Goal: Task Accomplishment & Management: Use online tool/utility

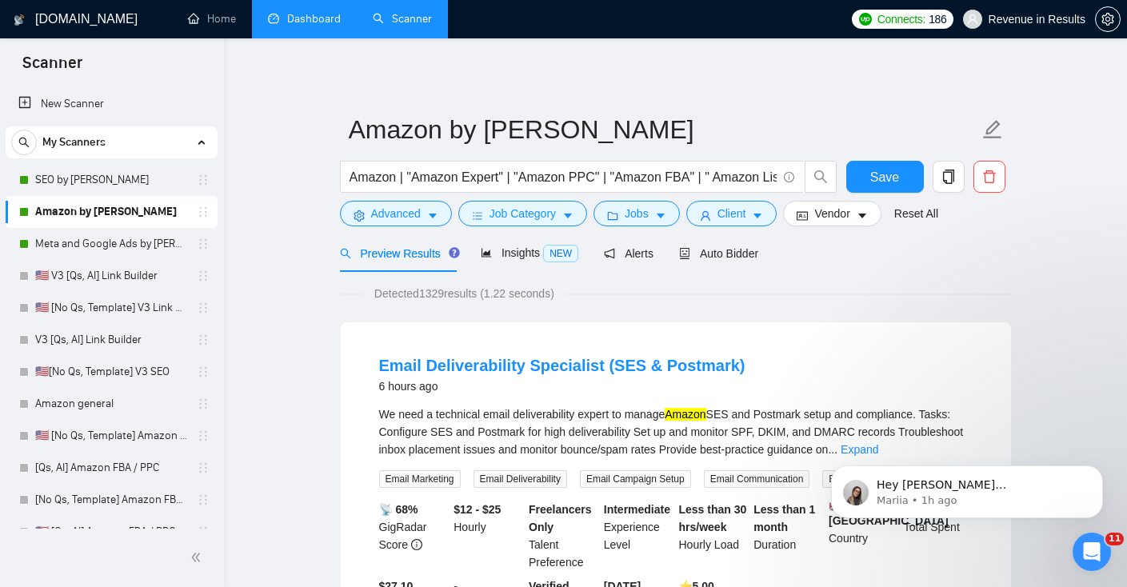
click at [311, 14] on link "Dashboard" at bounding box center [304, 19] width 73 height 14
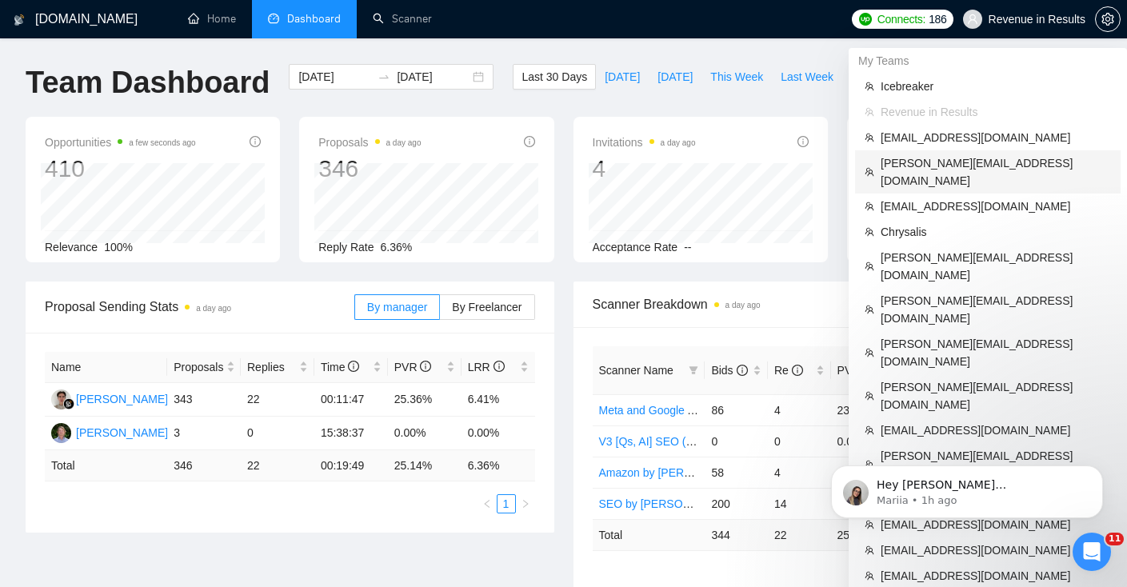
click at [947, 159] on span "[PERSON_NAME][EMAIL_ADDRESS][DOMAIN_NAME]" at bounding box center [995, 171] width 230 height 35
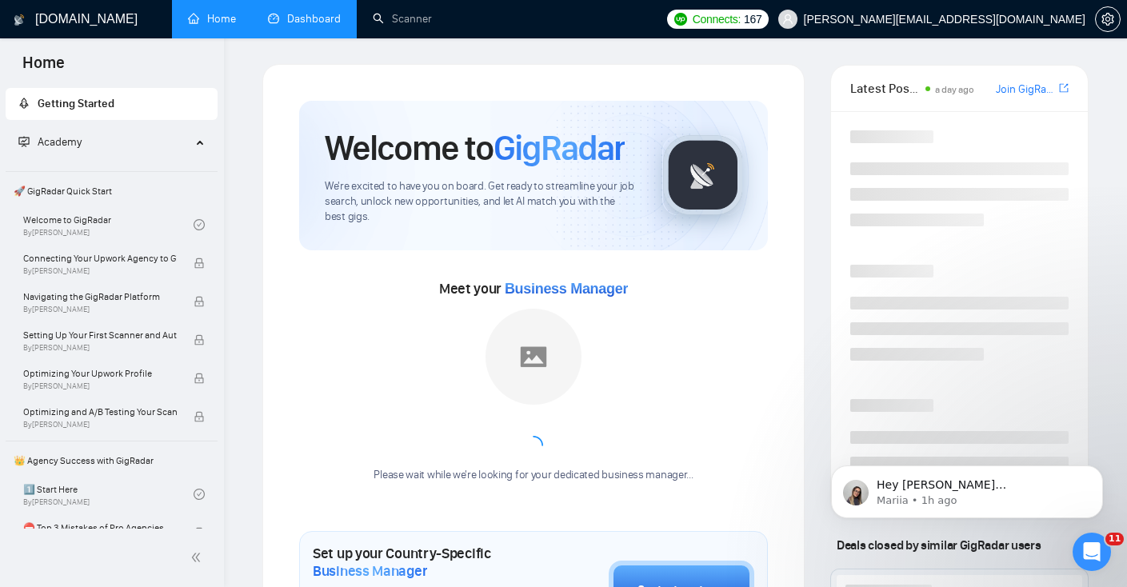
click at [285, 12] on link "Dashboard" at bounding box center [304, 19] width 73 height 14
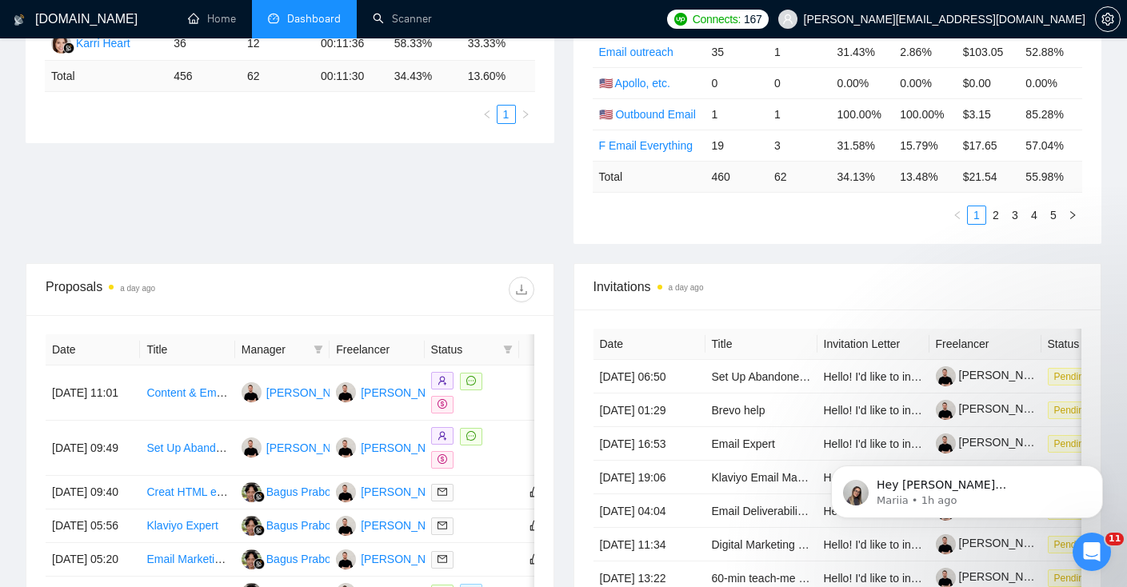
scroll to position [390, 0]
click at [509, 346] on icon "filter" at bounding box center [508, 349] width 9 height 8
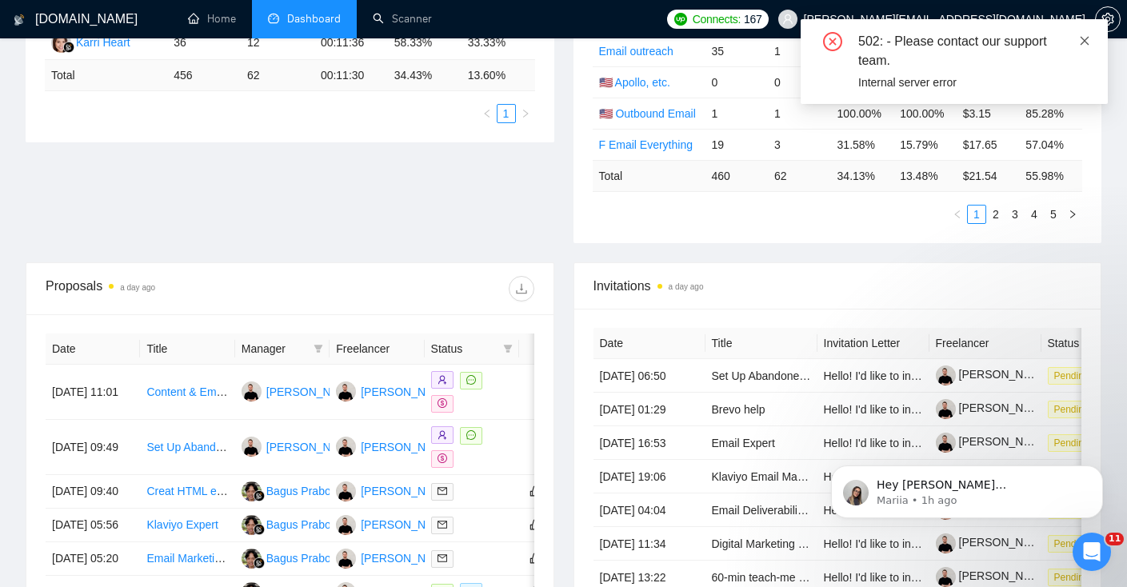
click at [1084, 38] on icon "close" at bounding box center [1084, 40] width 11 height 11
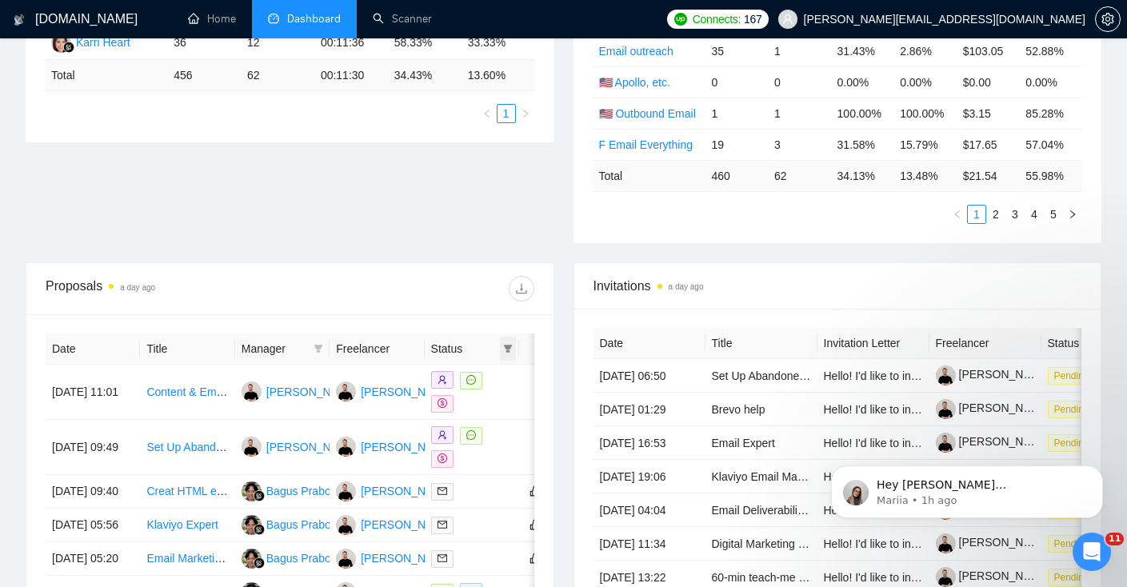
click at [510, 345] on icon "filter" at bounding box center [508, 349] width 9 height 8
click at [461, 377] on span "Chat" at bounding box center [457, 379] width 30 height 13
checkbox input "true"
click at [491, 437] on span "OK" at bounding box center [495, 437] width 16 height 18
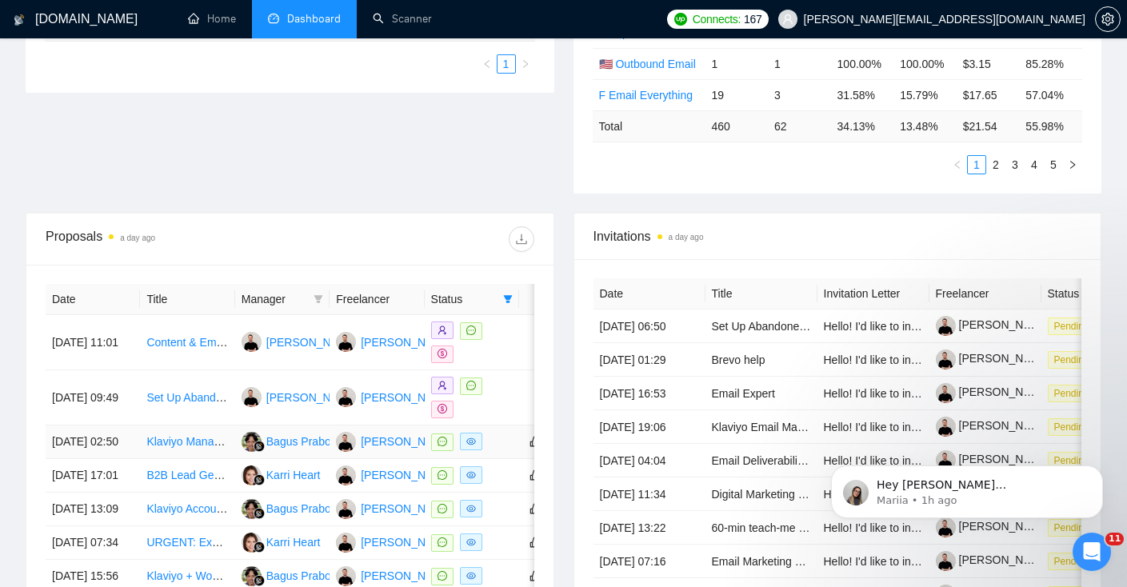
scroll to position [454, 0]
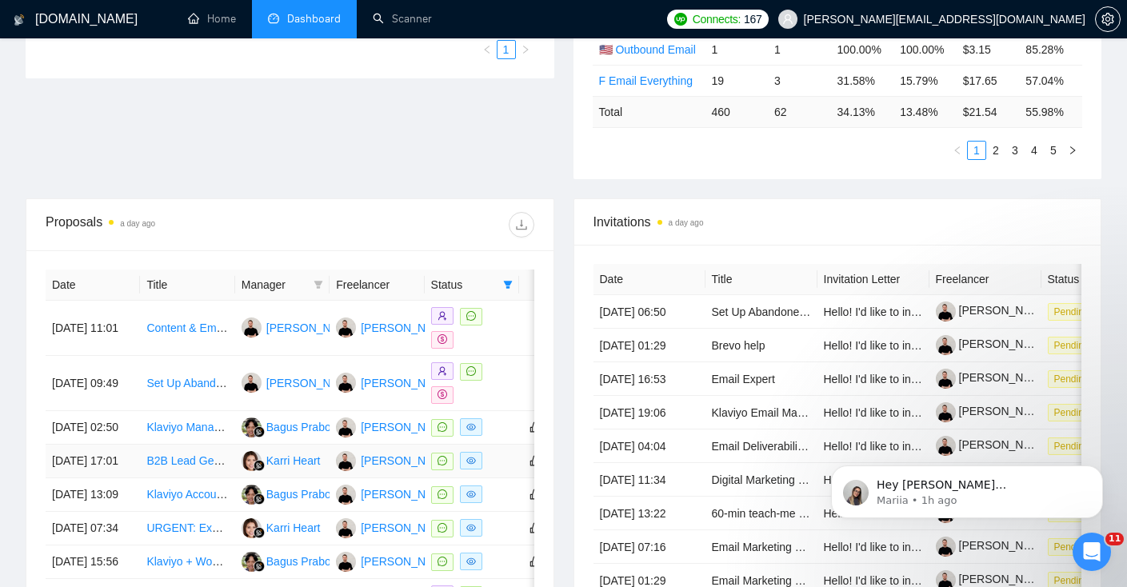
click at [163, 478] on td "B2B Lead Generation & Outreach Specialist (E-commerce / Retail SMB Focus)" at bounding box center [187, 462] width 94 height 34
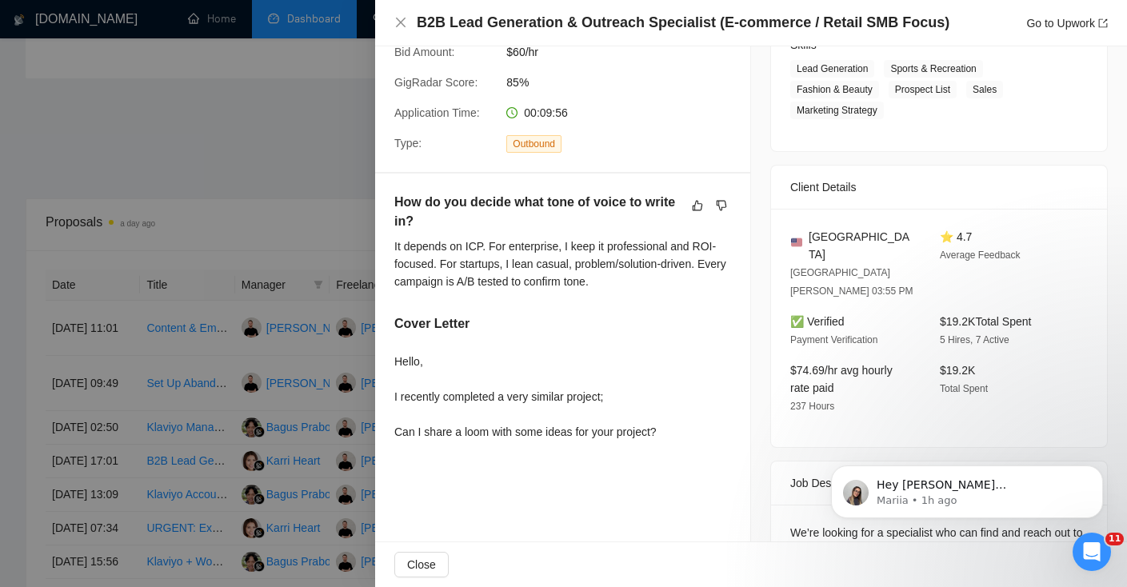
scroll to position [274, 0]
click at [1097, 471] on icon "Dismiss notification" at bounding box center [1098, 470] width 6 height 6
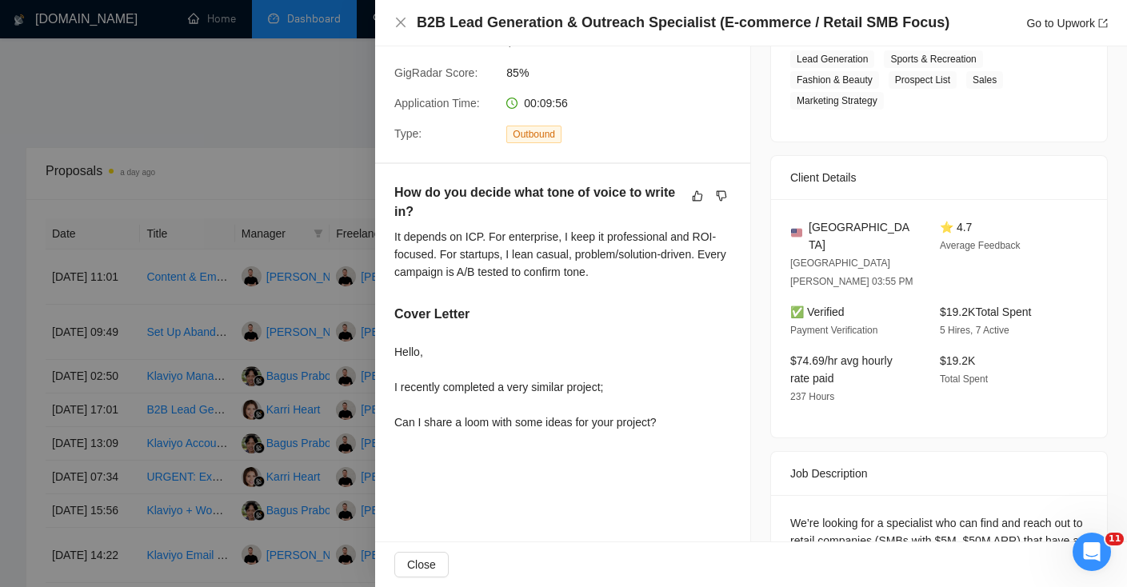
scroll to position [221, 0]
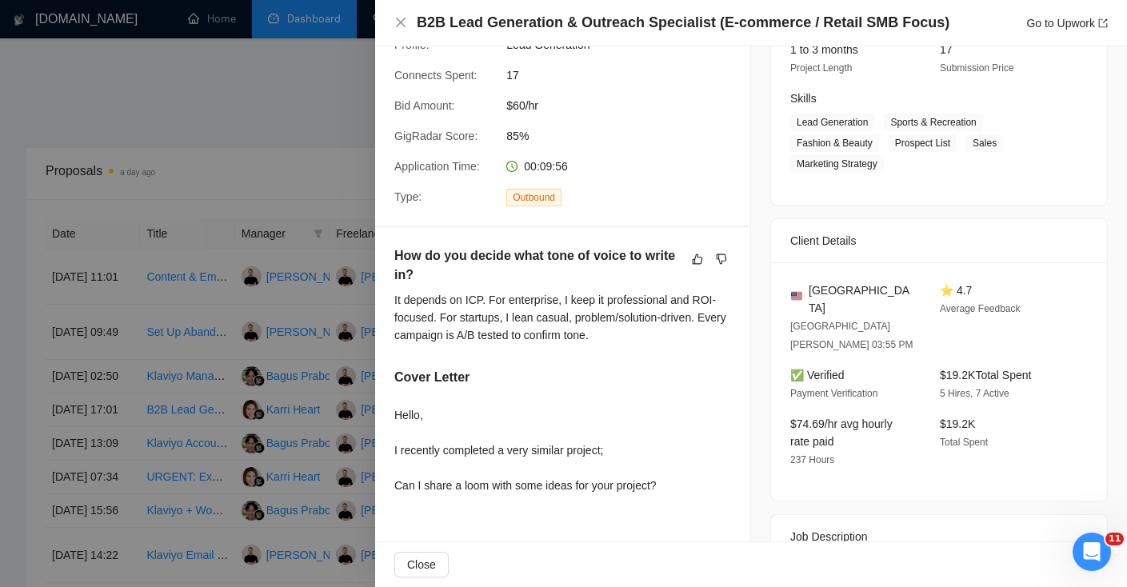
click at [246, 349] on div at bounding box center [563, 293] width 1127 height 587
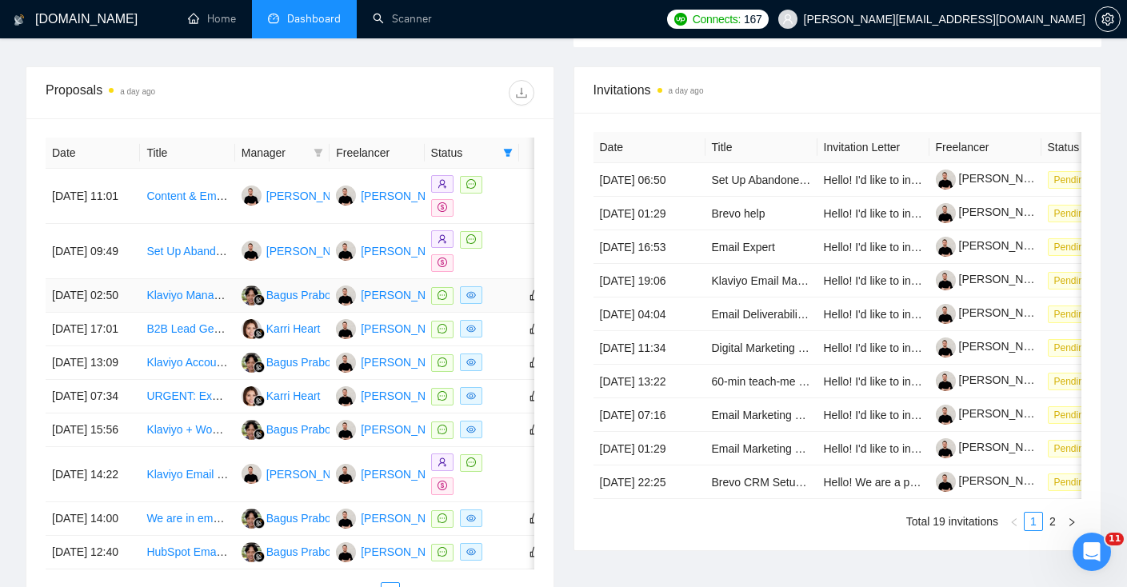
scroll to position [584, 0]
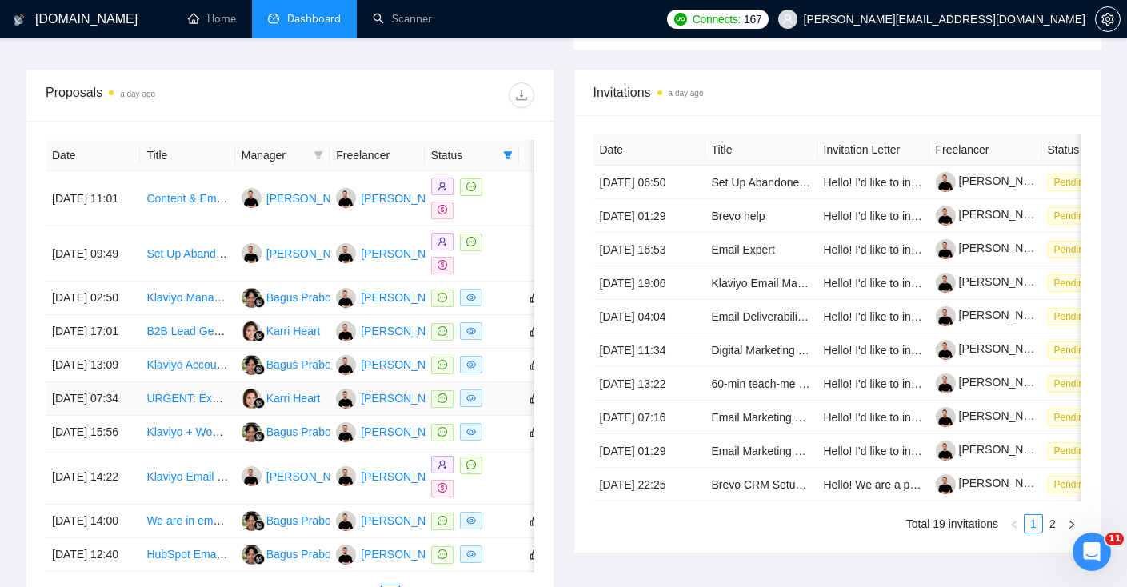
click at [216, 416] on td "URGENT: Expert Direct Response Copywriter Needed - Pre-Call Email Sequence Opti…" at bounding box center [187, 399] width 94 height 34
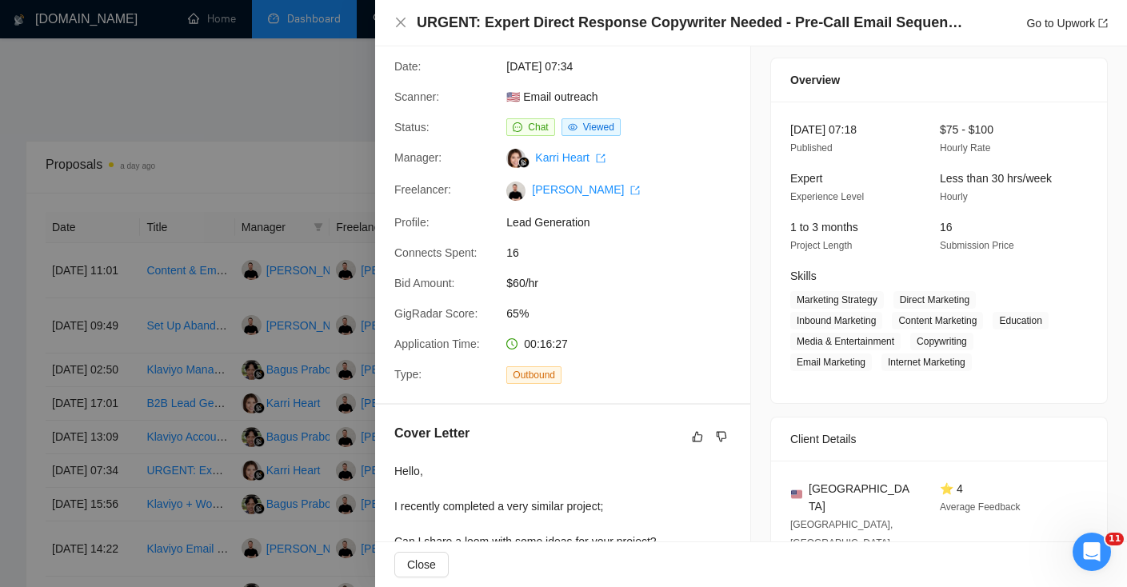
scroll to position [42, 0]
click at [275, 228] on div at bounding box center [563, 293] width 1127 height 587
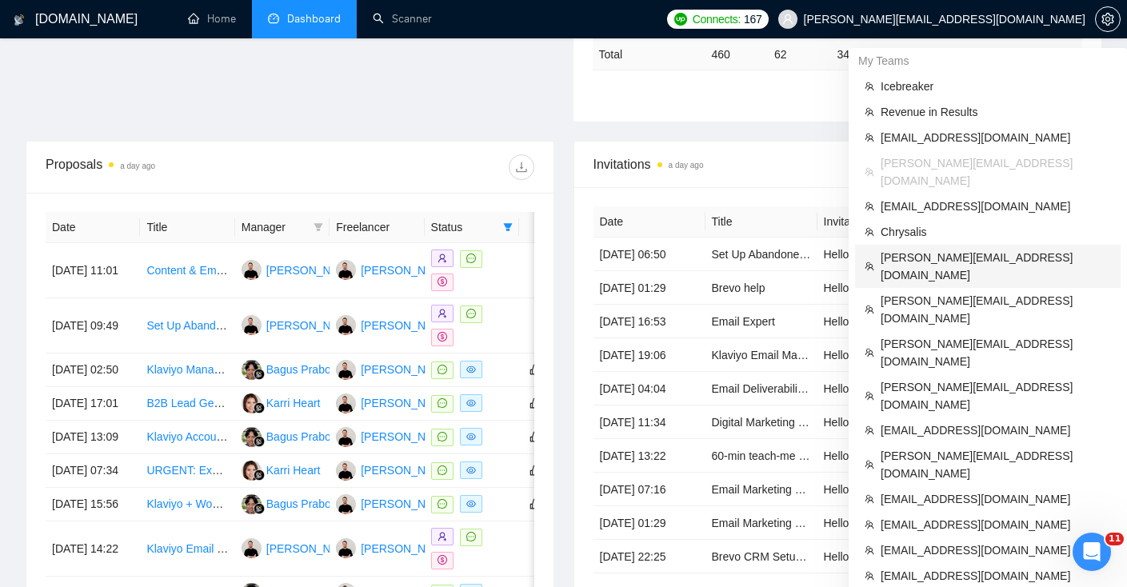
click at [919, 249] on span "[PERSON_NAME][EMAIL_ADDRESS][DOMAIN_NAME]" at bounding box center [995, 266] width 230 height 35
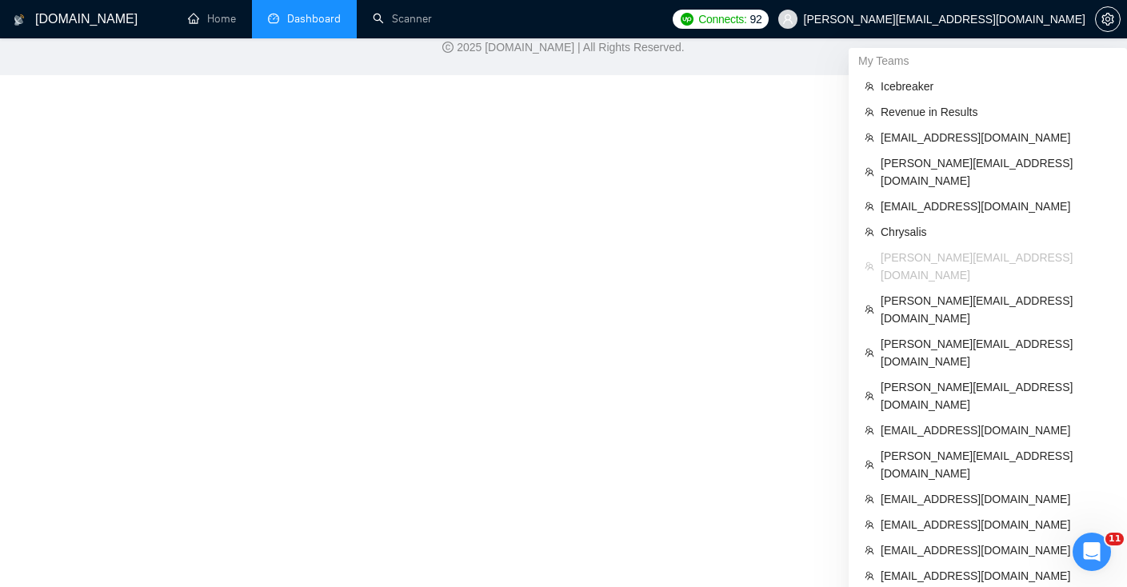
scroll to position [736, 0]
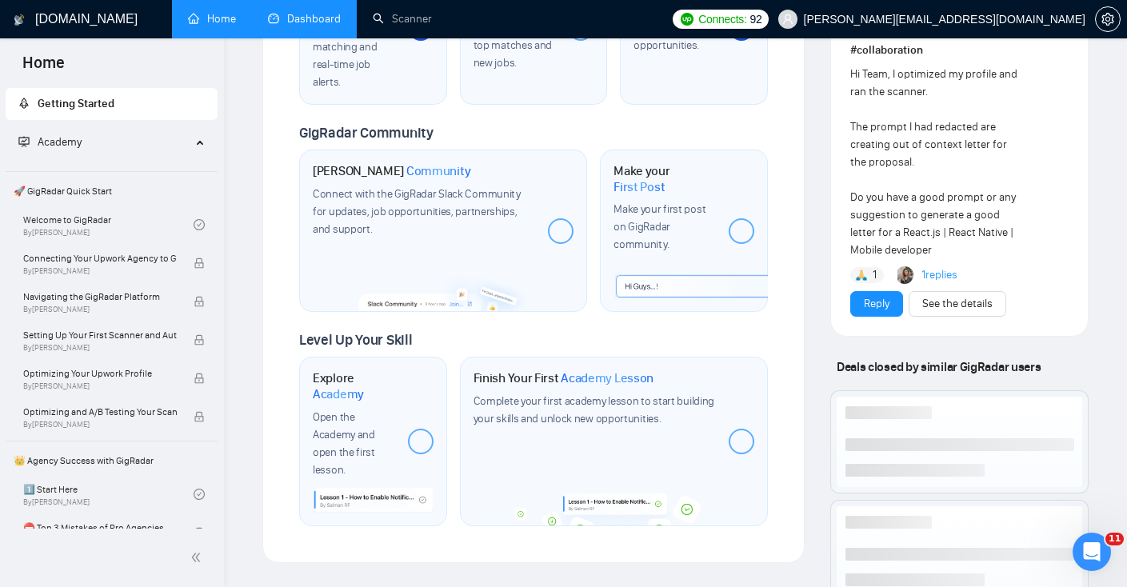
click at [295, 12] on link "Dashboard" at bounding box center [304, 19] width 73 height 14
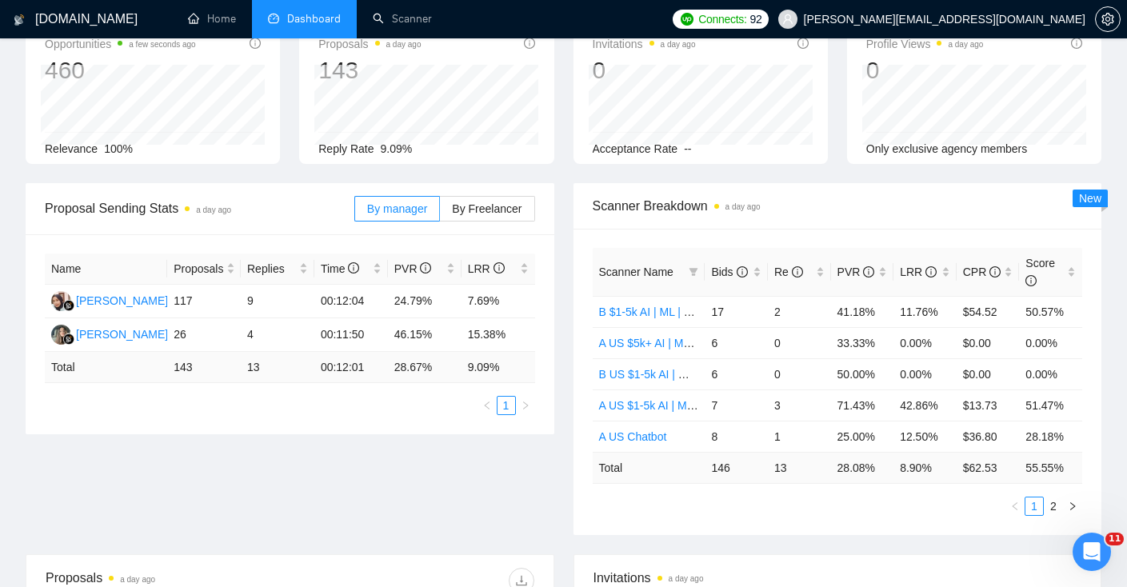
scroll to position [450, 0]
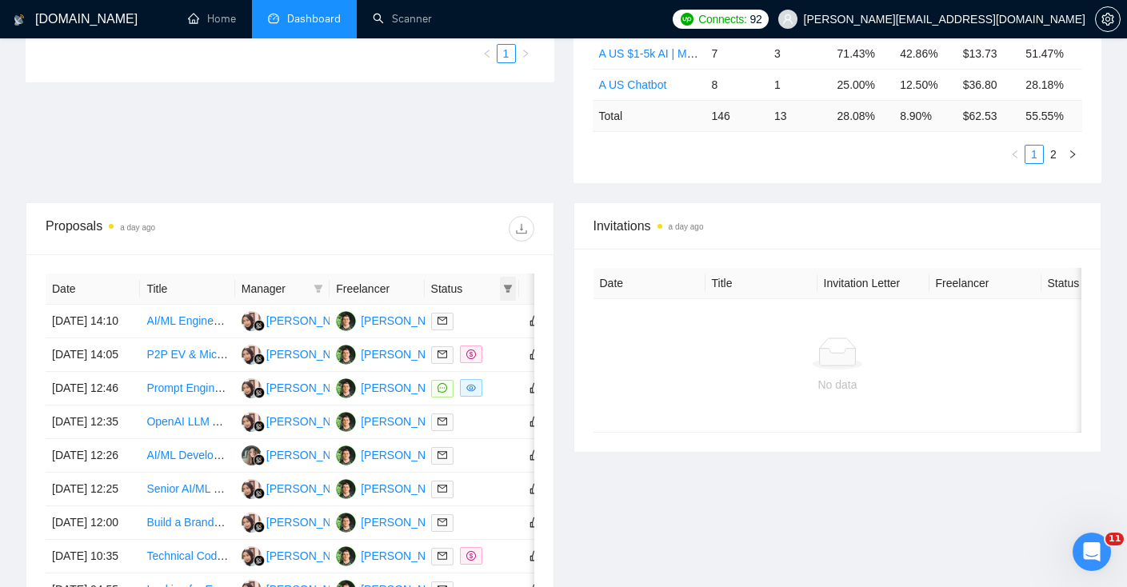
click at [506, 289] on icon "filter" at bounding box center [508, 289] width 10 height 10
click at [456, 310] on span "Chat" at bounding box center [467, 319] width 77 height 18
checkbox input "true"
click at [495, 374] on span "OK" at bounding box center [495, 377] width 16 height 18
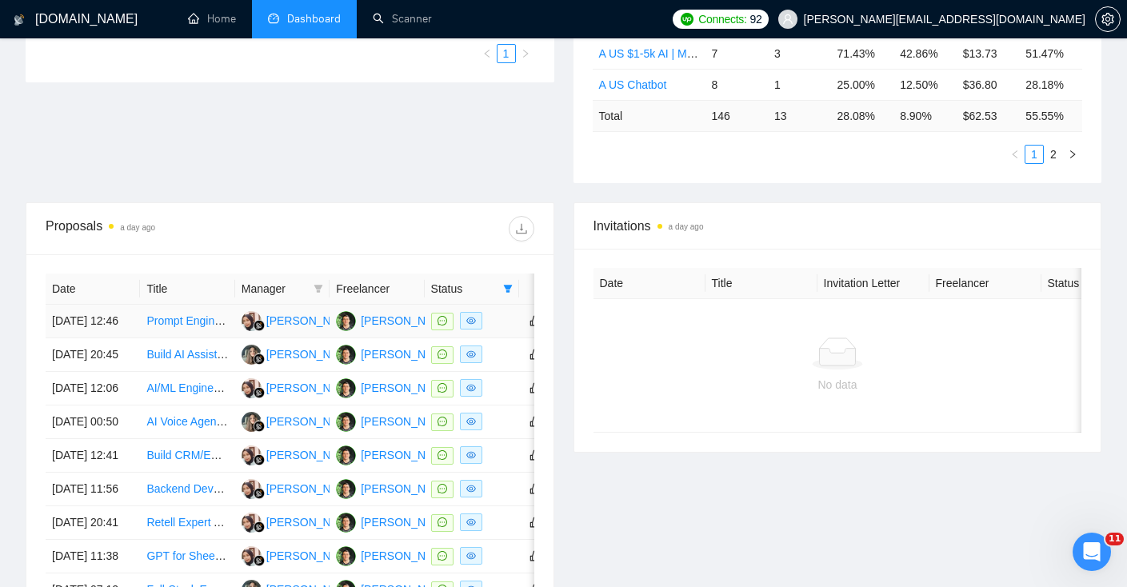
click at [135, 338] on td "[DATE] 12:46" at bounding box center [93, 322] width 94 height 34
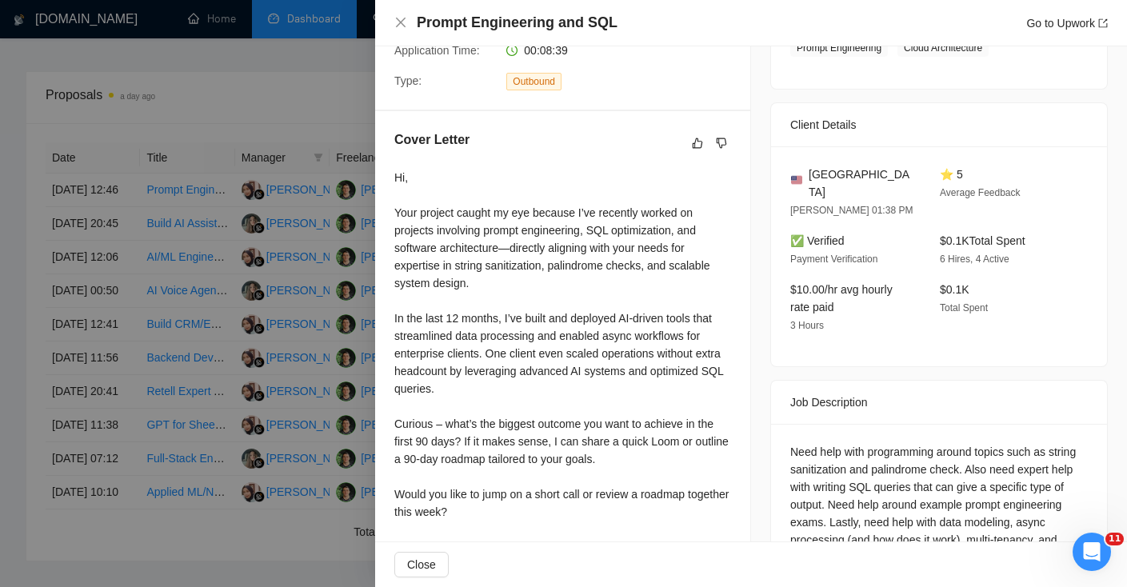
scroll to position [274, 0]
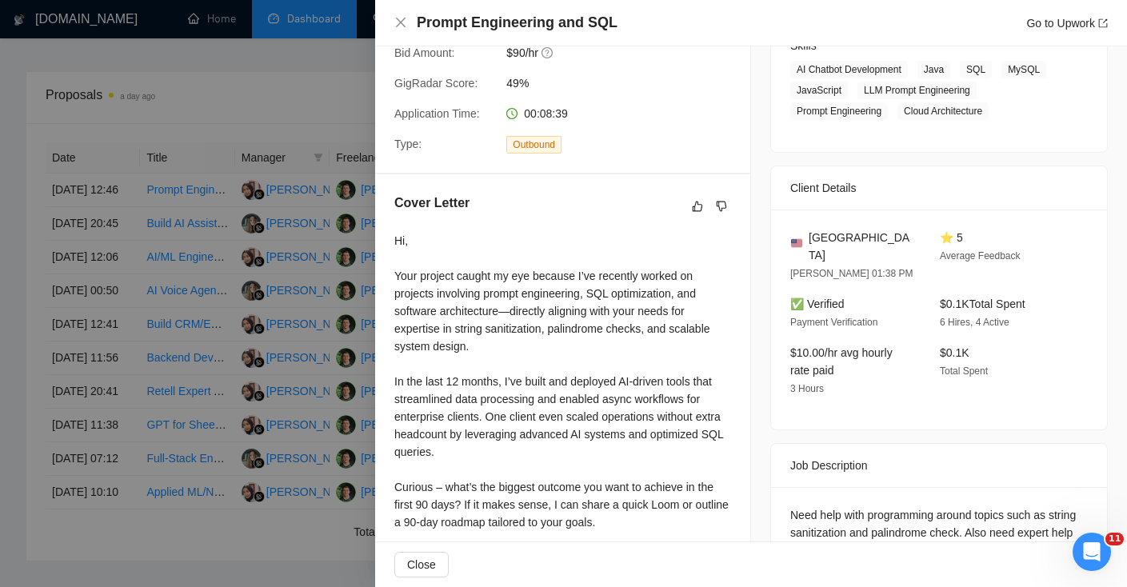
click at [208, 353] on div at bounding box center [563, 293] width 1127 height 587
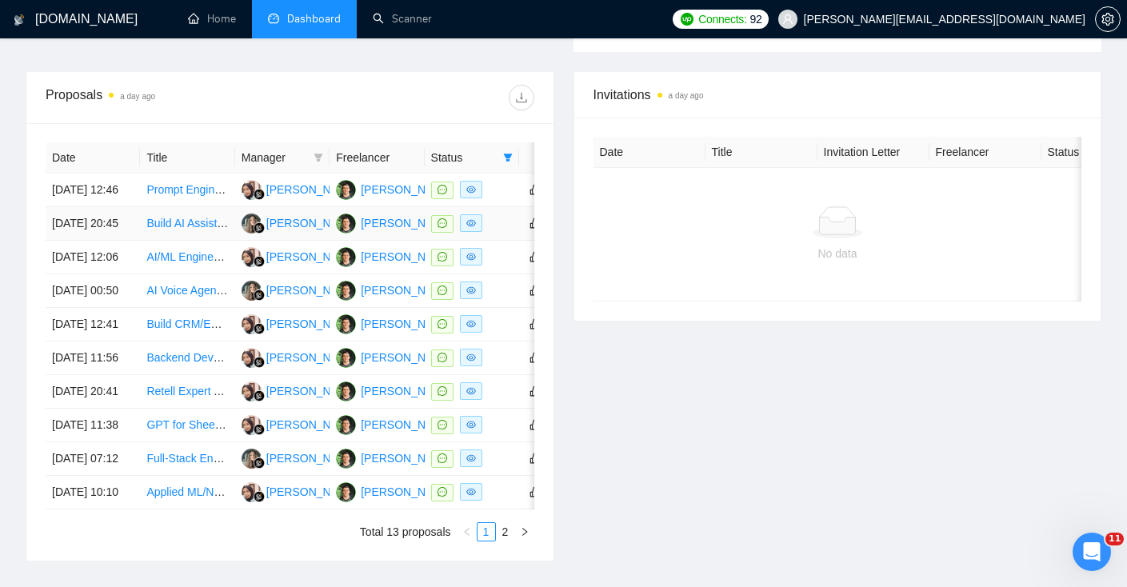
click at [122, 241] on td "[DATE] 20:45" at bounding box center [93, 224] width 94 height 34
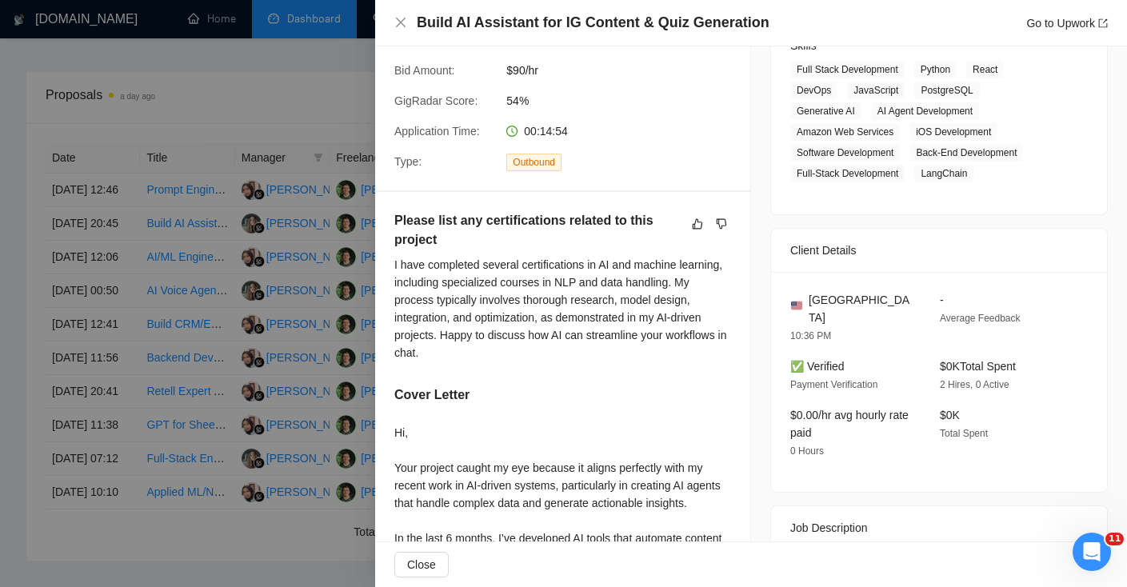
click at [230, 377] on div at bounding box center [563, 293] width 1127 height 587
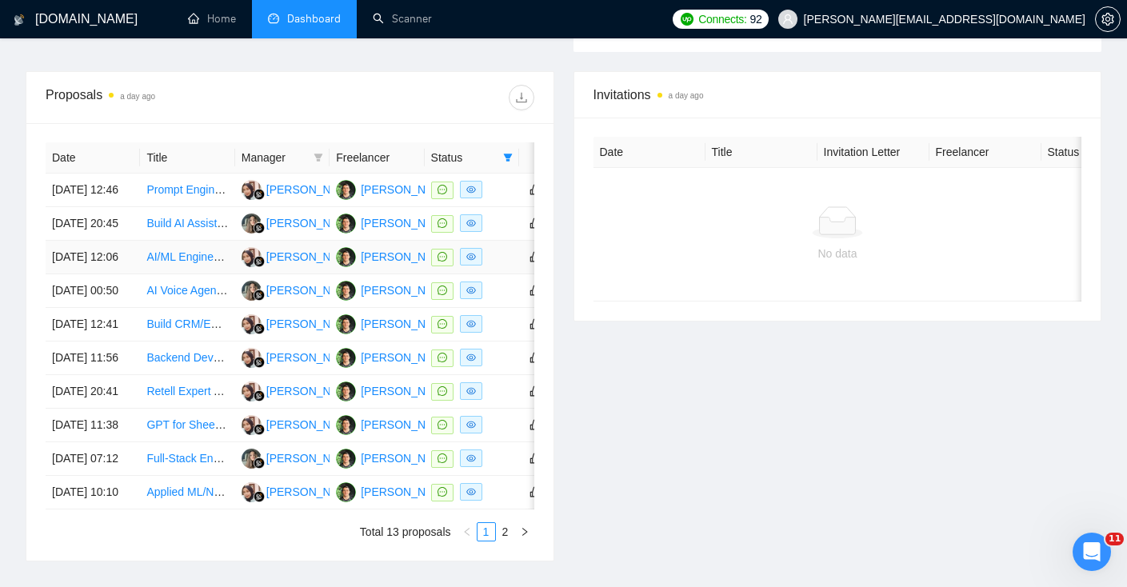
click at [114, 274] on td "[DATE] 12:06" at bounding box center [93, 258] width 94 height 34
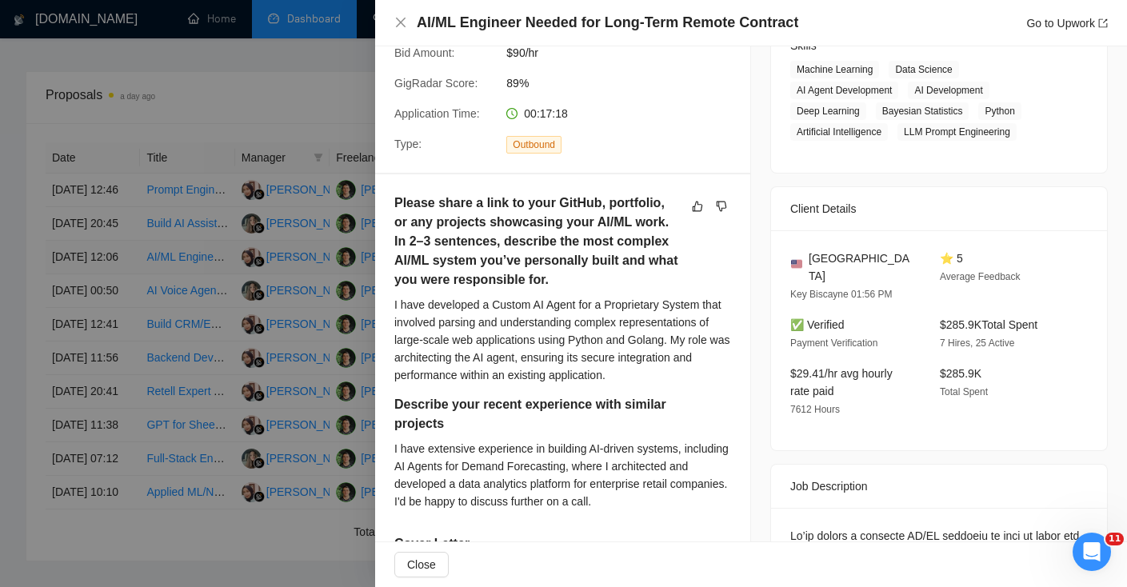
click at [114, 299] on div at bounding box center [563, 293] width 1127 height 587
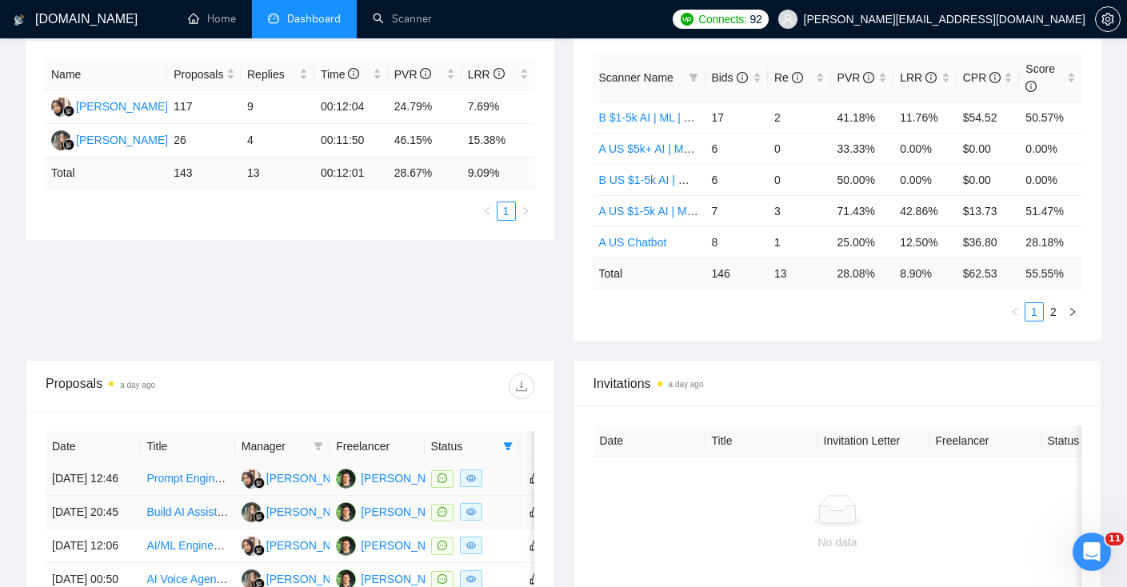
scroll to position [284, 0]
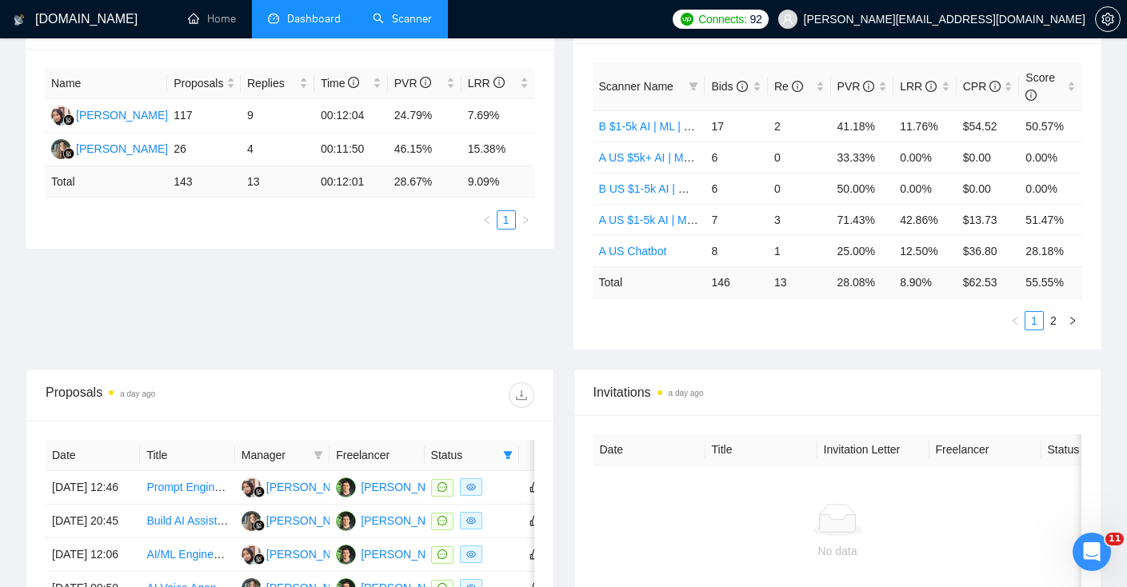
click at [395, 18] on link "Scanner" at bounding box center [402, 19] width 59 height 14
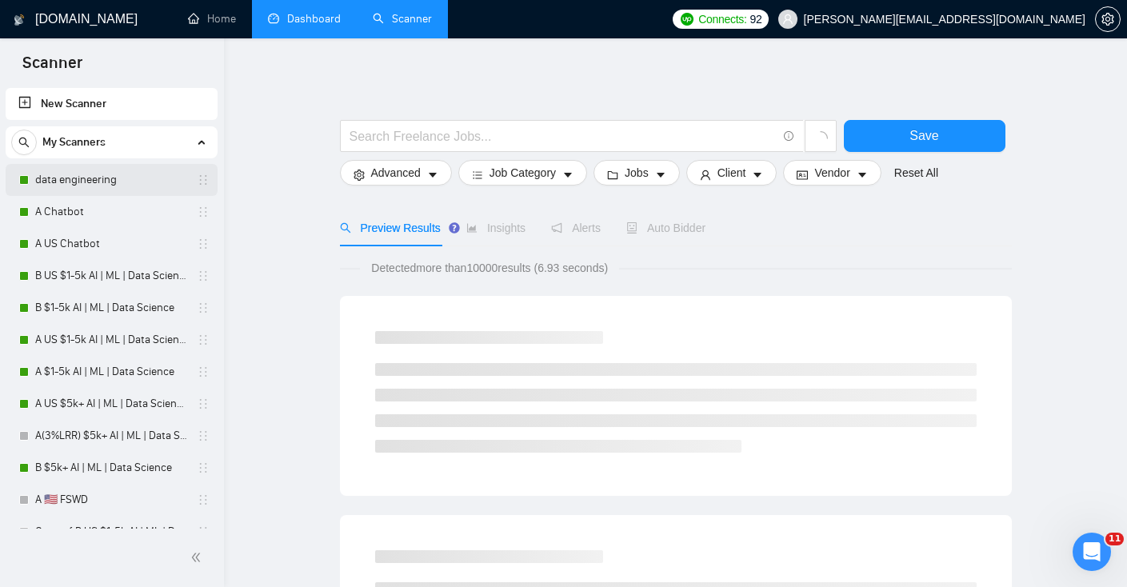
click at [105, 174] on link "data engineering" at bounding box center [111, 180] width 152 height 32
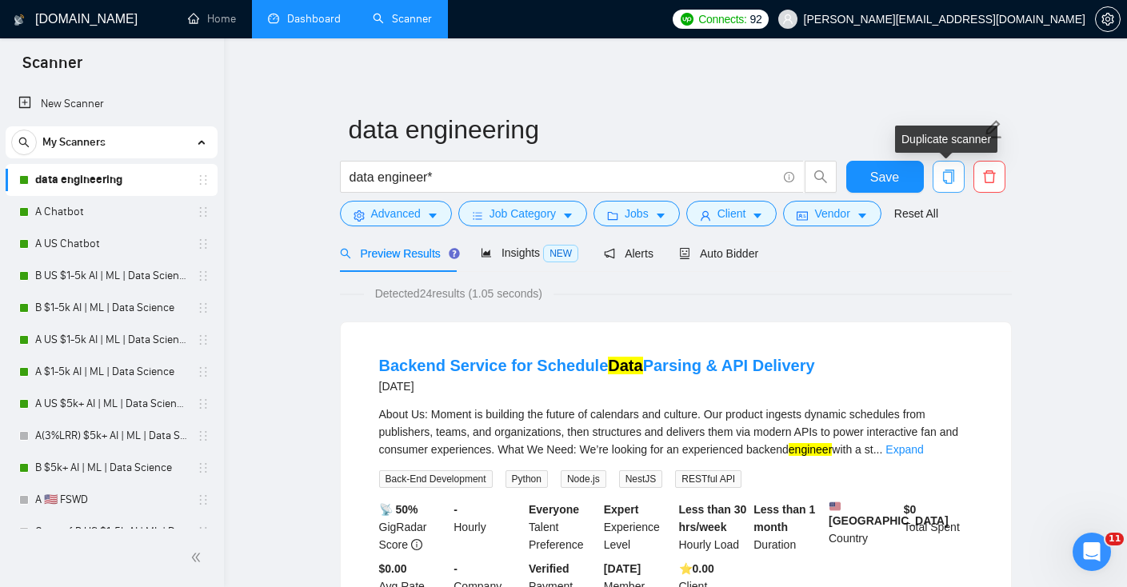
click at [948, 184] on icon "copy" at bounding box center [947, 177] width 11 height 14
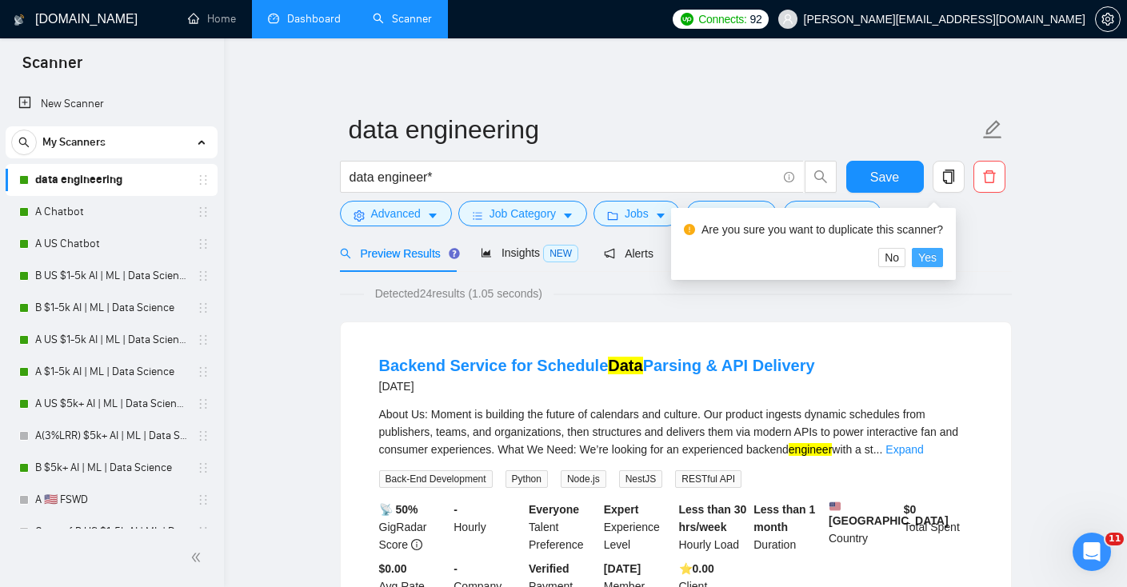
click at [931, 258] on span "Yes" at bounding box center [927, 258] width 18 height 18
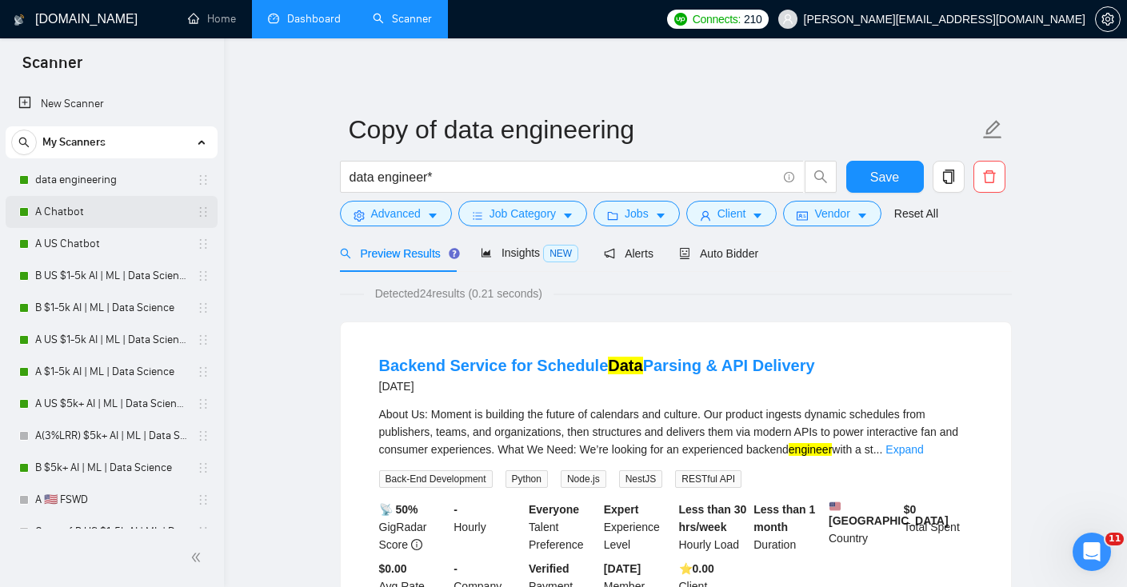
click at [67, 208] on link "A Chatbot" at bounding box center [111, 212] width 152 height 32
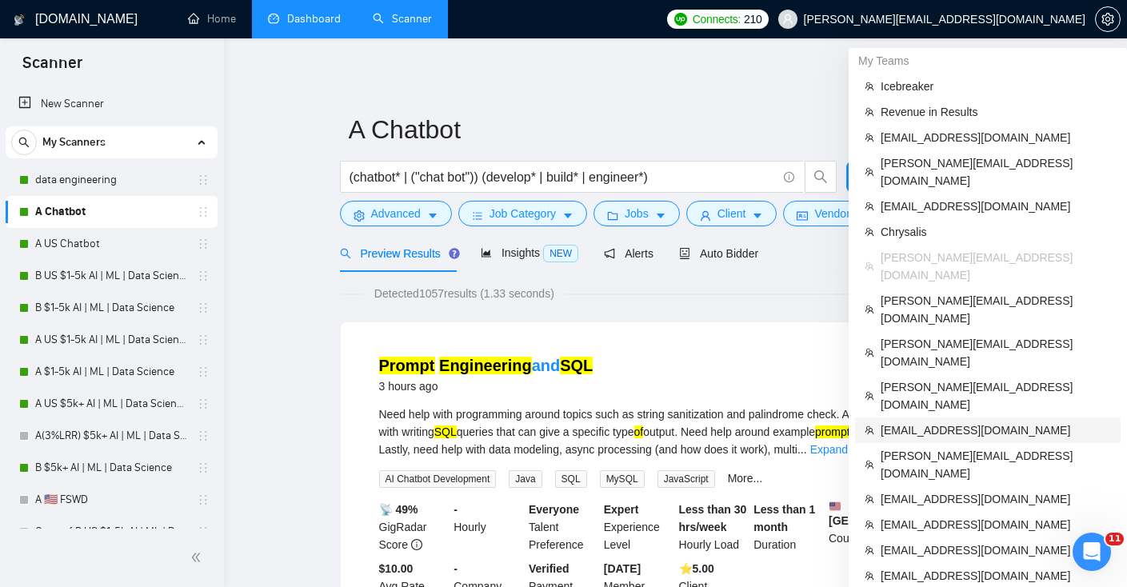
click at [913, 421] on span "[EMAIL_ADDRESS][DOMAIN_NAME]" at bounding box center [995, 430] width 230 height 18
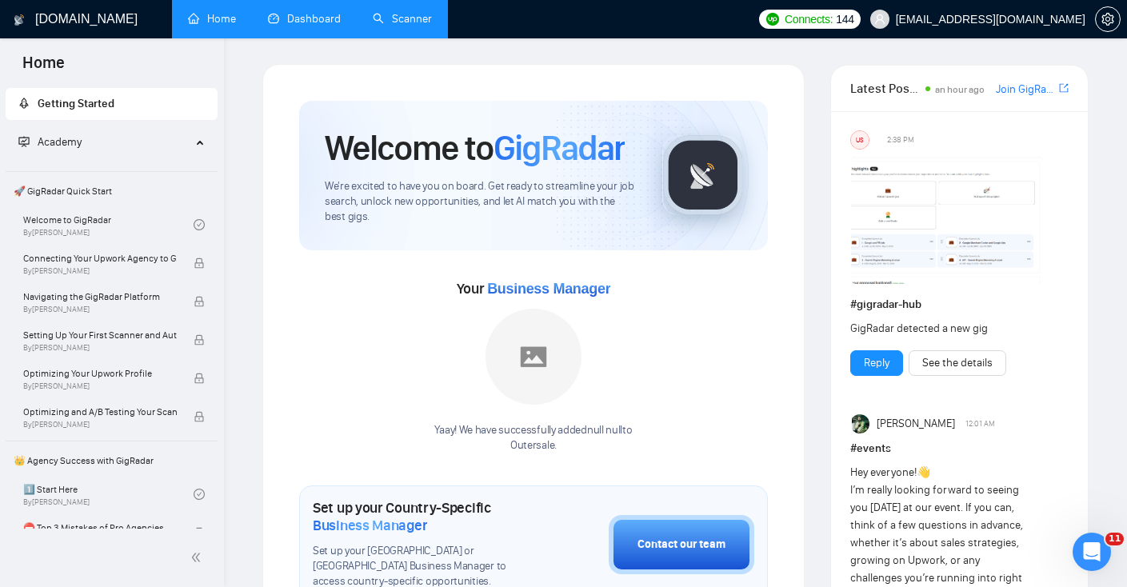
click at [309, 22] on link "Dashboard" at bounding box center [304, 19] width 73 height 14
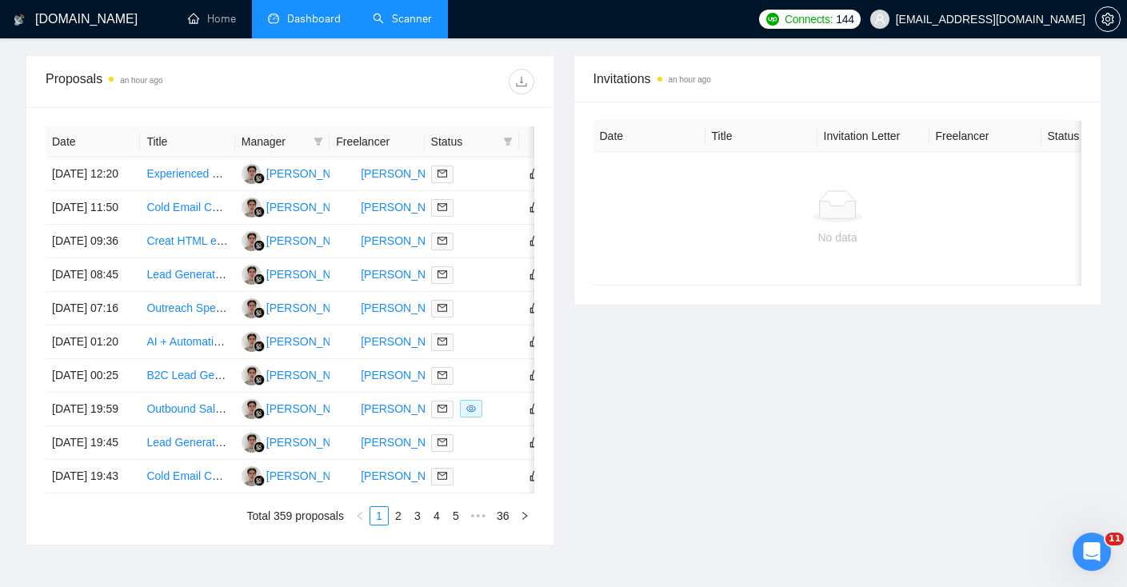
scroll to position [597, 0]
click at [509, 145] on icon "filter" at bounding box center [508, 143] width 10 height 10
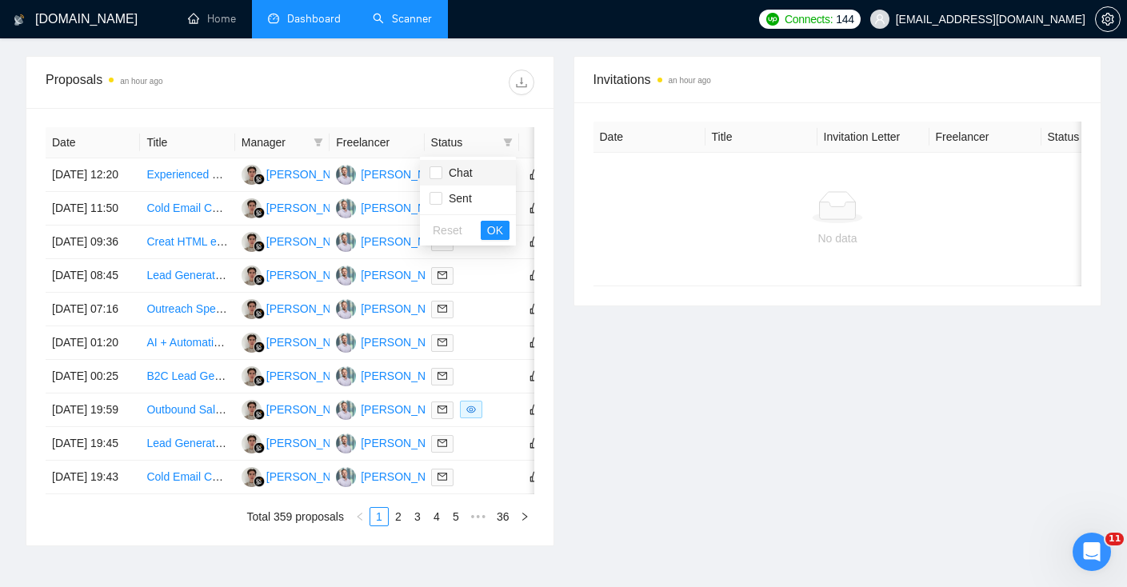
click at [457, 174] on span "Chat" at bounding box center [457, 172] width 30 height 13
checkbox input "true"
click at [494, 240] on div "Reset OK" at bounding box center [468, 229] width 96 height 31
click at [494, 230] on span "OK" at bounding box center [495, 231] width 16 height 18
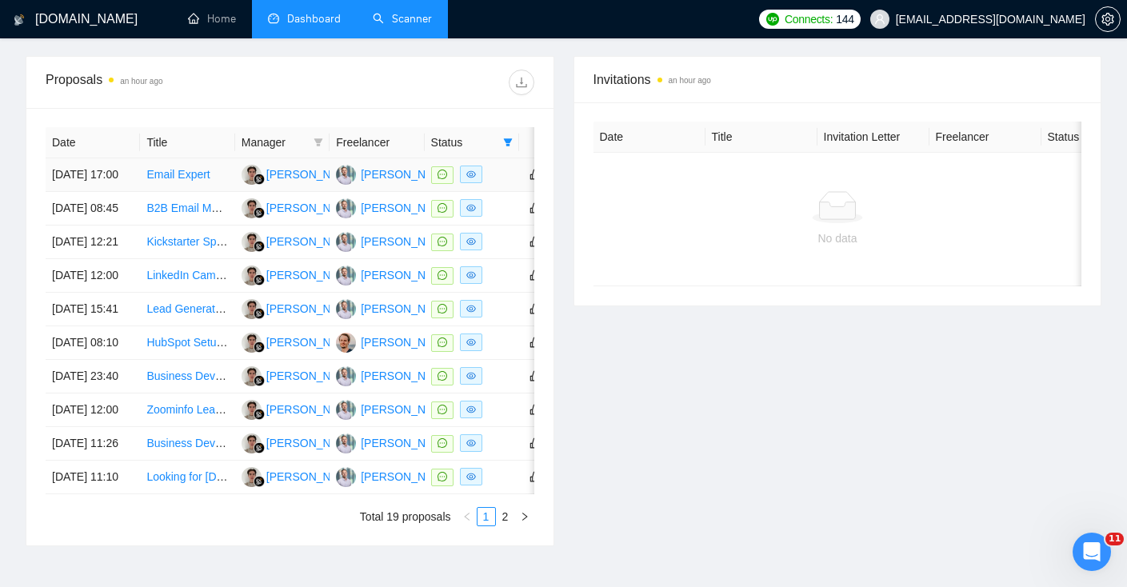
click at [118, 192] on td "[DATE] 17:00" at bounding box center [93, 175] width 94 height 34
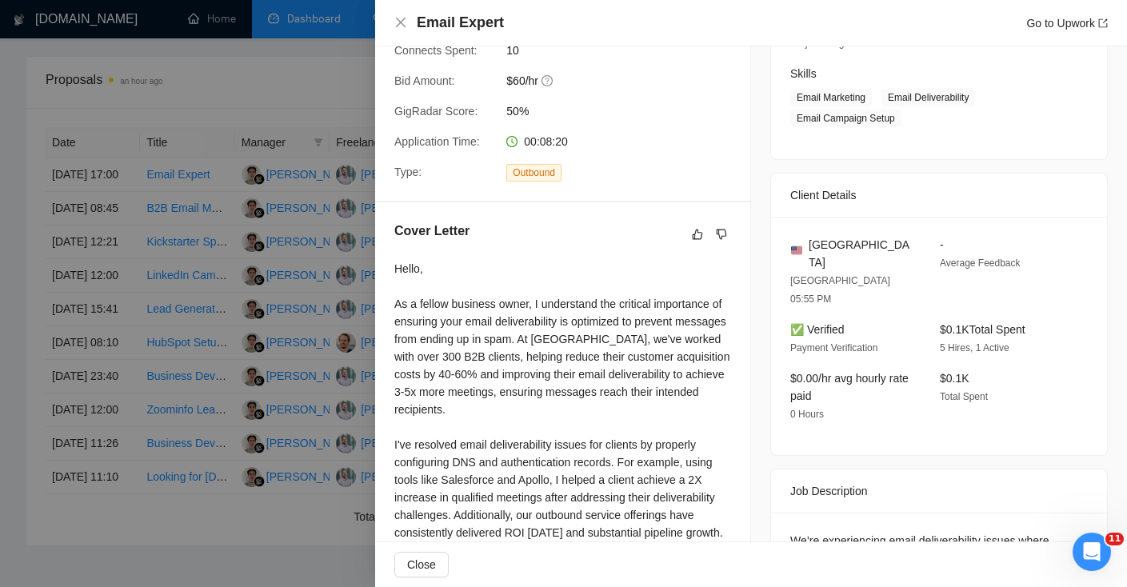
scroll to position [380, 0]
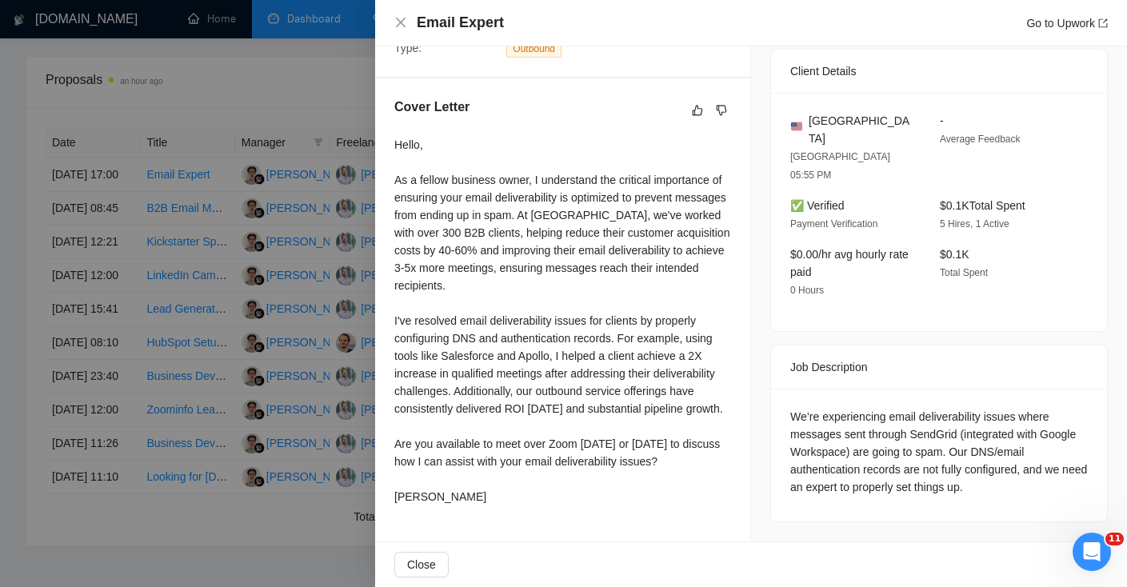
click at [218, 288] on div at bounding box center [563, 293] width 1127 height 587
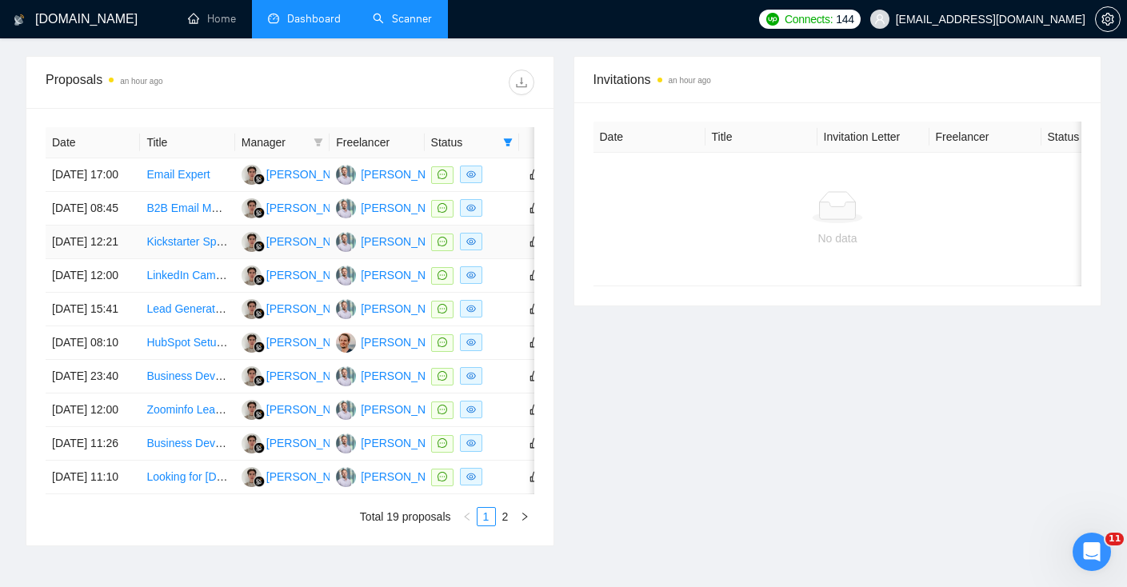
scroll to position [0, 0]
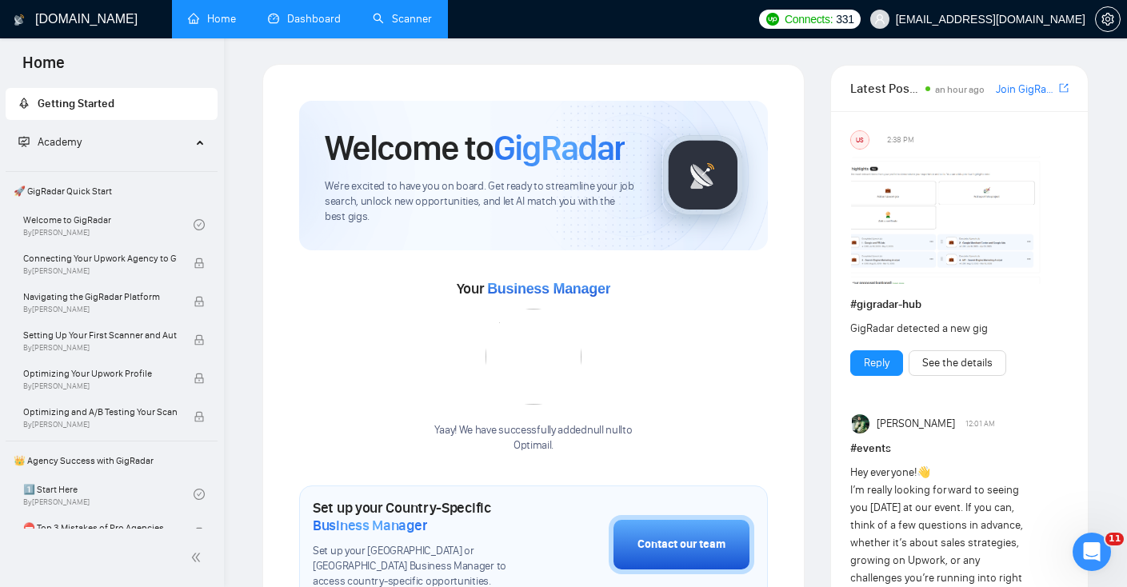
click at [297, 26] on link "Dashboard" at bounding box center [304, 19] width 73 height 14
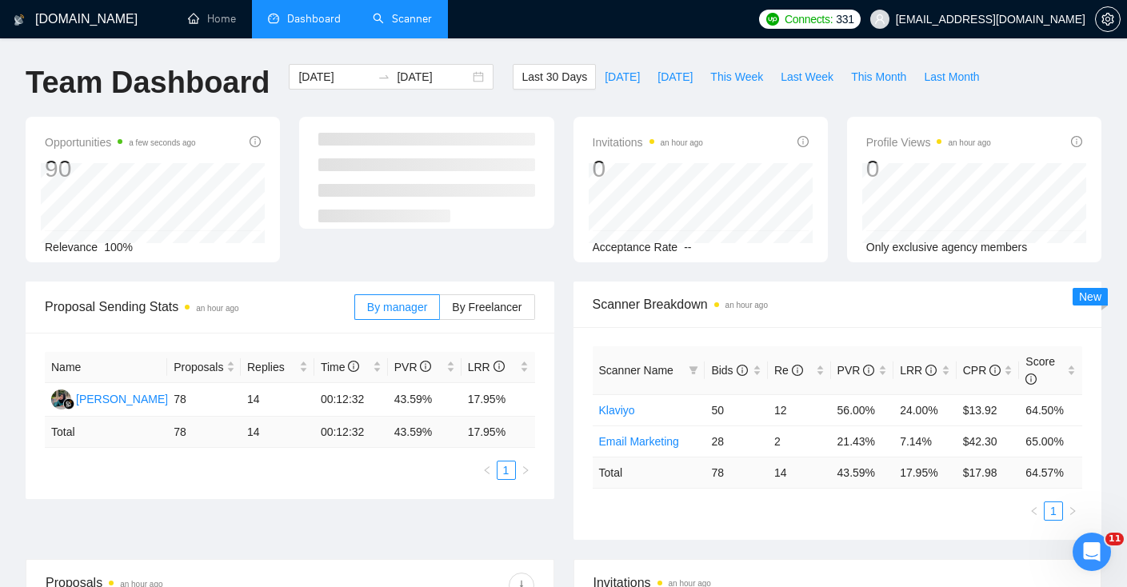
click at [413, 22] on link "Scanner" at bounding box center [402, 19] width 59 height 14
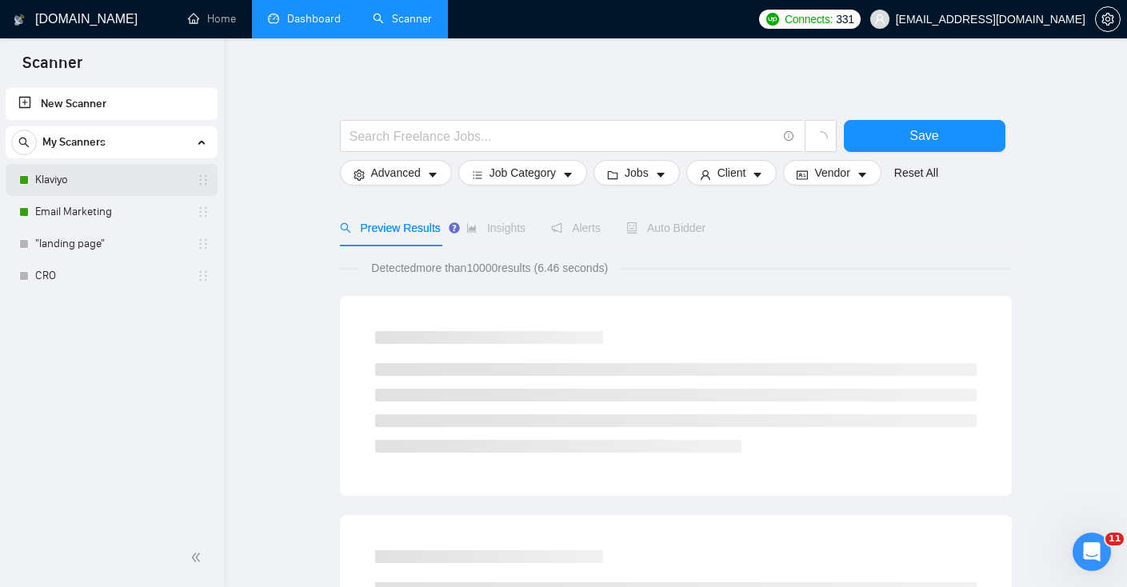
click at [63, 185] on link "Klaviyo" at bounding box center [111, 180] width 152 height 32
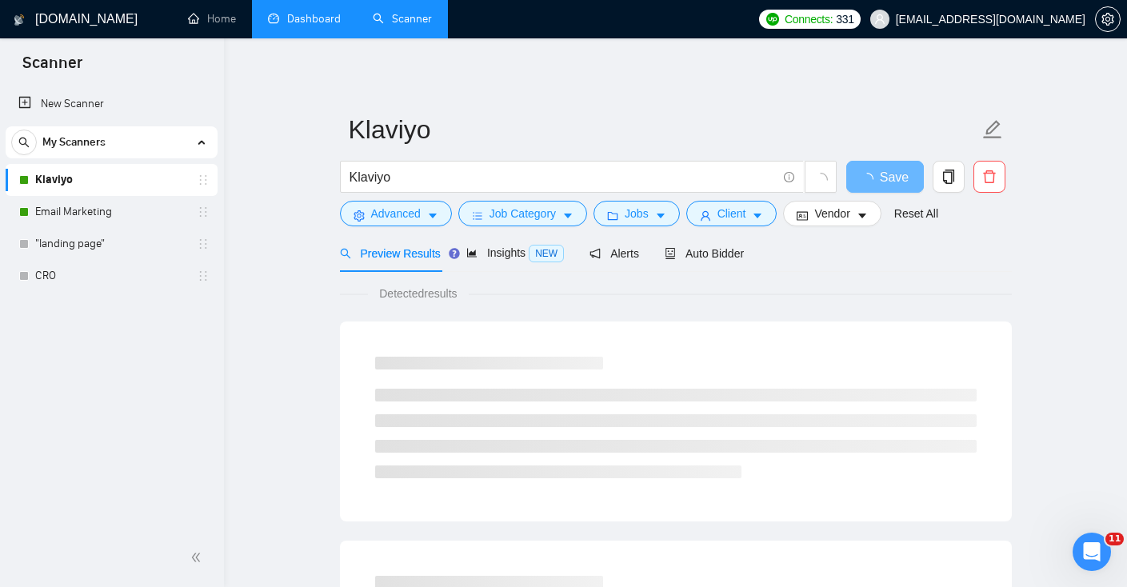
drag, startPoint x: 95, startPoint y: 216, endPoint x: 249, endPoint y: 216, distance: 153.5
click at [95, 216] on link "Email Marketing" at bounding box center [111, 212] width 152 height 32
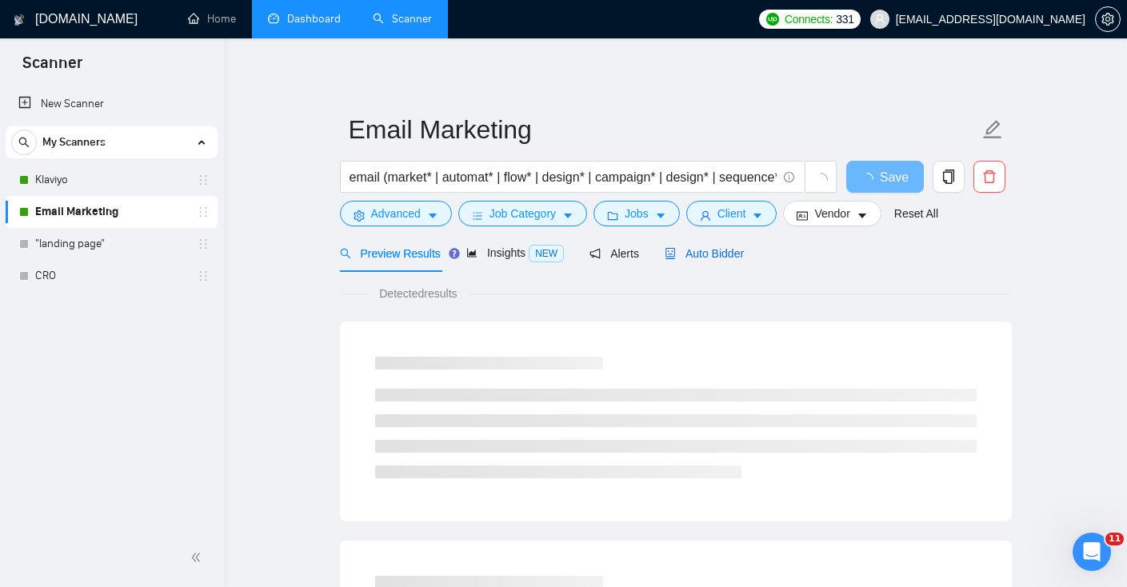
click at [713, 249] on span "Auto Bidder" at bounding box center [704, 253] width 79 height 13
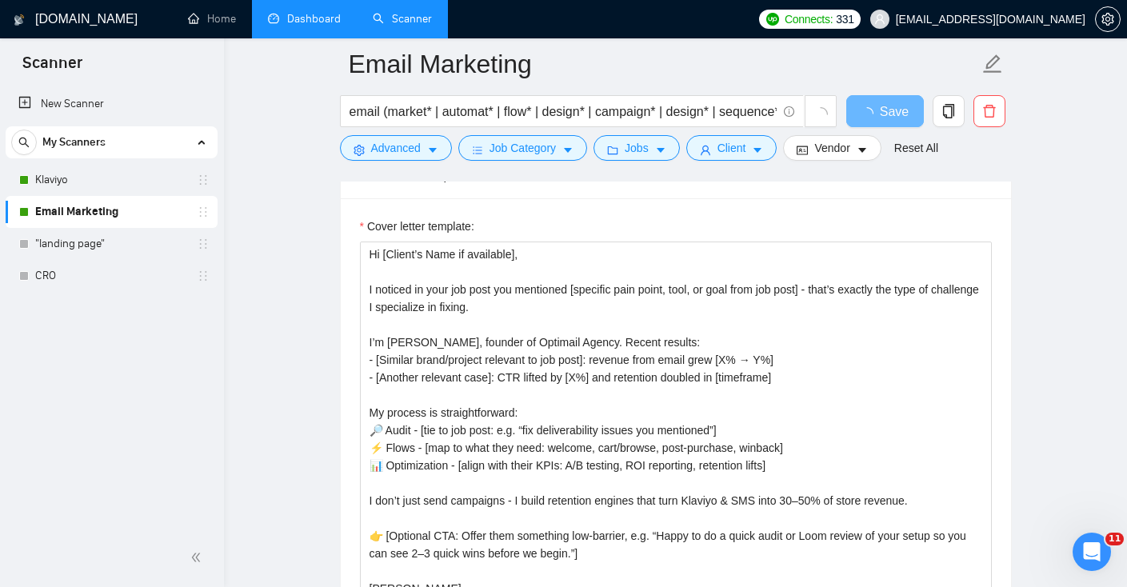
scroll to position [18, 0]
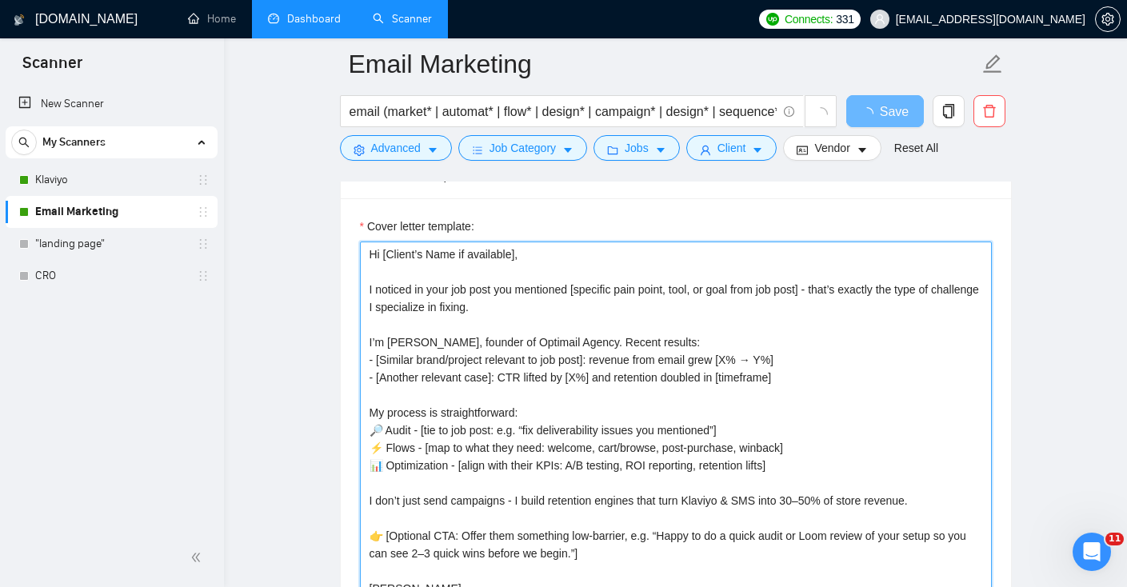
click at [681, 508] on textarea "Hi [Client’s Name if available], I noticed in your job post you mentioned [spec…" at bounding box center [676, 422] width 632 height 360
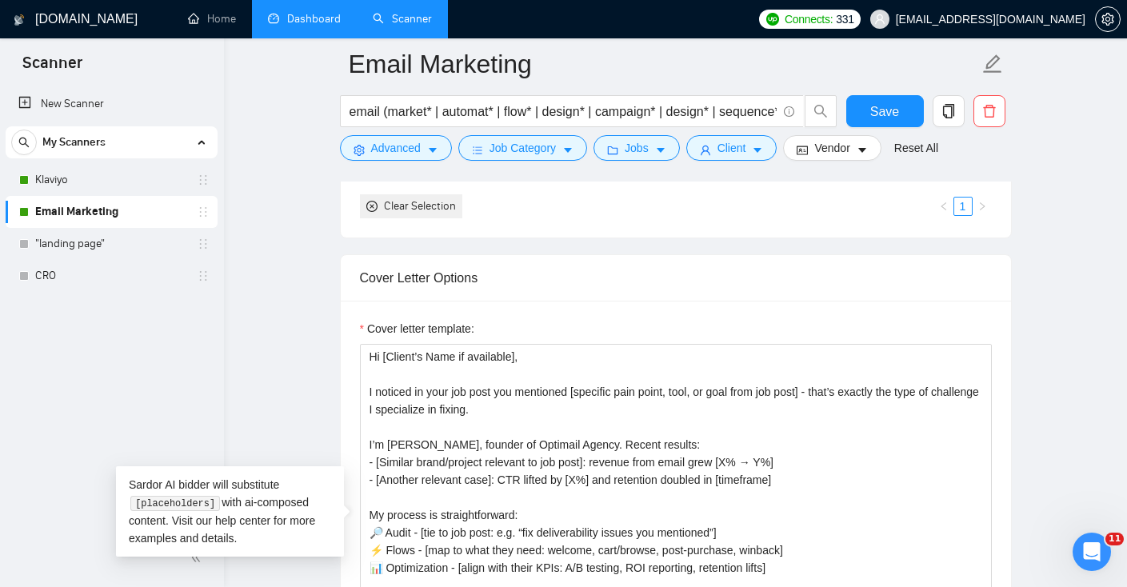
click at [300, 12] on link "Dashboard" at bounding box center [304, 19] width 73 height 14
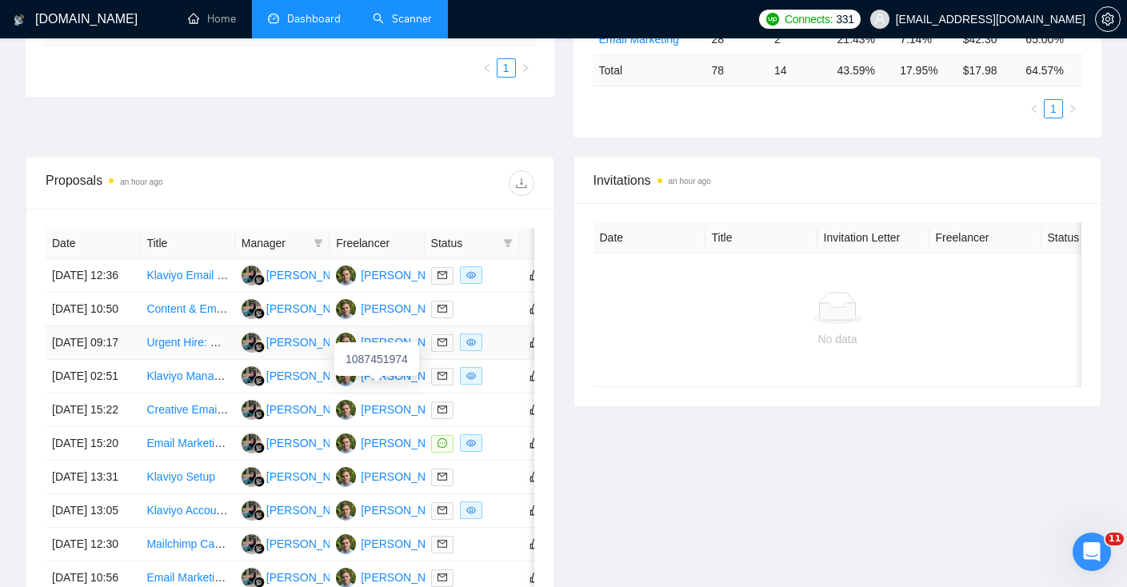
scroll to position [398, 0]
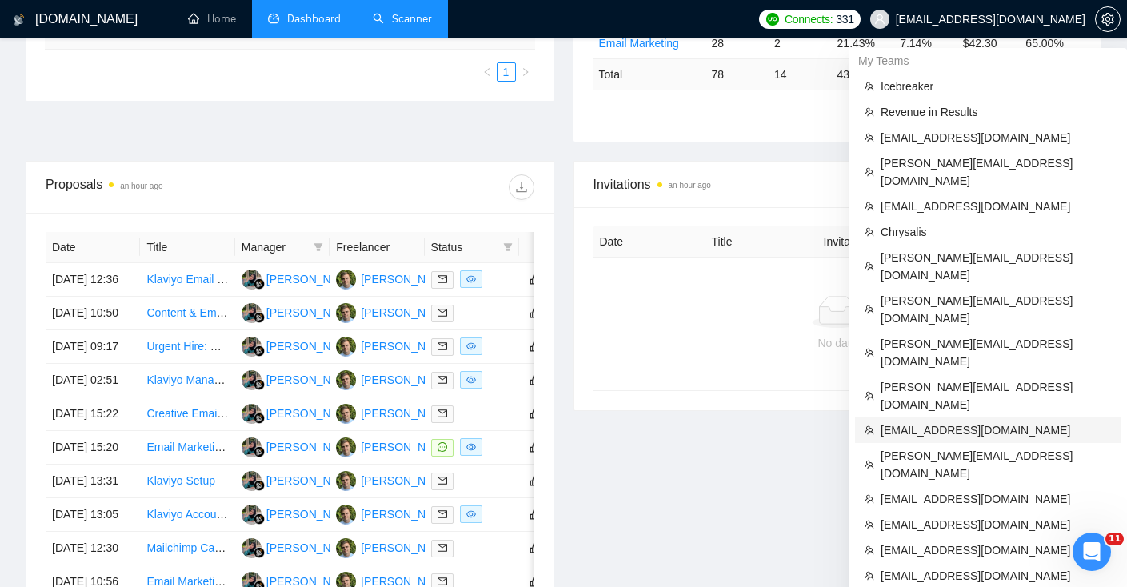
click at [943, 421] on span "[EMAIL_ADDRESS][DOMAIN_NAME]" at bounding box center [995, 430] width 230 height 18
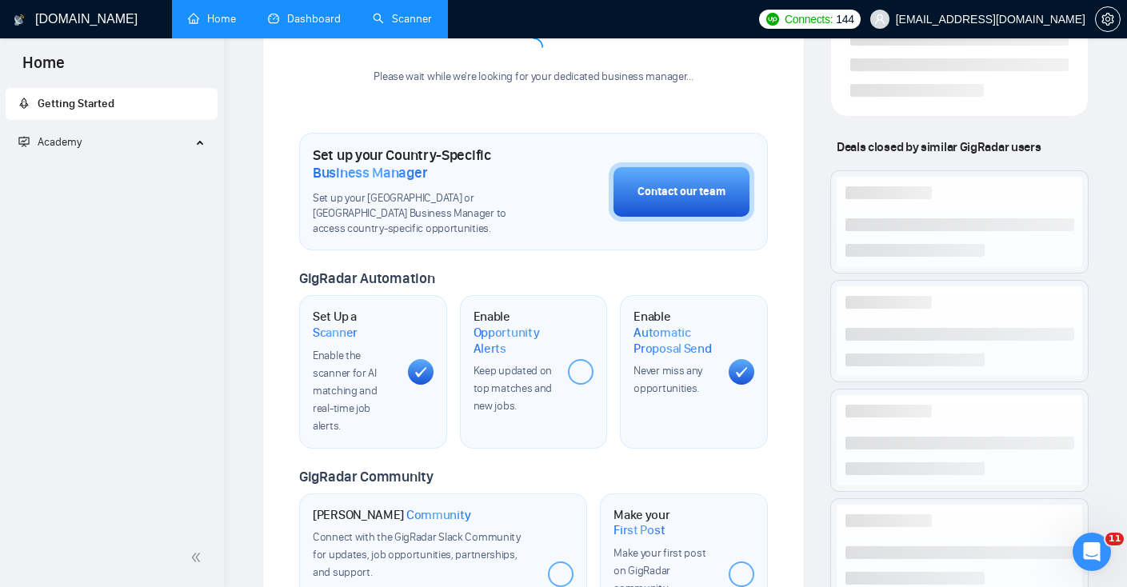
scroll to position [622, 0]
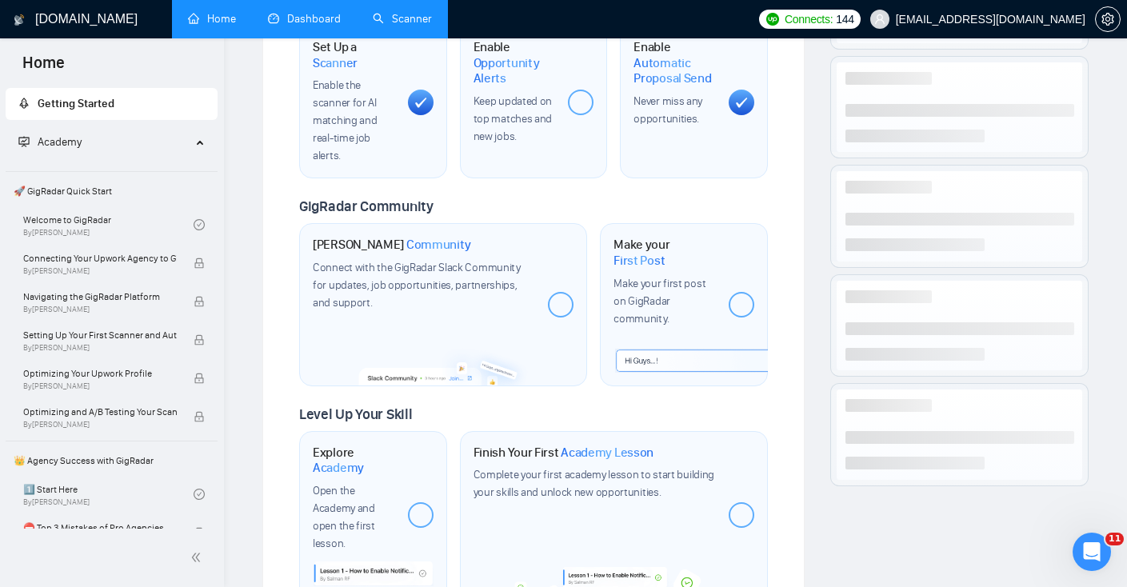
click at [390, 22] on link "Scanner" at bounding box center [402, 19] width 59 height 14
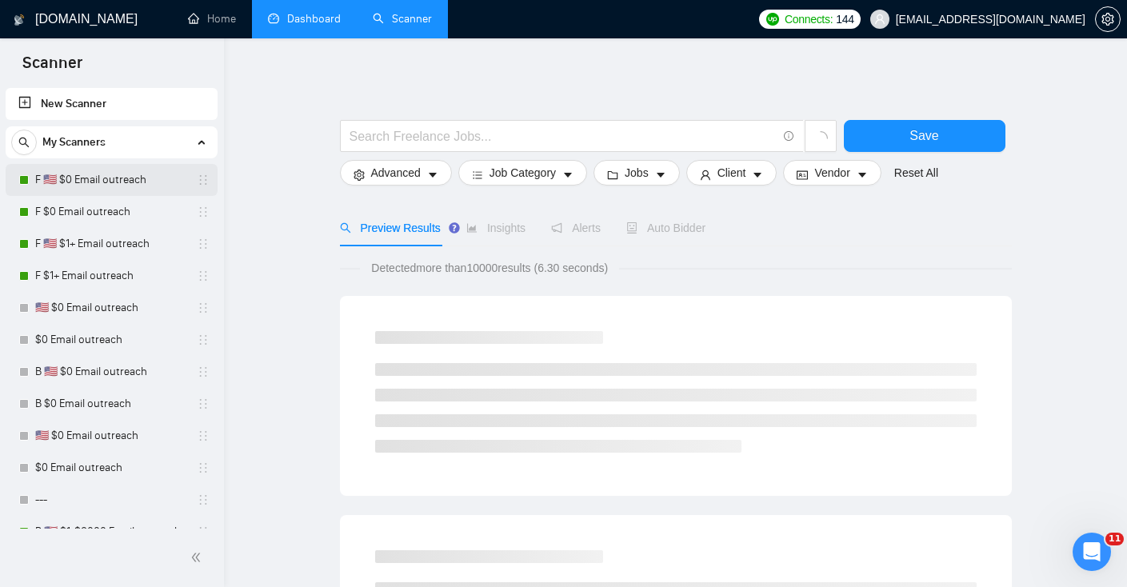
click at [94, 182] on link "F 🇺🇸 $0 Email outreach" at bounding box center [111, 180] width 152 height 32
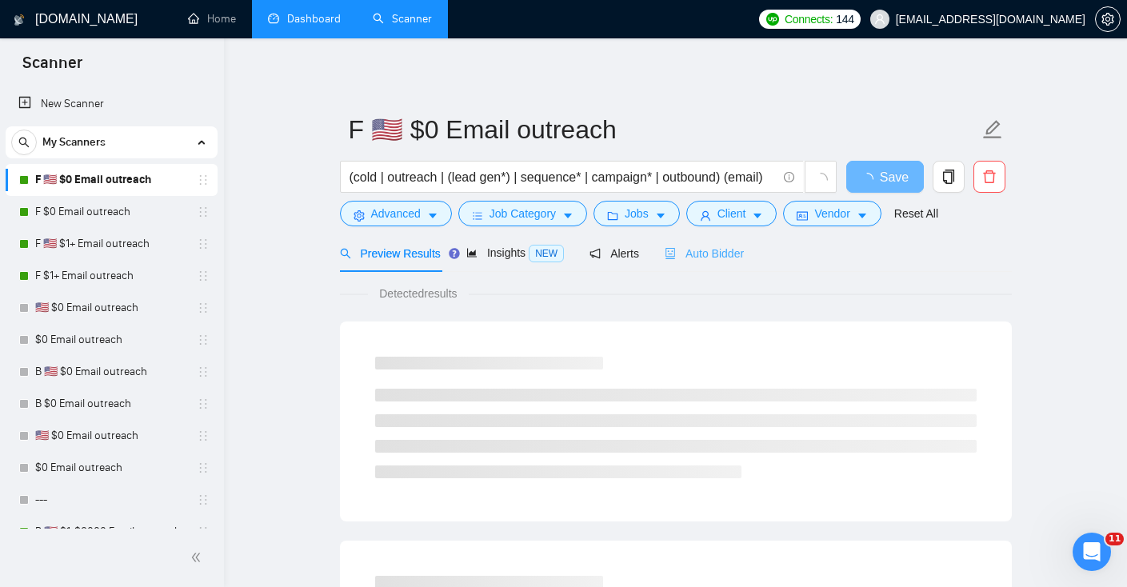
click at [691, 262] on div "Auto Bidder" at bounding box center [704, 253] width 79 height 38
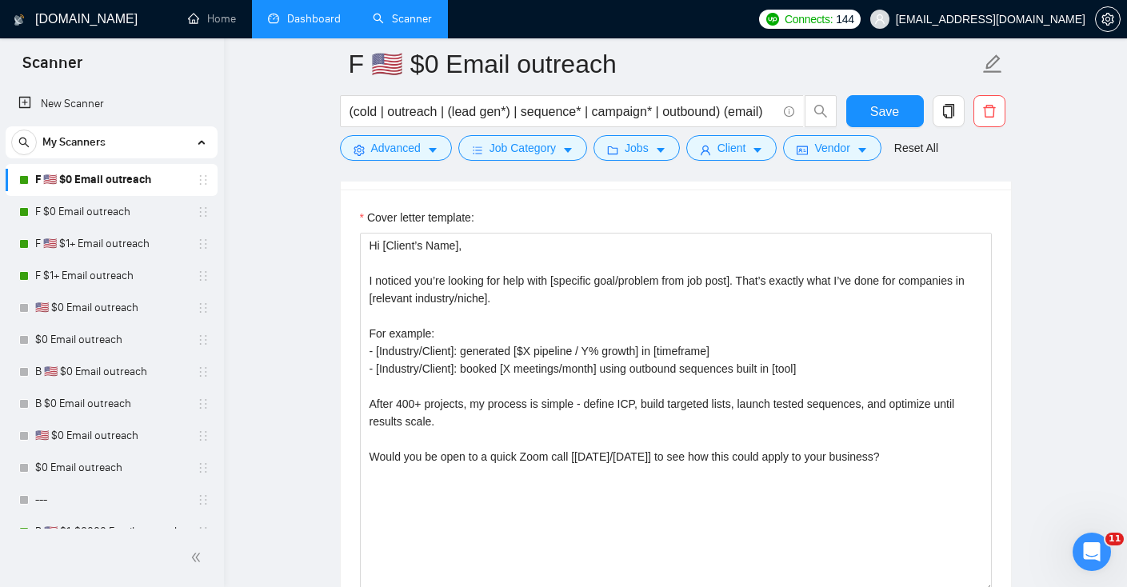
scroll to position [1785, 0]
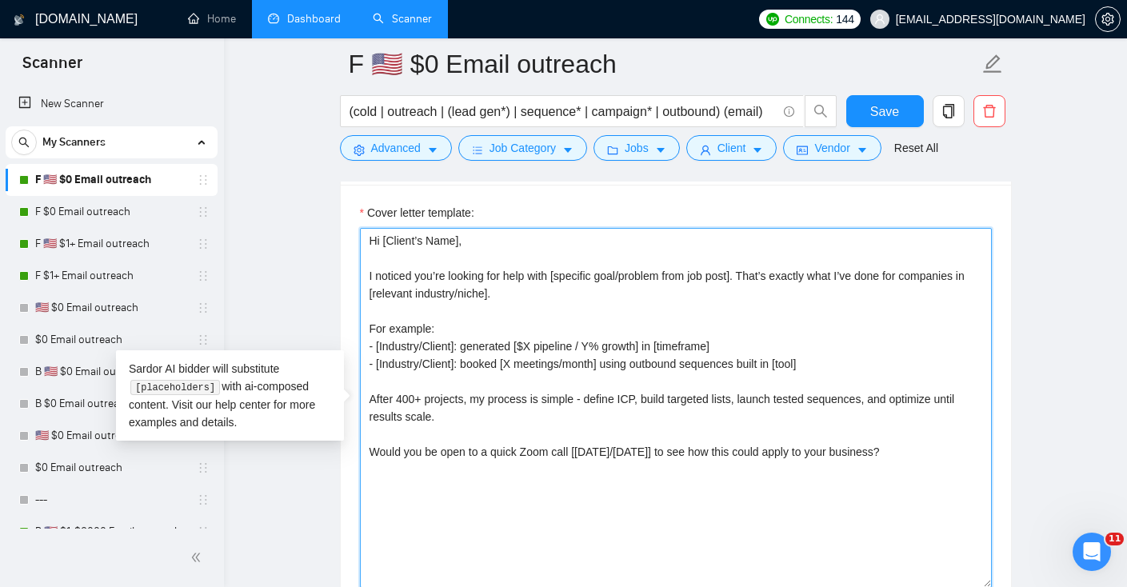
drag, startPoint x: 644, startPoint y: 515, endPoint x: 260, endPoint y: 147, distance: 531.7
click at [261, 148] on main "F 🇺🇸 $0 Email outreach (cold | outreach | (lead gen*) | sequence* | campaign* |…" at bounding box center [676, 460] width 852 height 4362
paste textarea "Name], I saw you need help with [prompt: pain point → “cold email campaigns tha…"
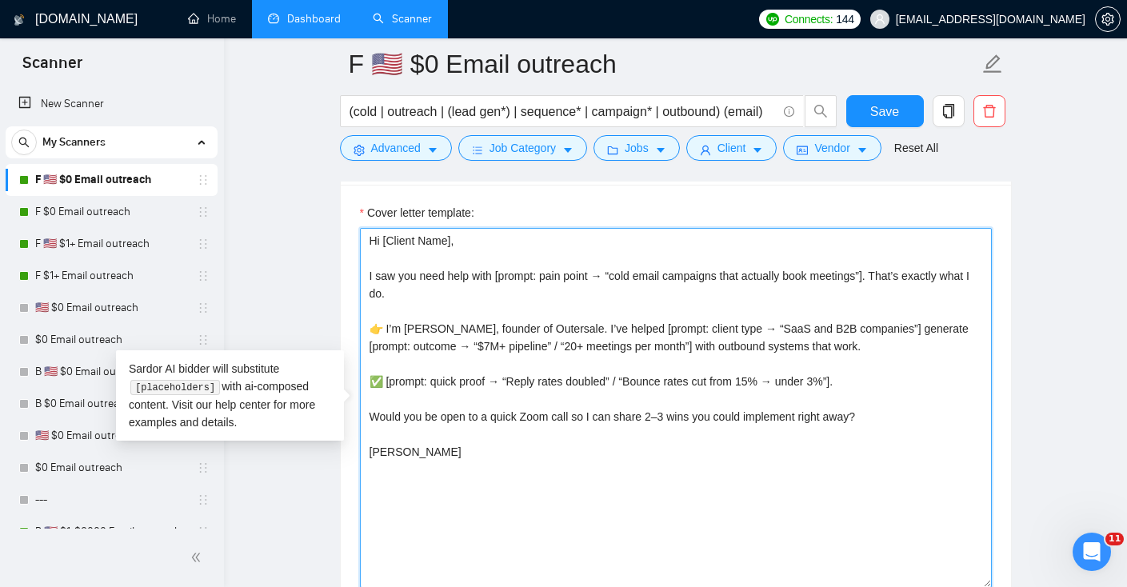
click at [449, 332] on textarea "Hi [Client Name], I saw you need help with [prompt: pain point → “cold email ca…" at bounding box center [676, 408] width 632 height 360
click at [482, 327] on textarea "Hi [Client Name], I saw you need help with [prompt: pain point → “cold email ca…" at bounding box center [676, 408] width 632 height 360
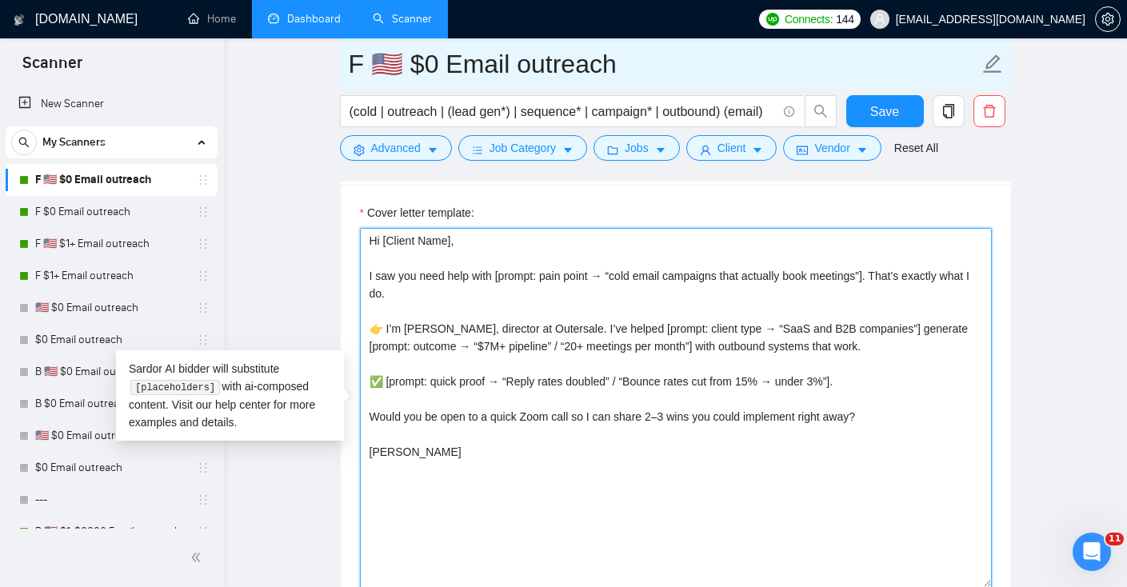
type textarea "Hi [Client Name], I saw you need help with [prompt: pain point → “cold email ca…"
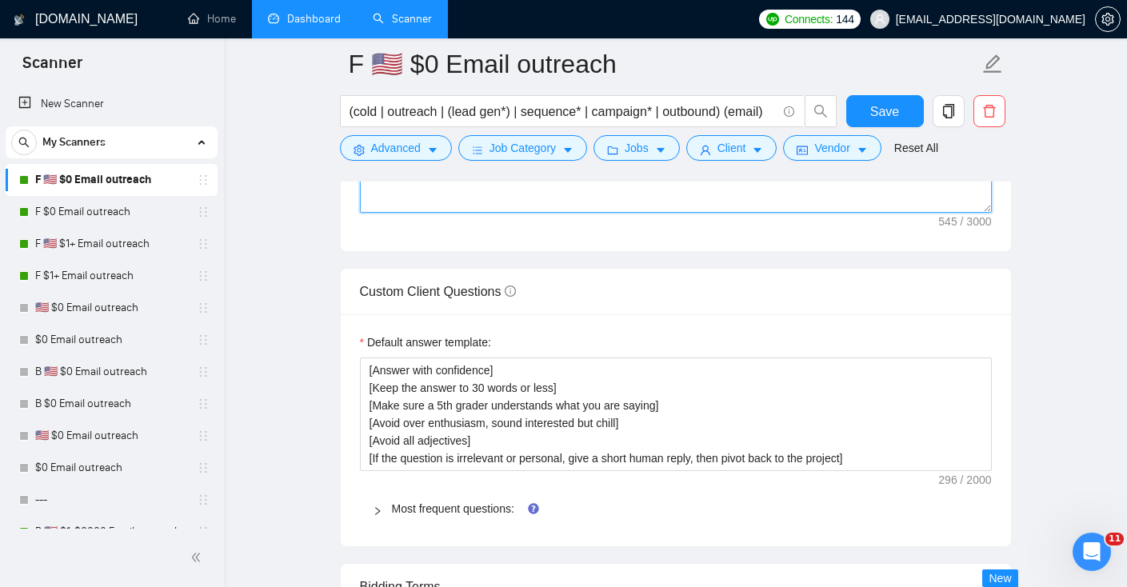
scroll to position [2161, 0]
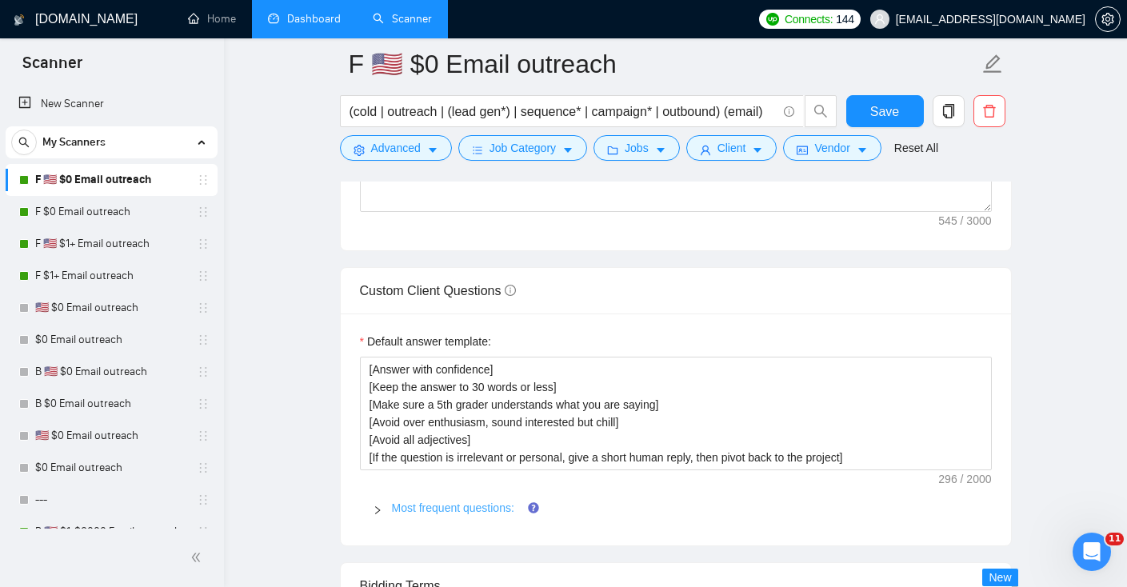
click at [439, 508] on link "Most frequent questions:" at bounding box center [453, 507] width 122 height 13
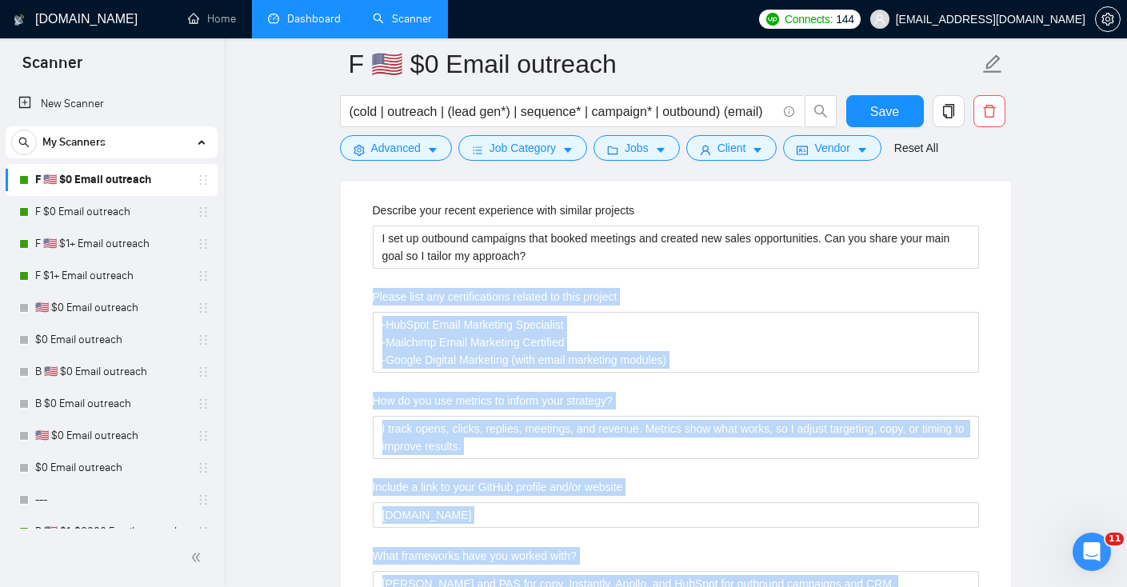
scroll to position [2479, 0]
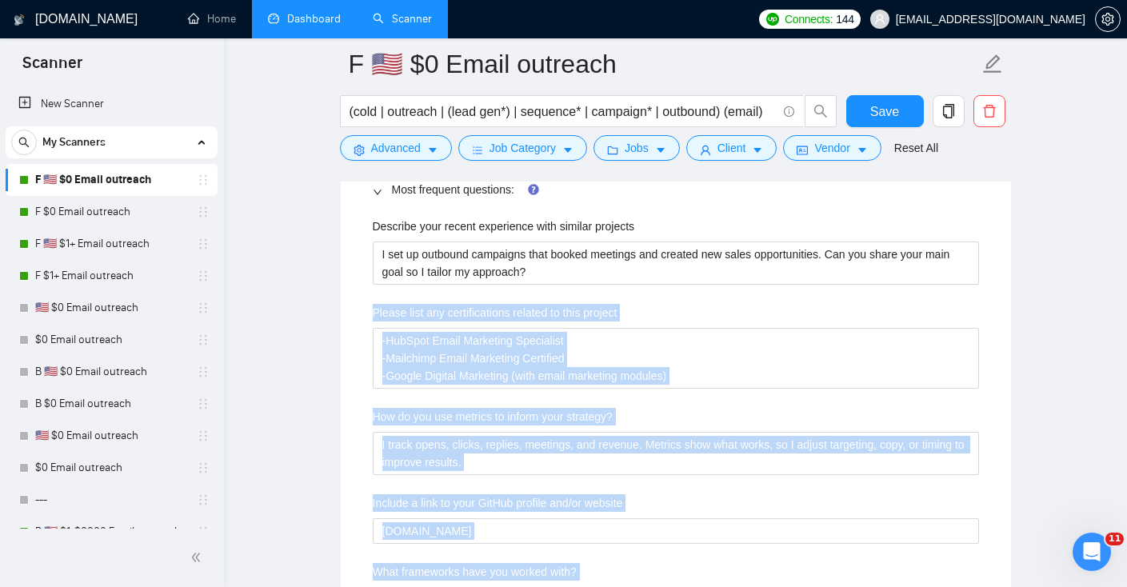
drag, startPoint x: 711, startPoint y: 346, endPoint x: 336, endPoint y: 307, distance: 377.1
click at [336, 307] on main "F 🇺🇸 $0 Email outreach (cold | outreach | (lead gen*) | sequence* | campaign* |…" at bounding box center [676, 241] width 852 height 5312
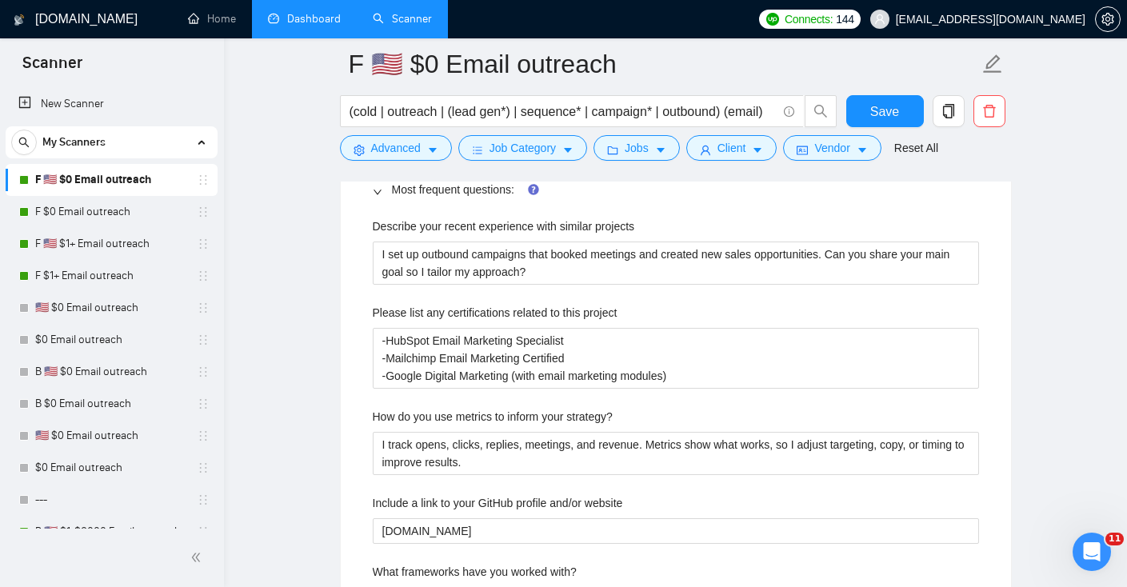
click at [301, 290] on main "F 🇺🇸 $0 Email outreach (cold | outreach | (lead gen*) | sequence* | campaign* |…" at bounding box center [676, 241] width 852 height 5312
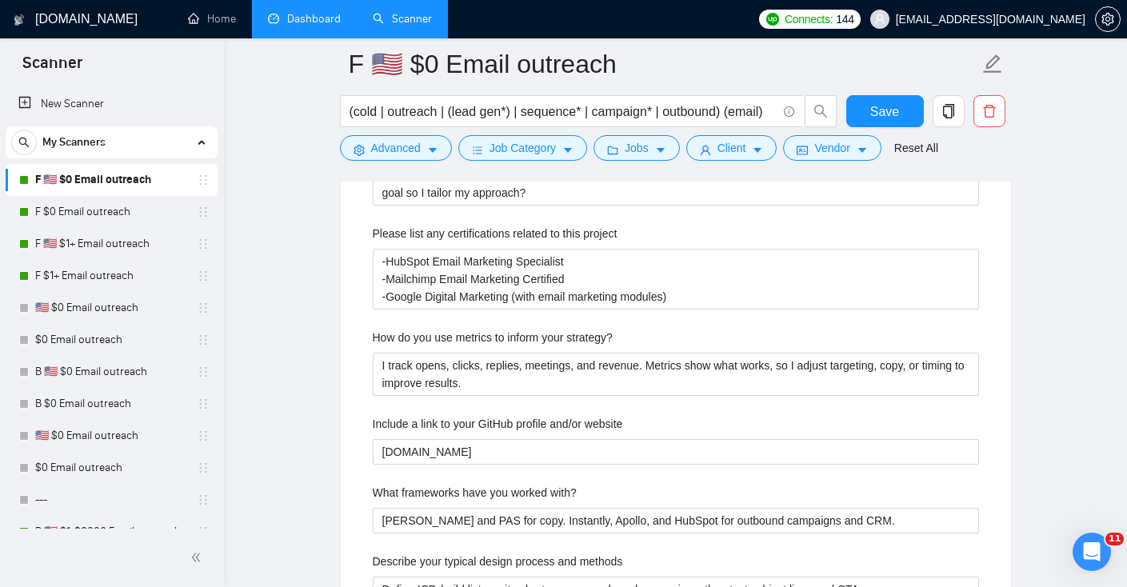
scroll to position [2597, 0]
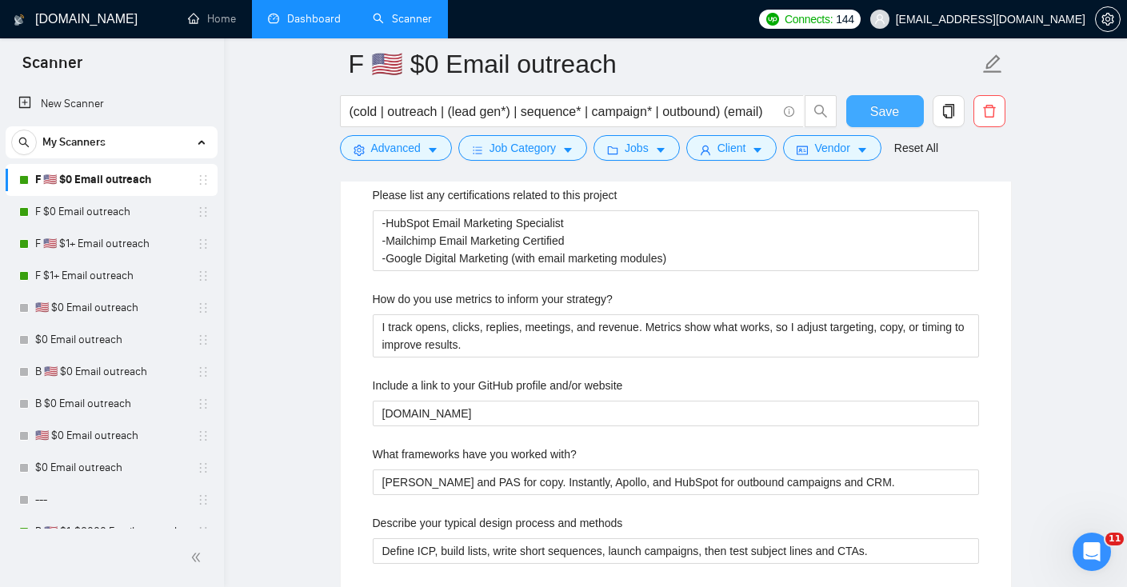
click at [881, 118] on span "Save" at bounding box center [884, 112] width 29 height 20
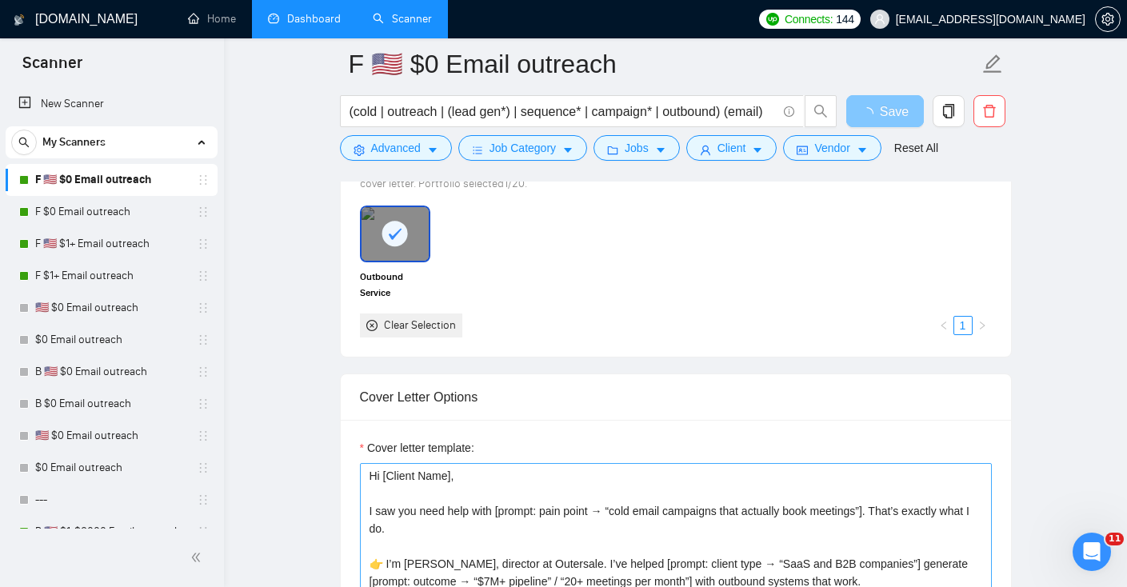
scroll to position [1775, 0]
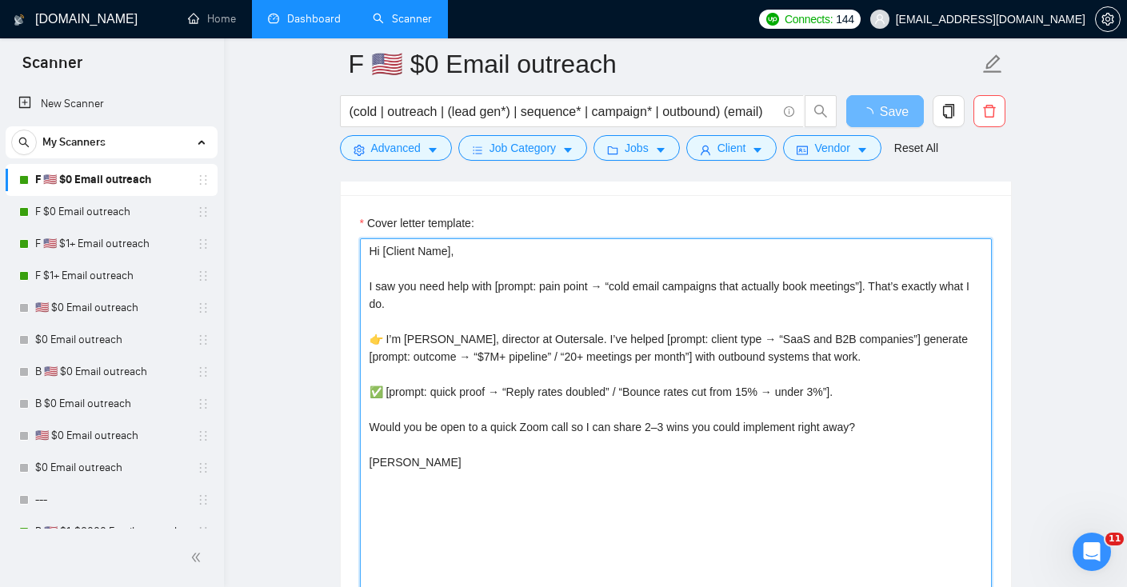
click at [537, 481] on textarea "Hi [Client Name], I saw you need help with [prompt: pain point → “cold email ca…" at bounding box center [676, 418] width 632 height 360
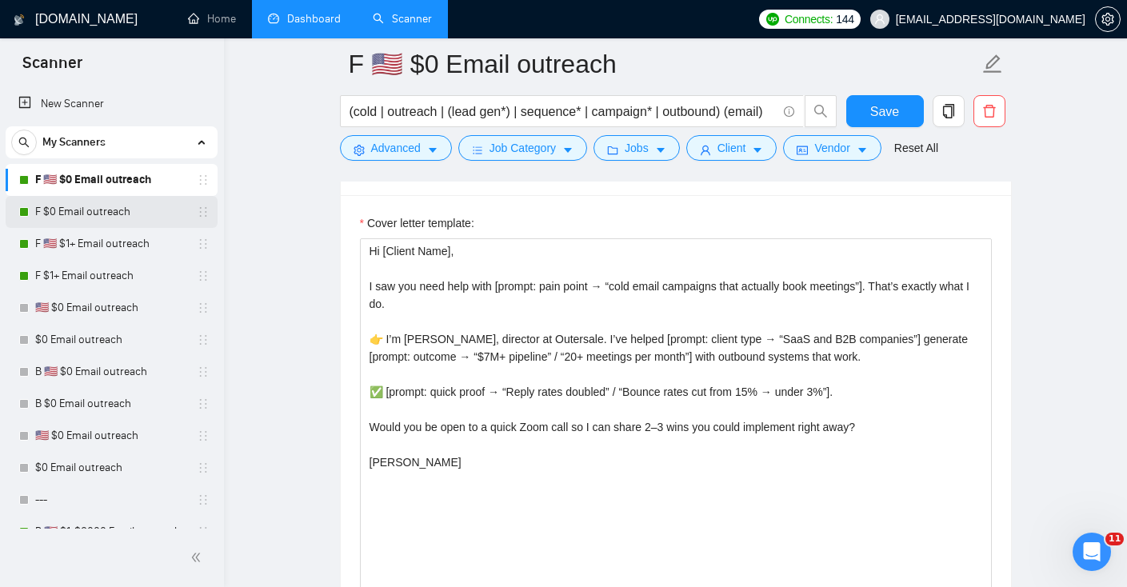
click at [50, 212] on link "F $0 Email outreach" at bounding box center [111, 212] width 152 height 32
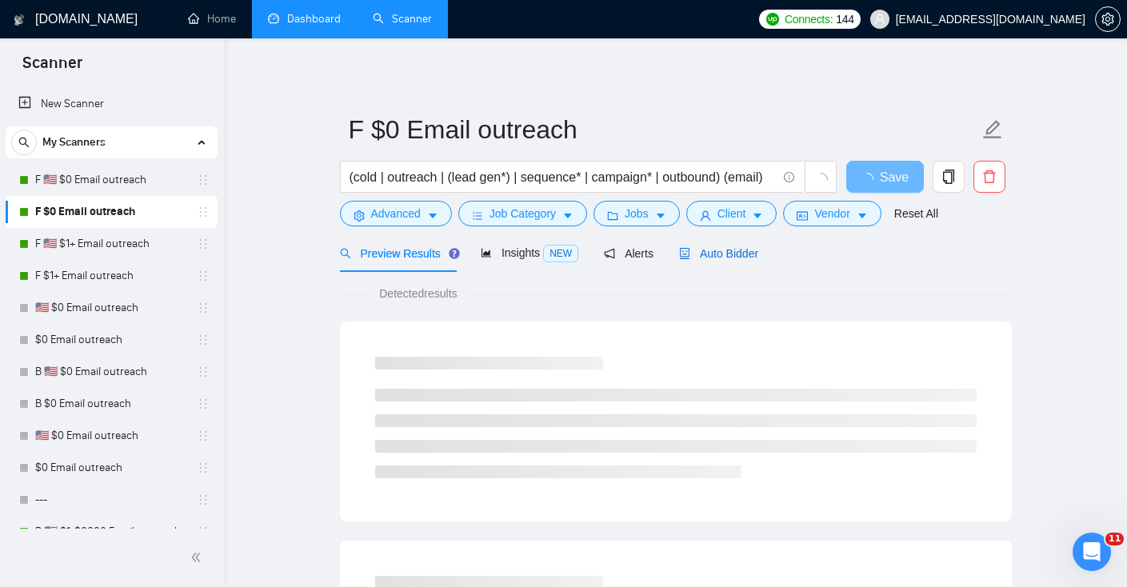
click at [720, 250] on span "Auto Bidder" at bounding box center [718, 253] width 79 height 13
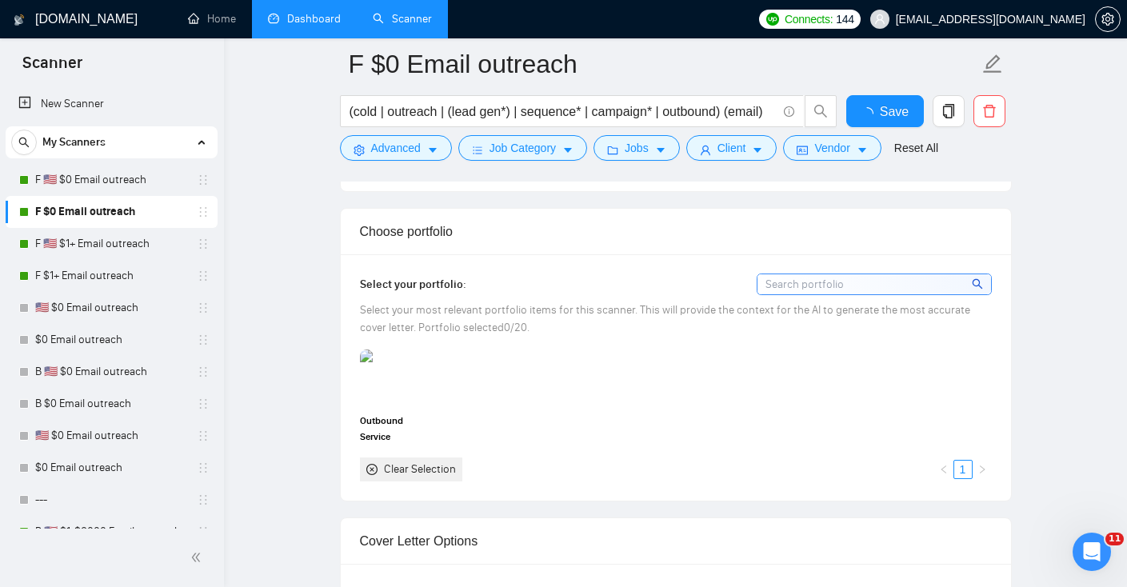
scroll to position [1363, 0]
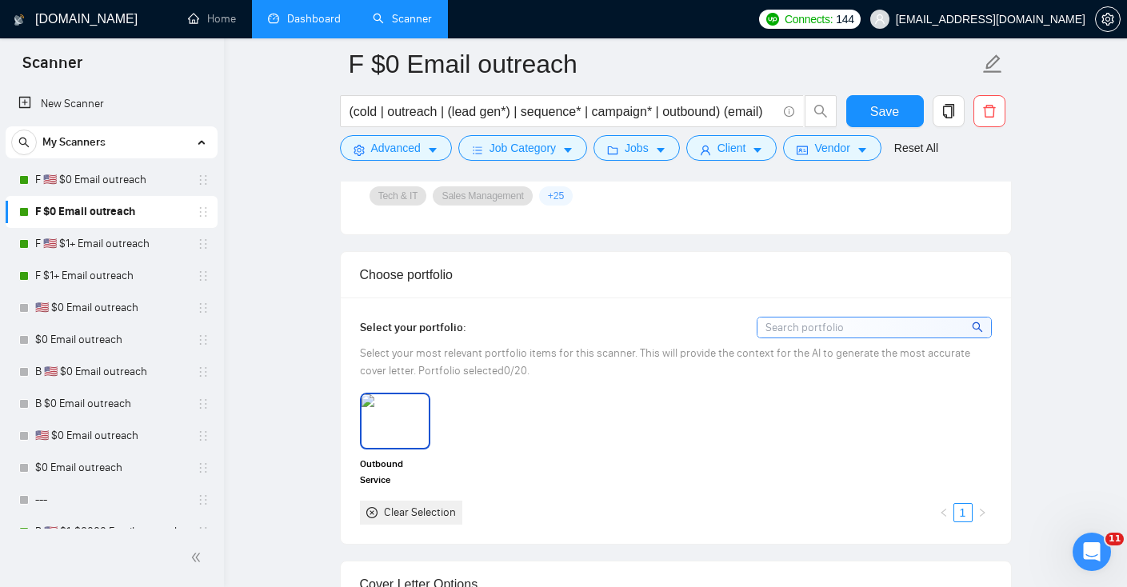
click at [394, 433] on img at bounding box center [394, 420] width 67 height 53
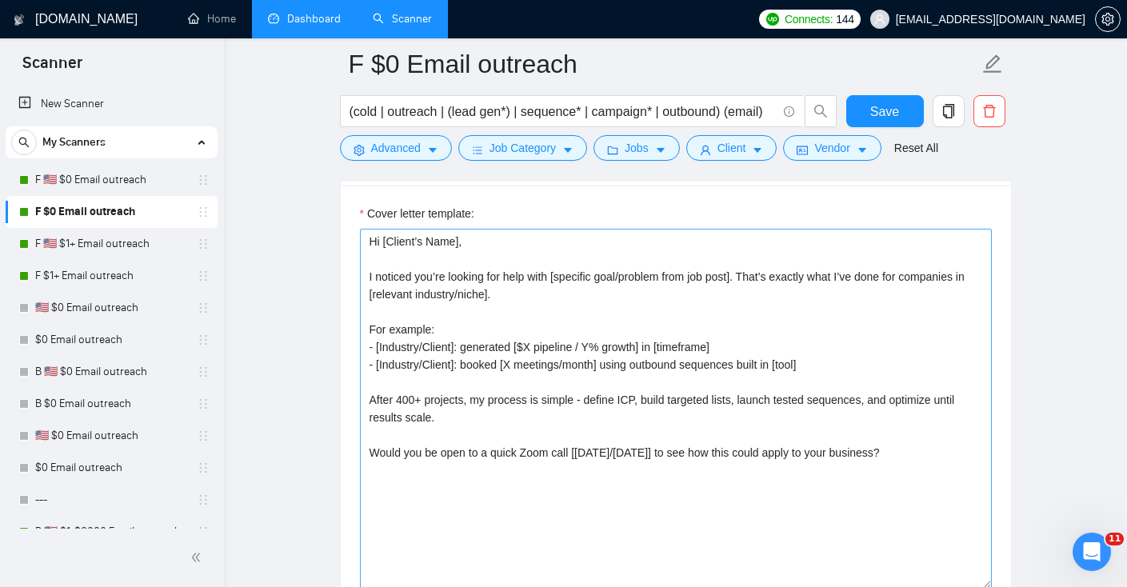
scroll to position [1806, 0]
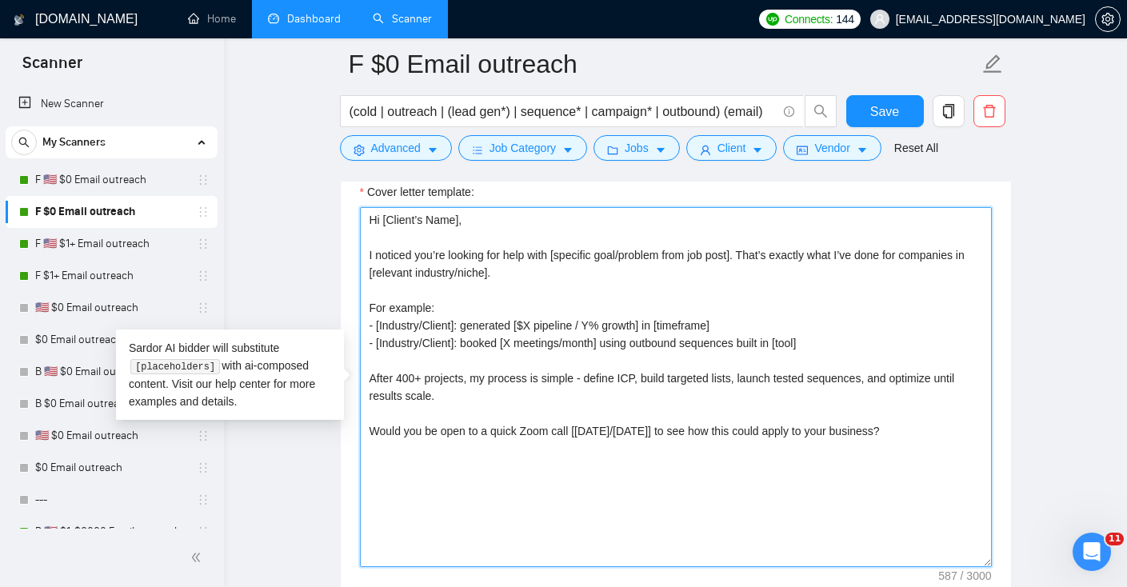
click at [613, 457] on textarea "Hi [Client’s Name], I noticed you’re looking for help with [specific goal/probl…" at bounding box center [676, 387] width 632 height 360
paste textarea "Name], I saw you need help with [prompt: pain point → “cold email campaigns tha…"
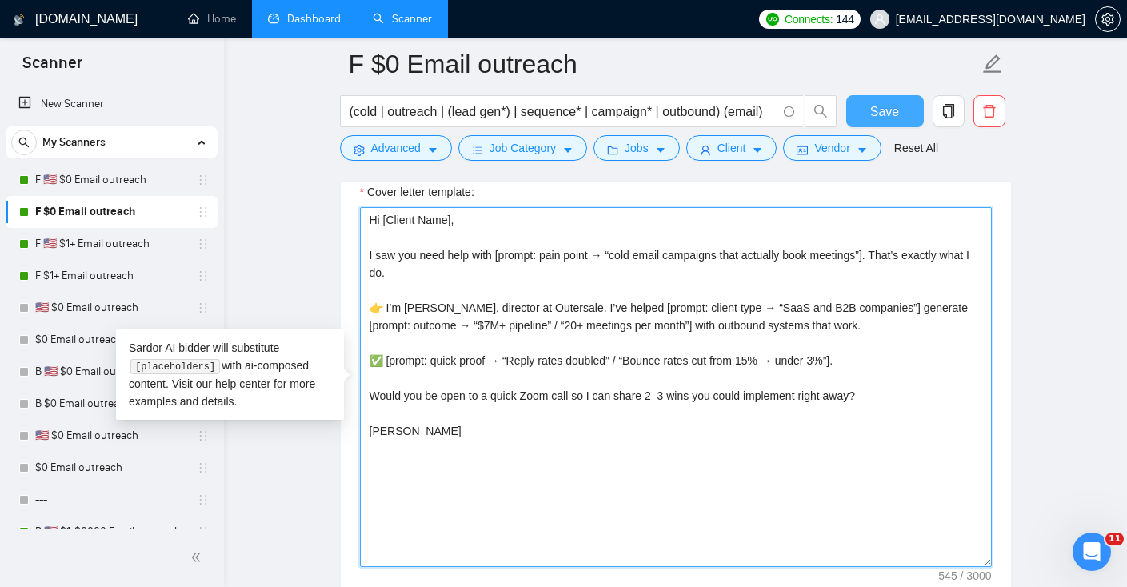
type textarea "Hi [Client Name], I saw you need help with [prompt: pain point → “cold email ca…"
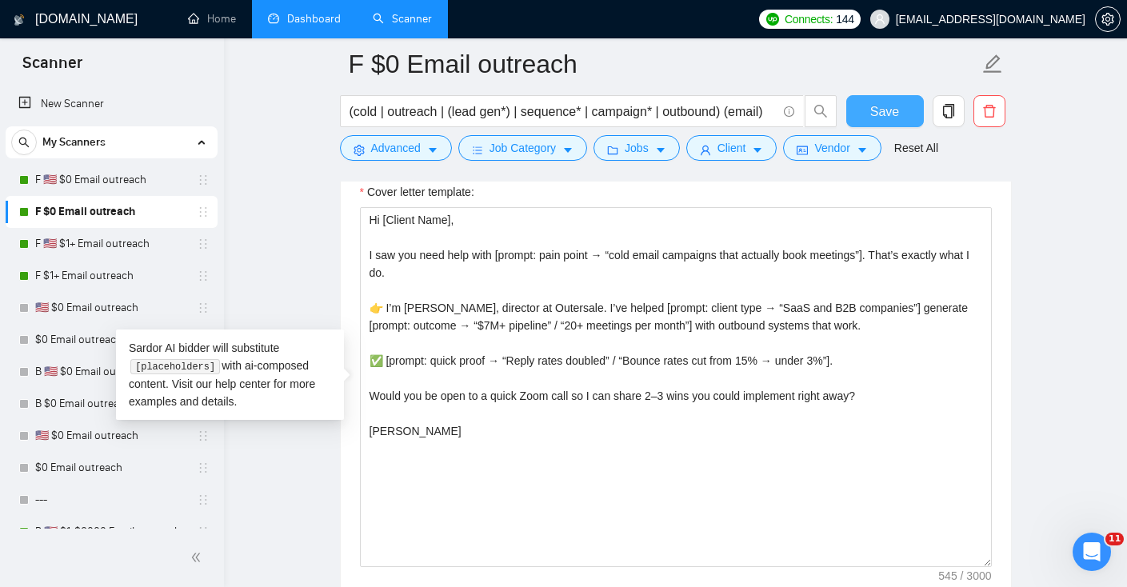
click at [900, 114] on button "Save" at bounding box center [885, 111] width 78 height 32
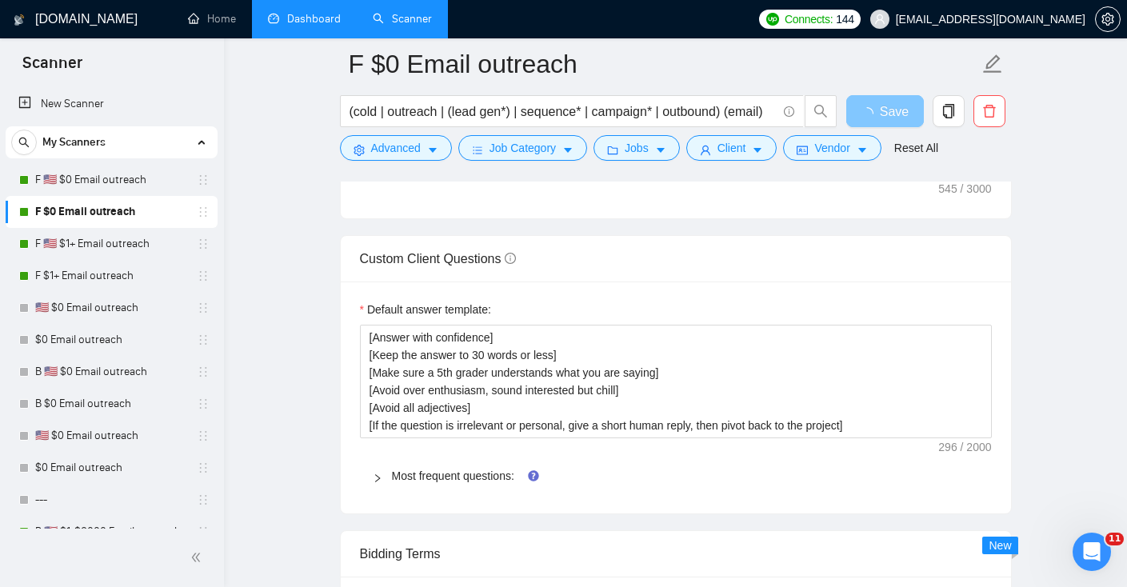
scroll to position [2230, 0]
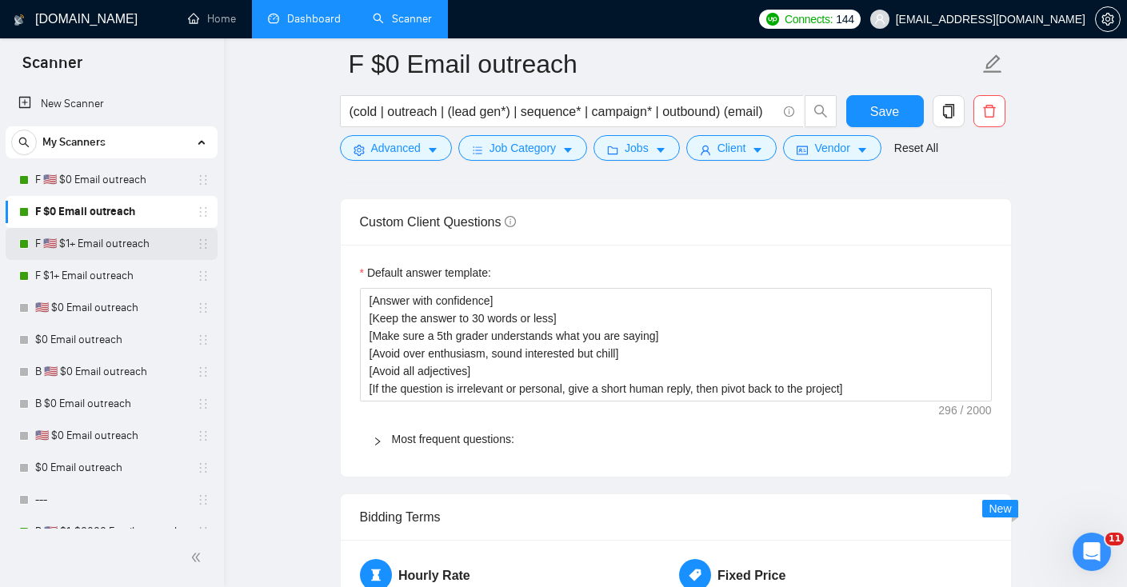
click at [87, 234] on link "F 🇺🇸 $1+ Email outreach" at bounding box center [111, 244] width 152 height 32
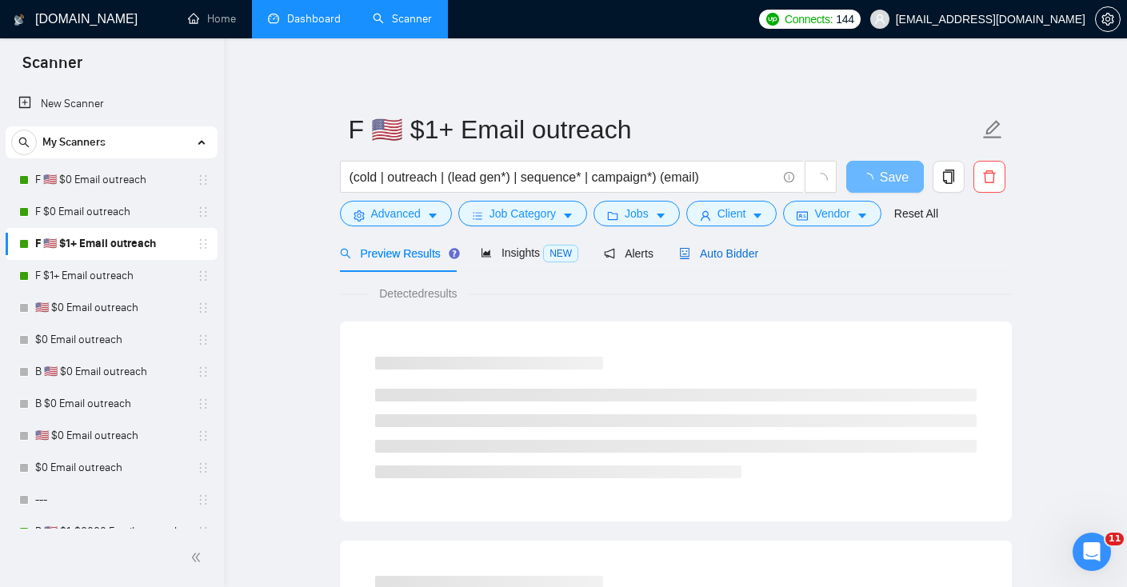
click at [724, 256] on span "Auto Bidder" at bounding box center [718, 253] width 79 height 13
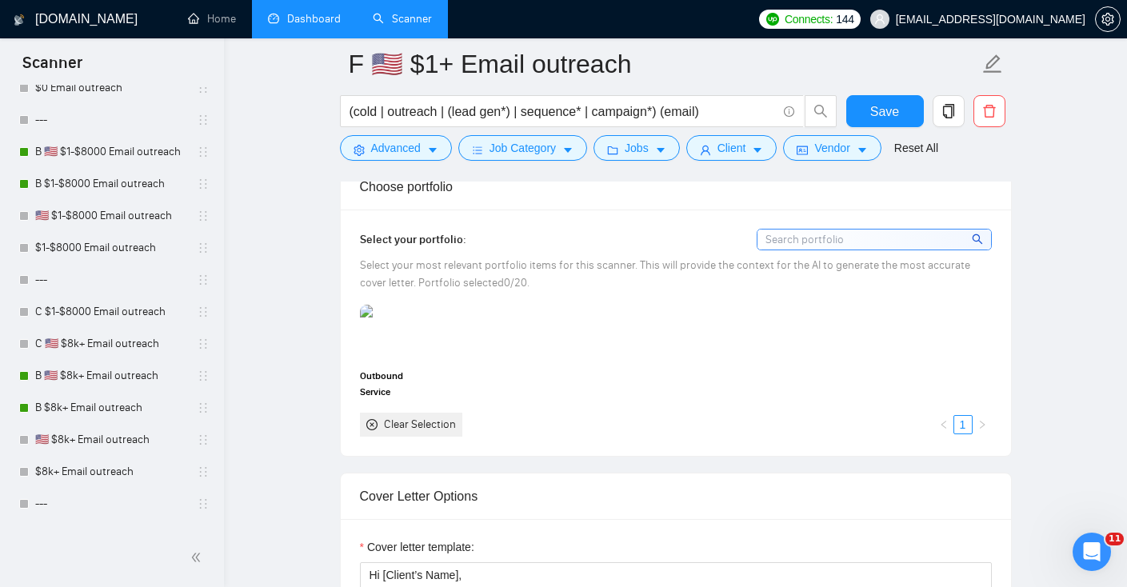
scroll to position [1447, 0]
click at [389, 337] on img at bounding box center [394, 335] width 67 height 53
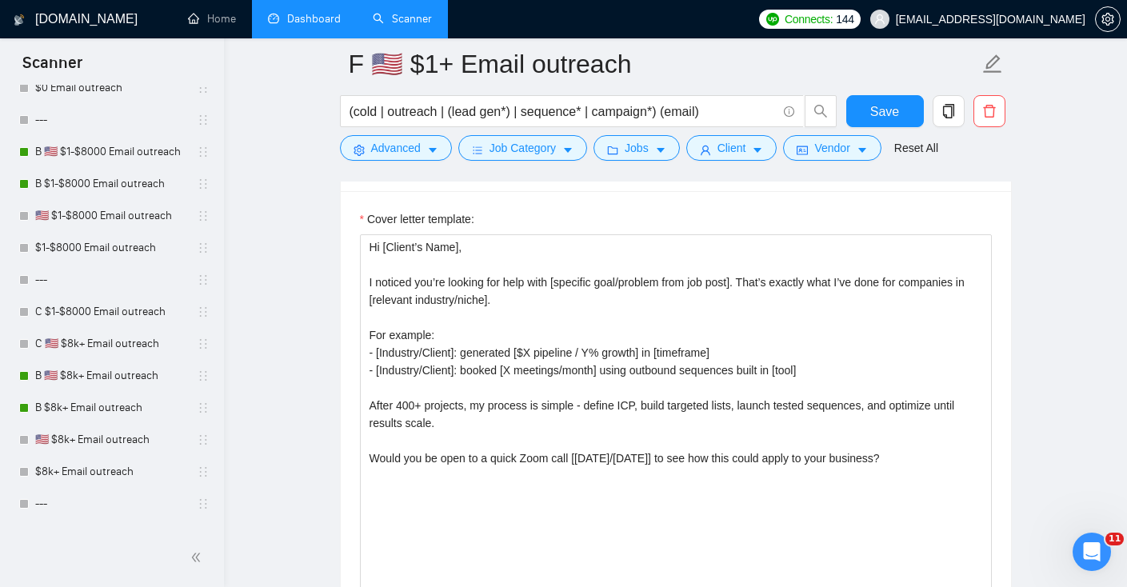
scroll to position [1779, 0]
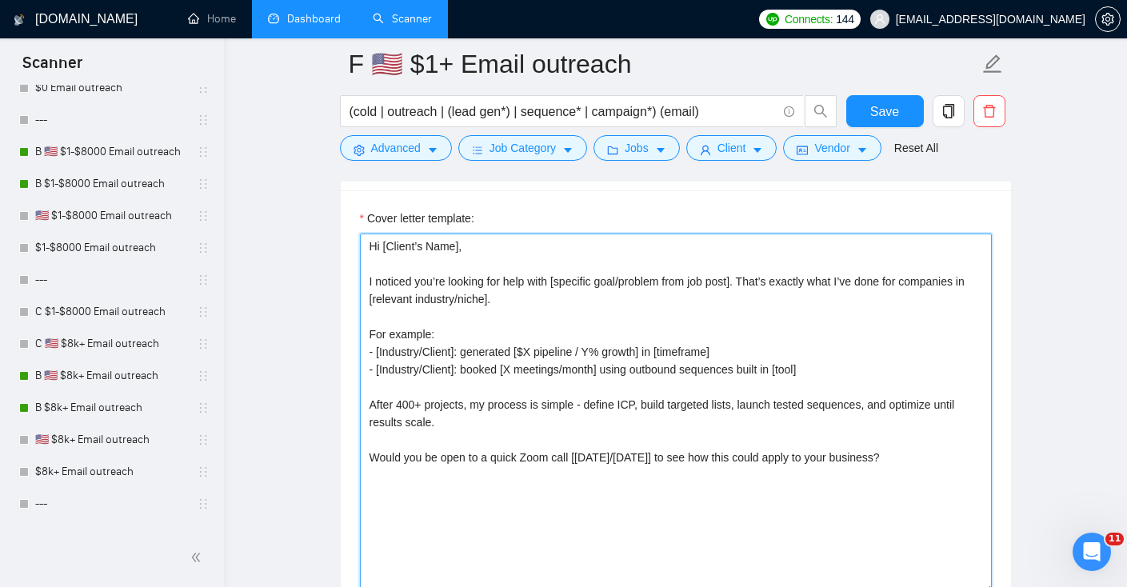
click at [558, 415] on textarea "Hi [Client’s Name], I noticed you’re looking for help with [specific goal/probl…" at bounding box center [676, 414] width 632 height 360
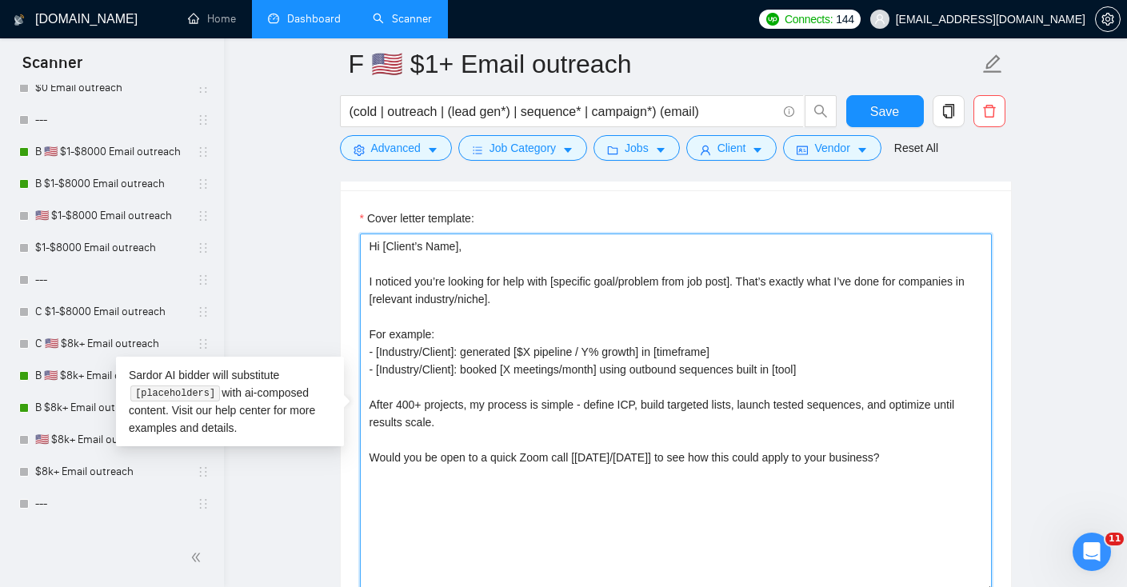
paste textarea "Name], I saw you need help with [prompt: pain point → “cold email campaigns tha…"
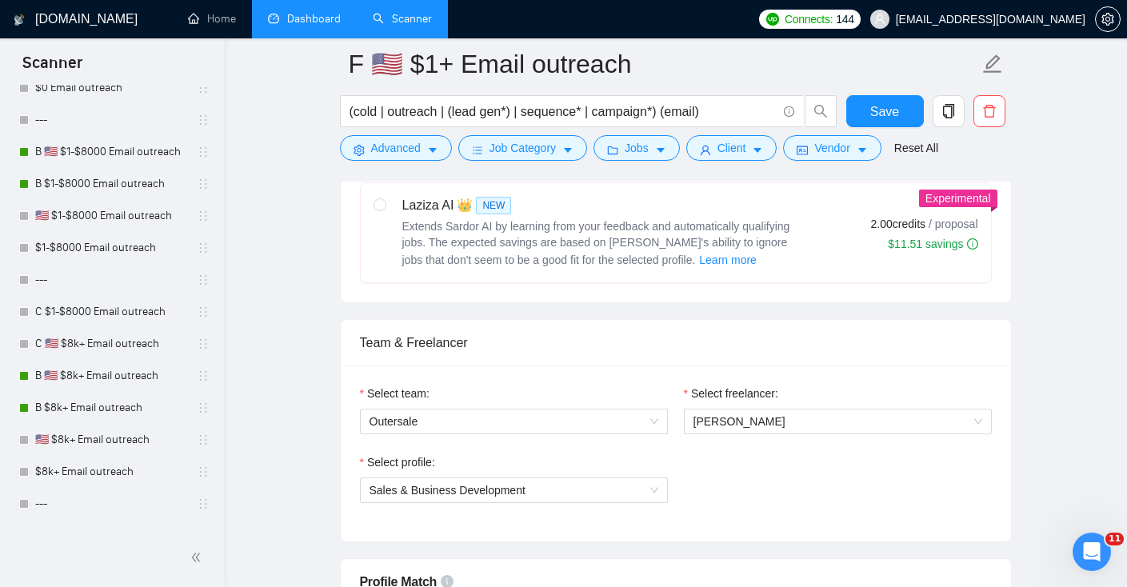
scroll to position [620, 0]
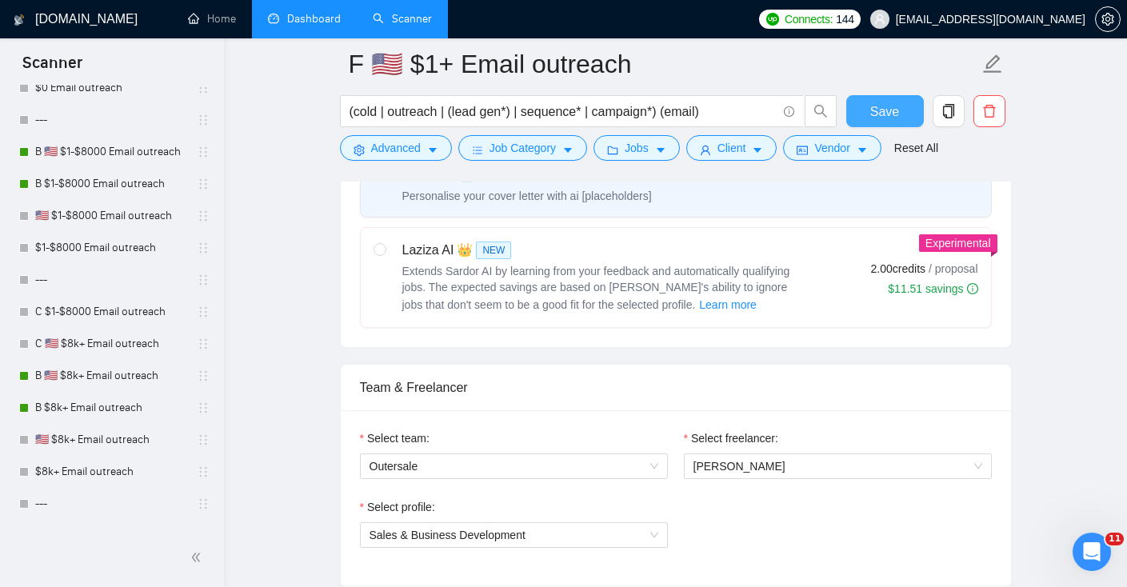
type textarea "Hi [Client Name], I saw you need help with [prompt: pain point → “cold email ca…"
click at [896, 115] on span "Save" at bounding box center [884, 112] width 29 height 20
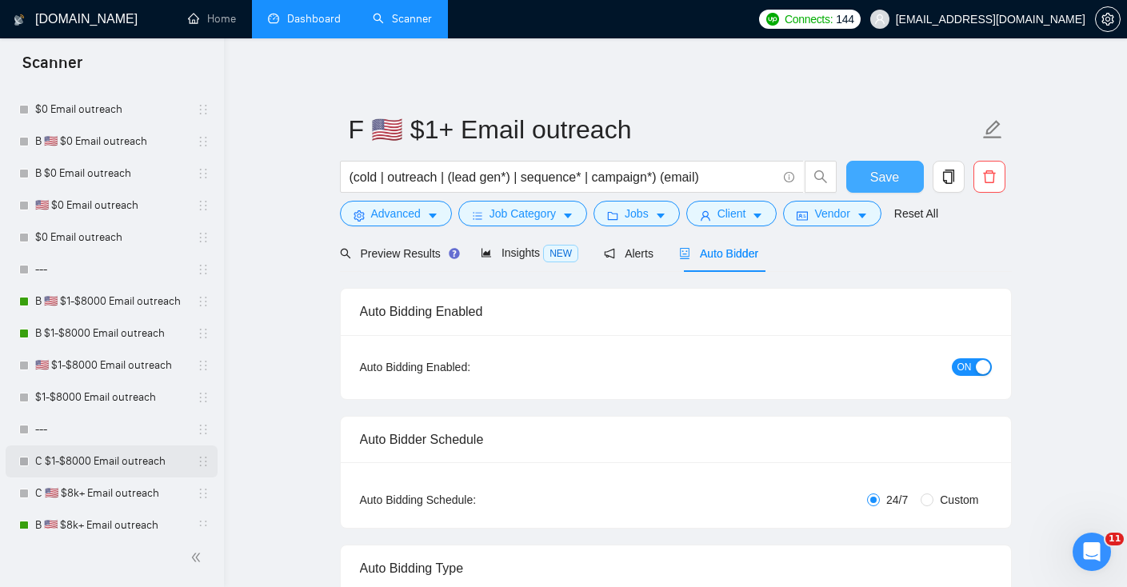
scroll to position [0, 0]
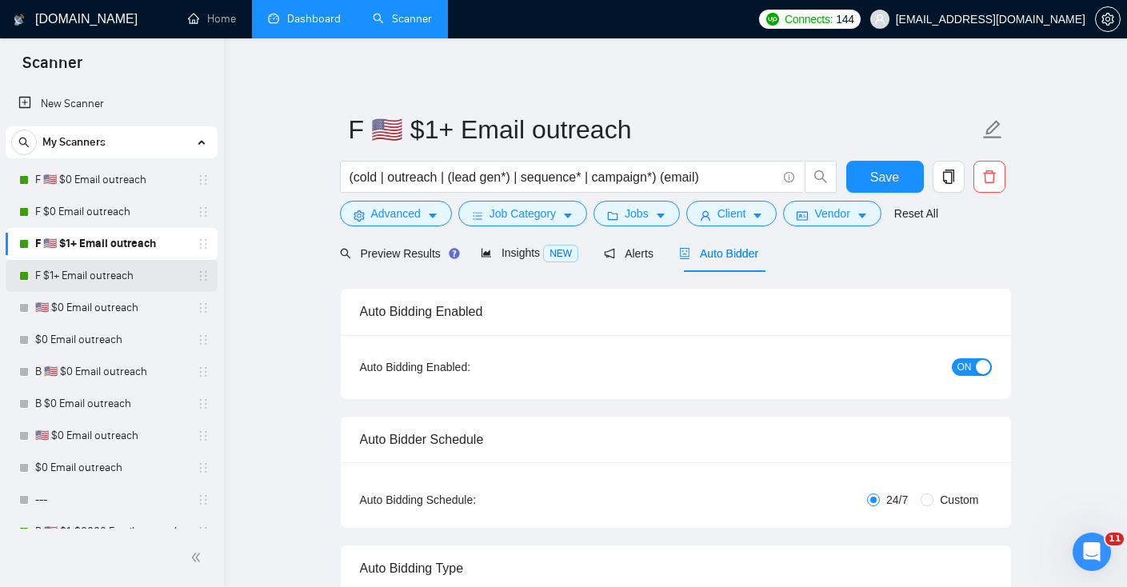
click at [82, 277] on link "F $1+ Email outreach" at bounding box center [111, 276] width 152 height 32
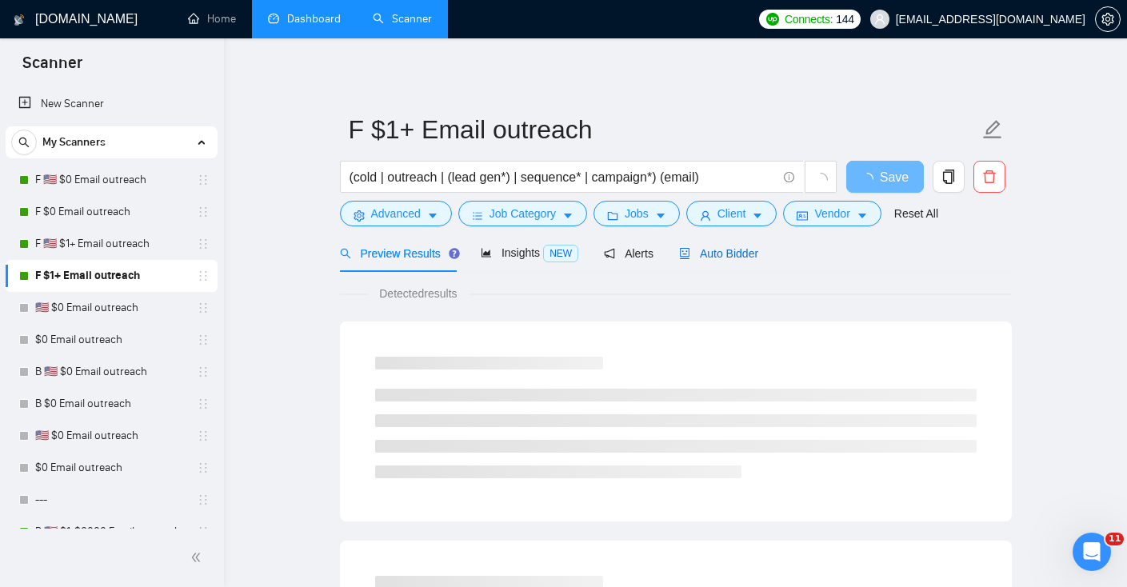
click at [733, 254] on span "Auto Bidder" at bounding box center [718, 253] width 79 height 13
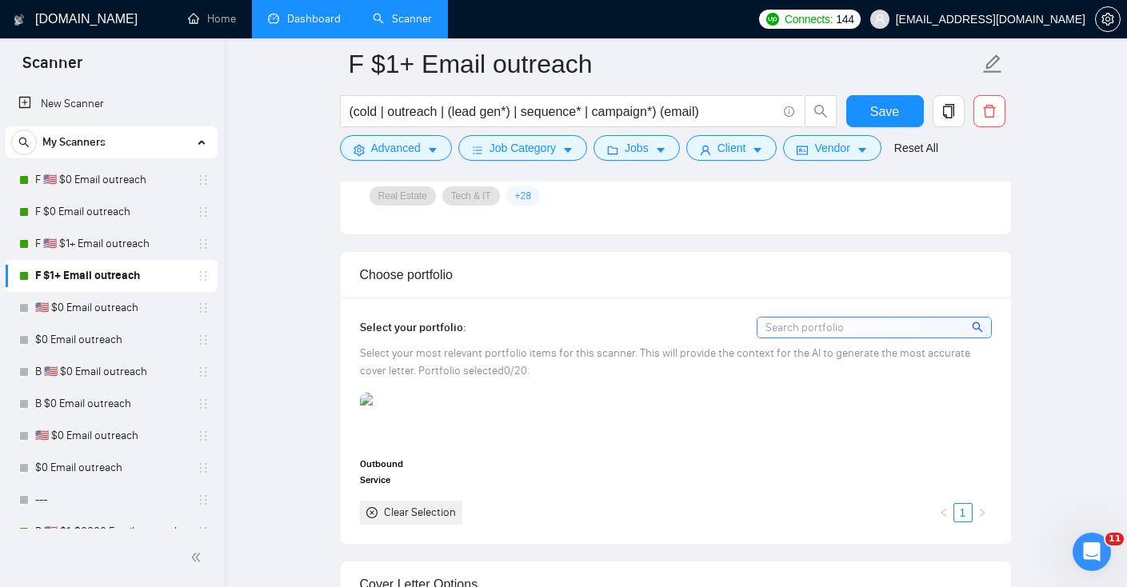
scroll to position [1466, 0]
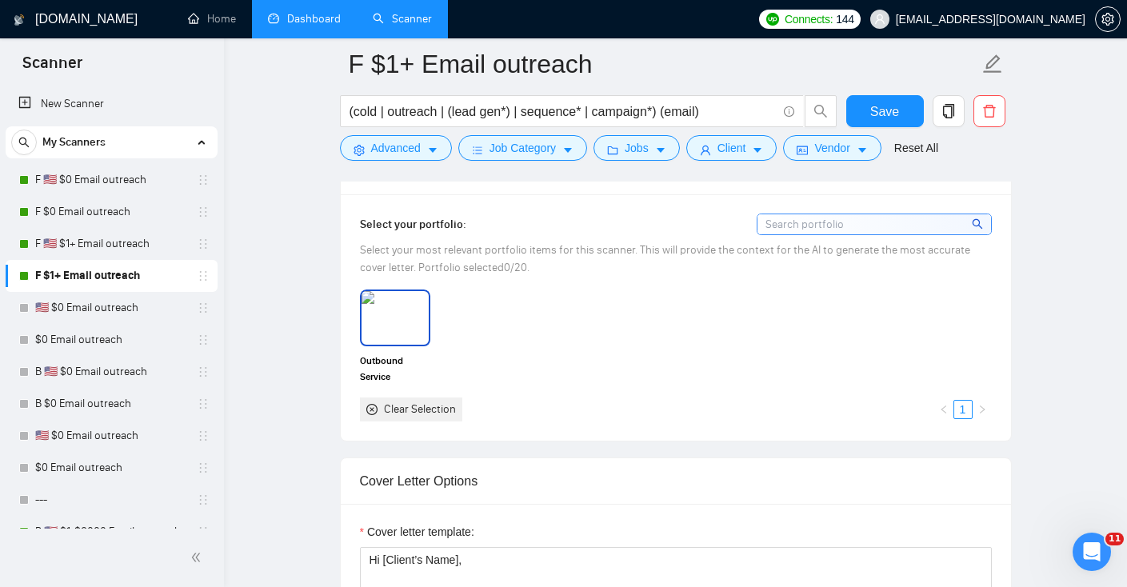
click at [367, 317] on img at bounding box center [394, 317] width 67 height 53
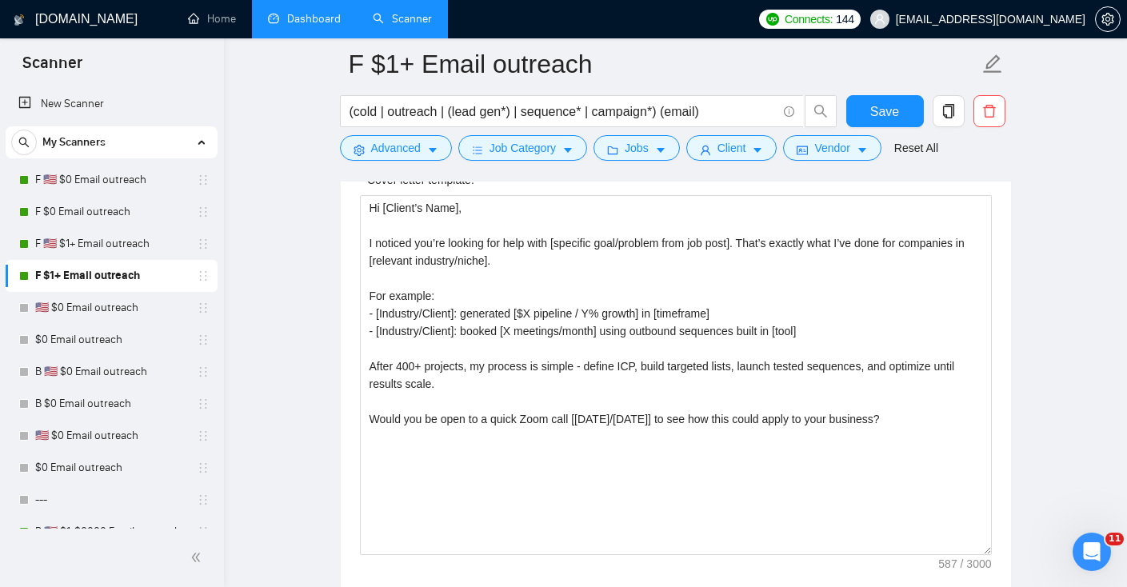
scroll to position [1874, 0]
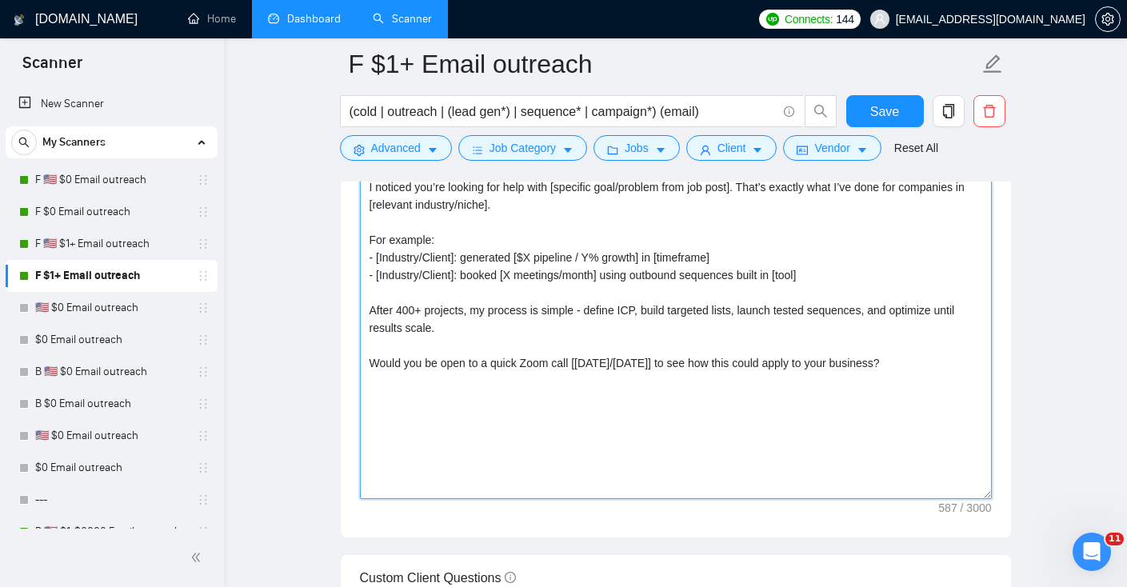
click at [505, 389] on textarea "Hi [Client’s Name], I noticed you’re looking for help with [specific goal/probl…" at bounding box center [676, 319] width 632 height 360
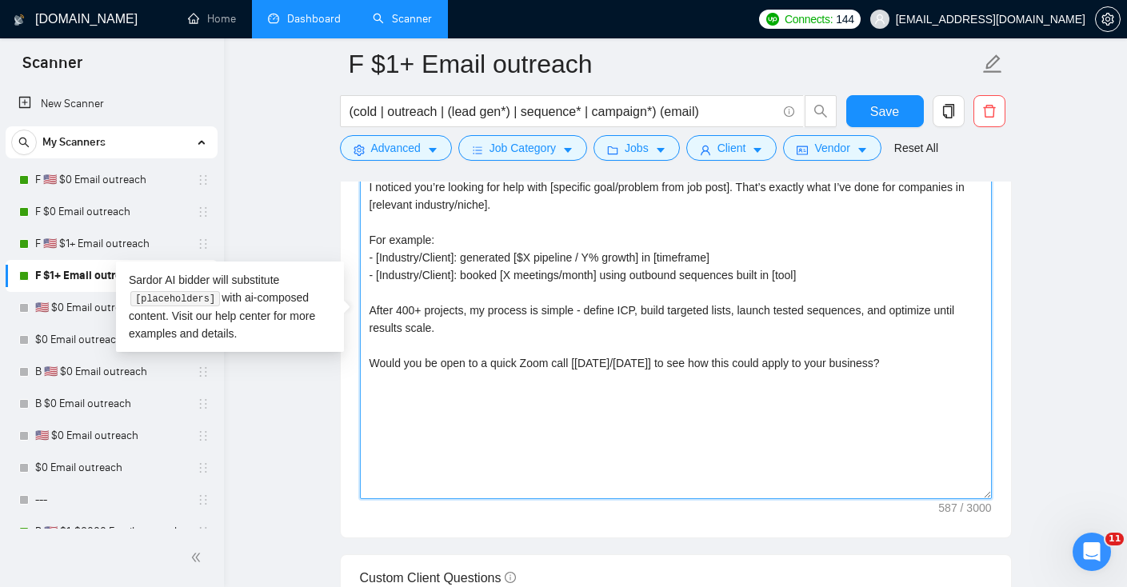
paste textarea "Name], I saw you need help with [prompt: pain point → “cold email campaigns tha…"
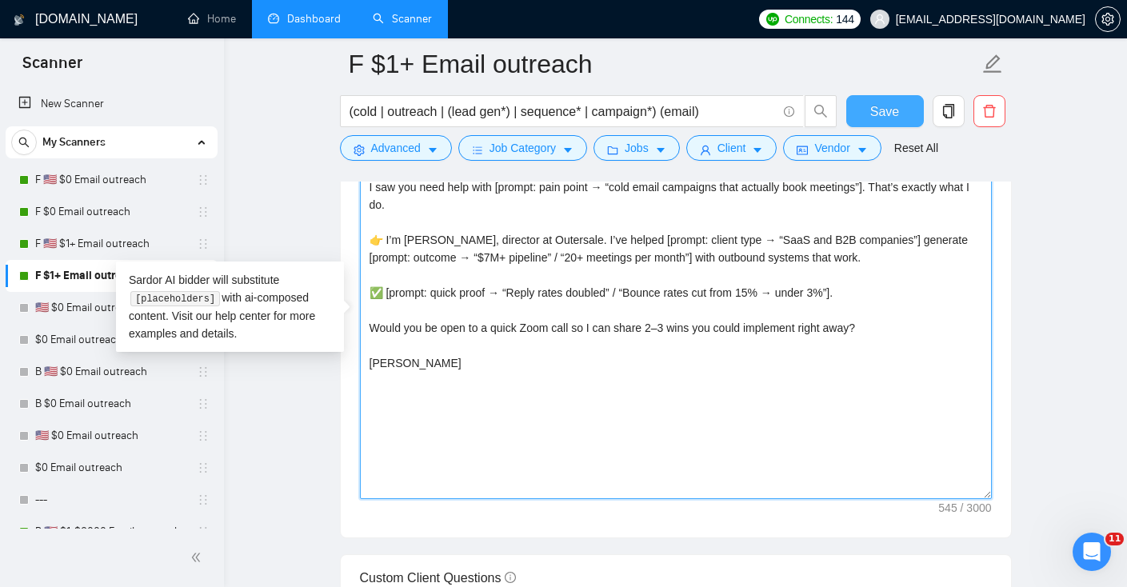
type textarea "Hi [Client Name], I saw you need help with [prompt: pain point → “cold email ca…"
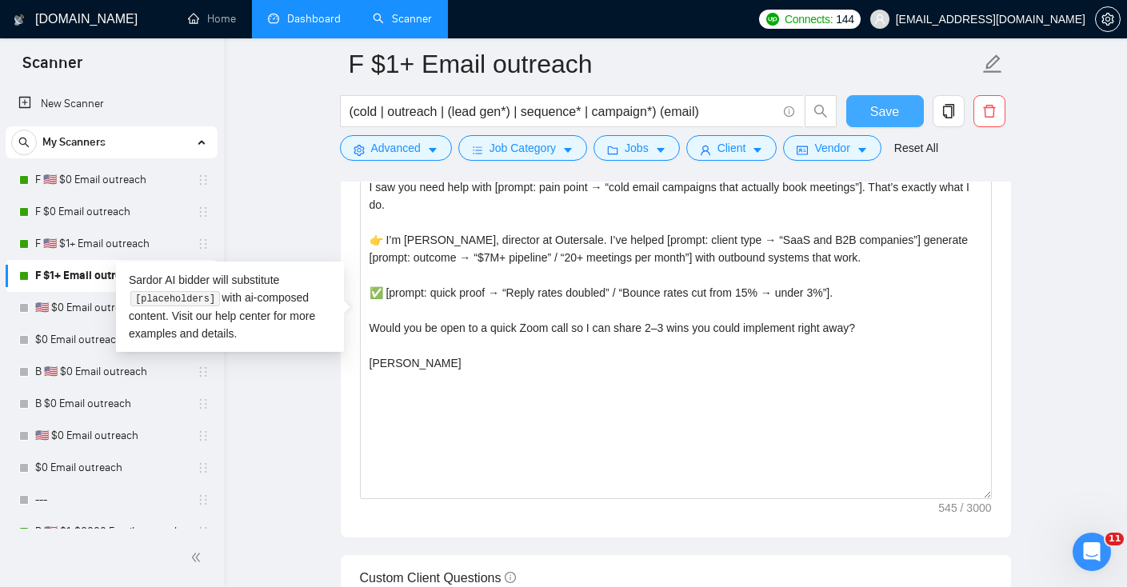
click at [886, 120] on span "Save" at bounding box center [884, 112] width 29 height 20
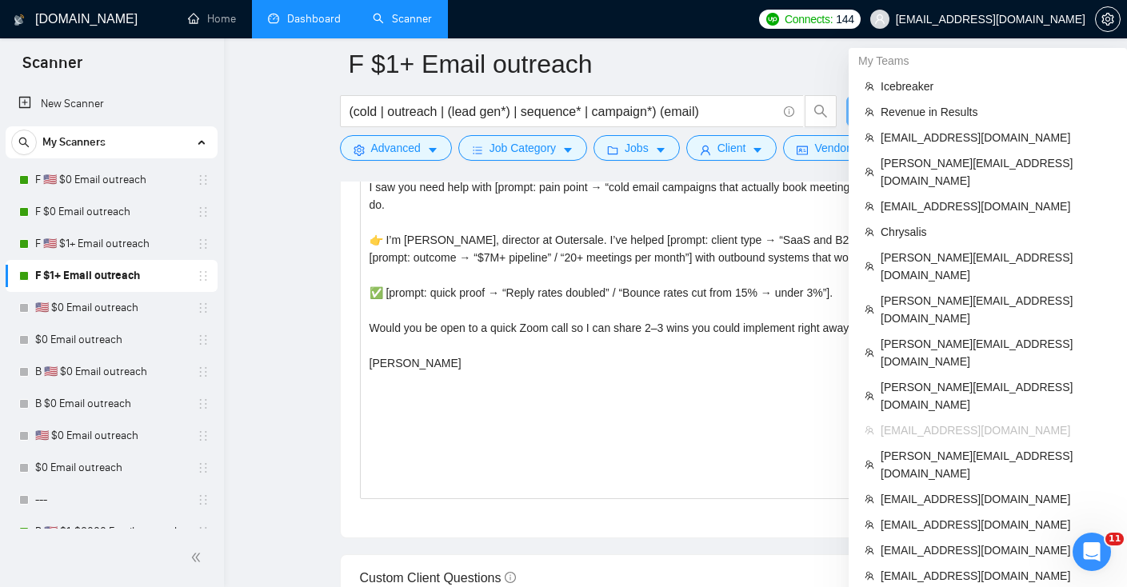
drag, startPoint x: 1087, startPoint y: 22, endPoint x: 853, endPoint y: 52, distance: 235.4
click at [967, 22] on span "[EMAIL_ADDRESS][DOMAIN_NAME]" at bounding box center [977, 19] width 234 height 51
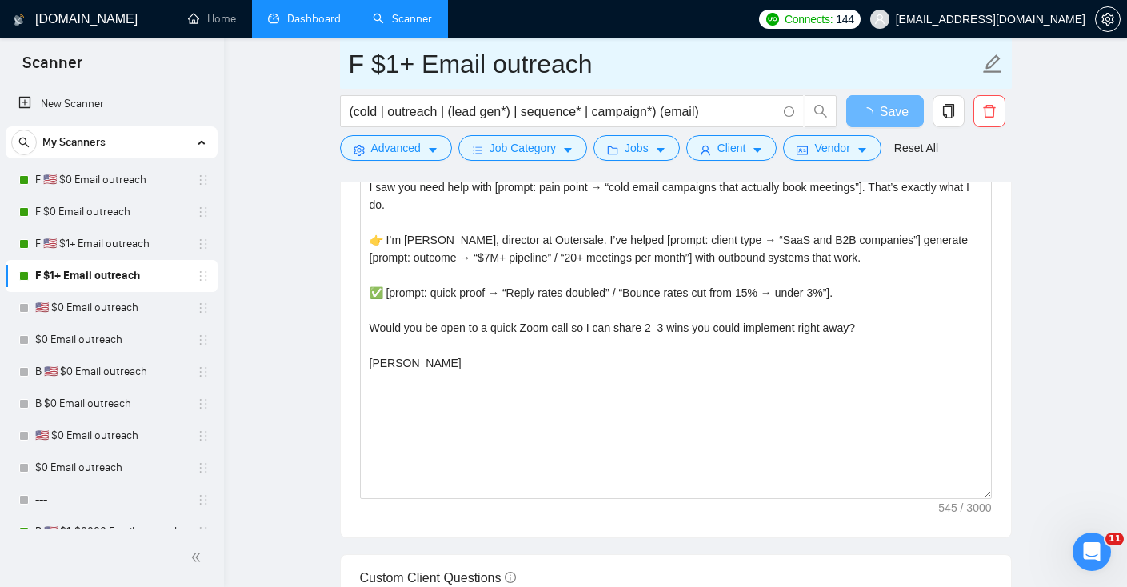
click at [660, 70] on input "F $1+ Email outreach" at bounding box center [664, 64] width 630 height 40
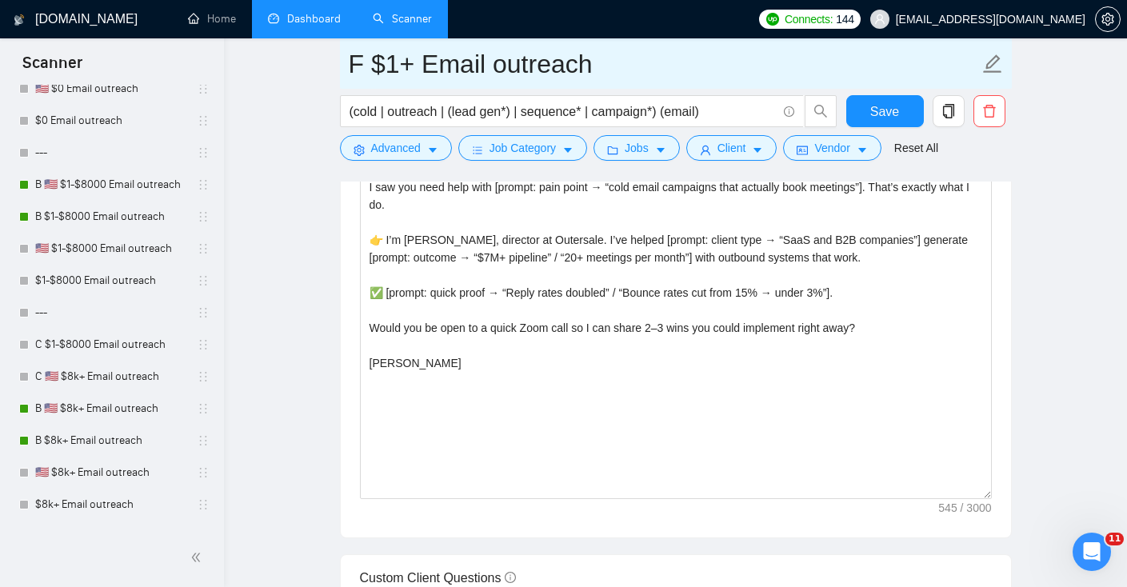
scroll to position [345, 0]
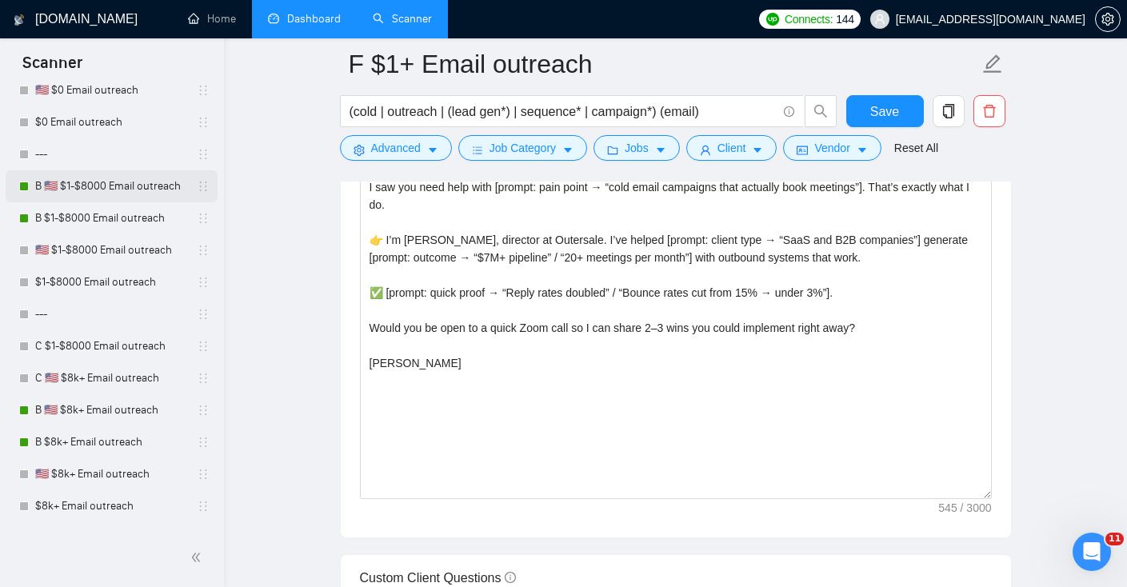
click at [65, 192] on link "B 🇺🇸 $1-$8000 Email outreach" at bounding box center [111, 186] width 152 height 32
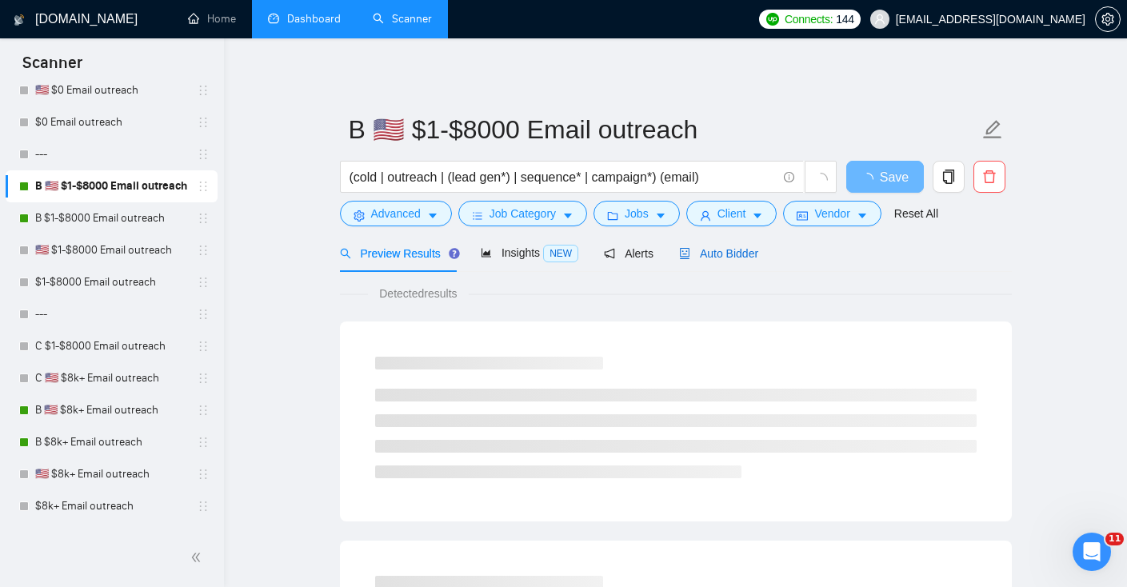
click at [717, 255] on span "Auto Bidder" at bounding box center [718, 253] width 79 height 13
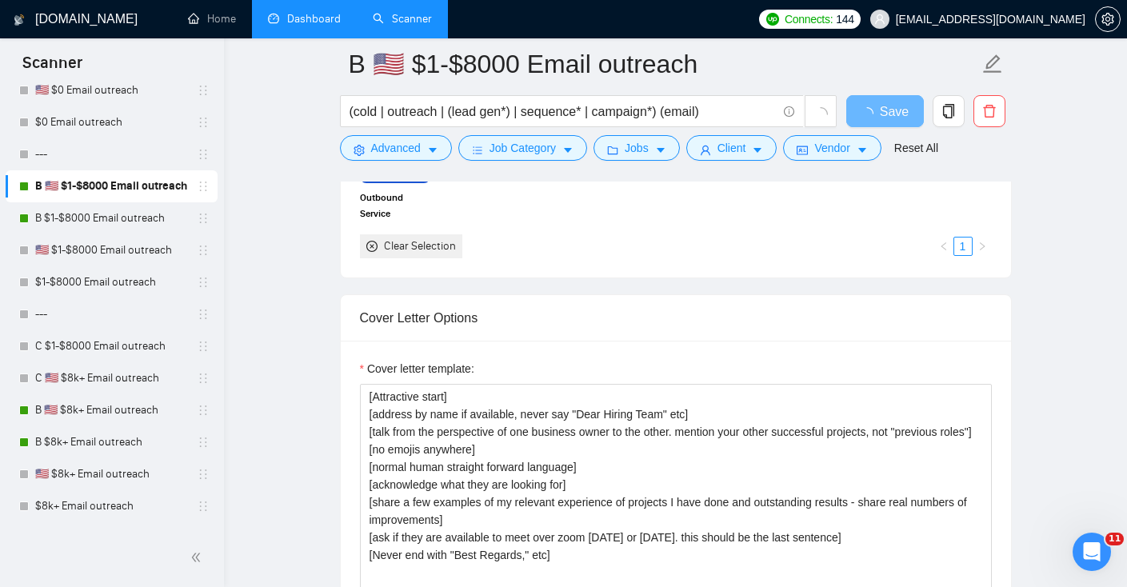
scroll to position [1669, 0]
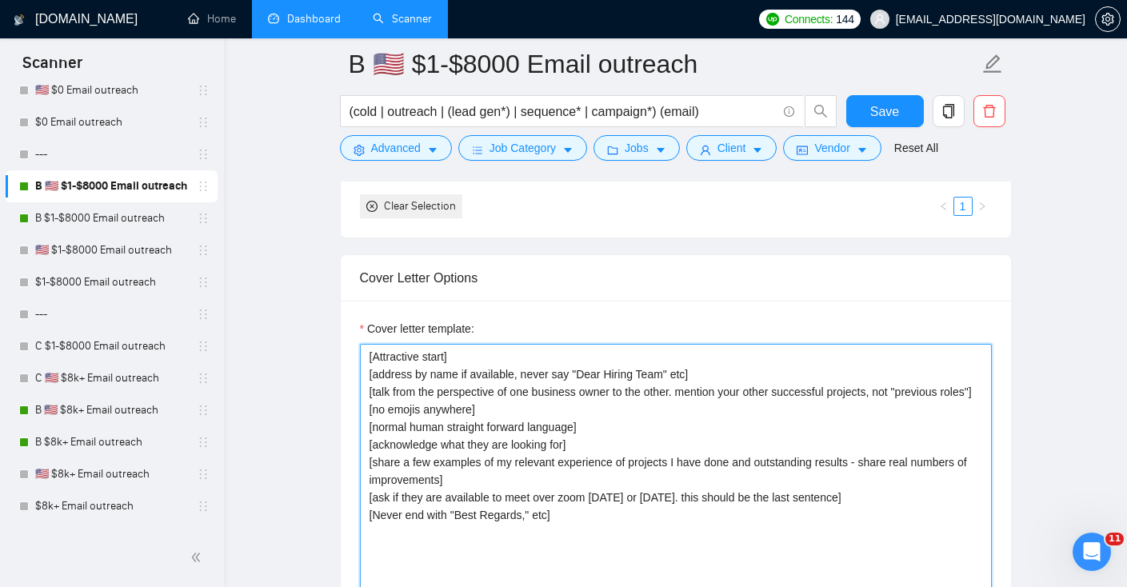
click at [613, 461] on textarea "[Attractive start] [address by name if available, never say "Dear Hiring Team" …" at bounding box center [676, 524] width 632 height 360
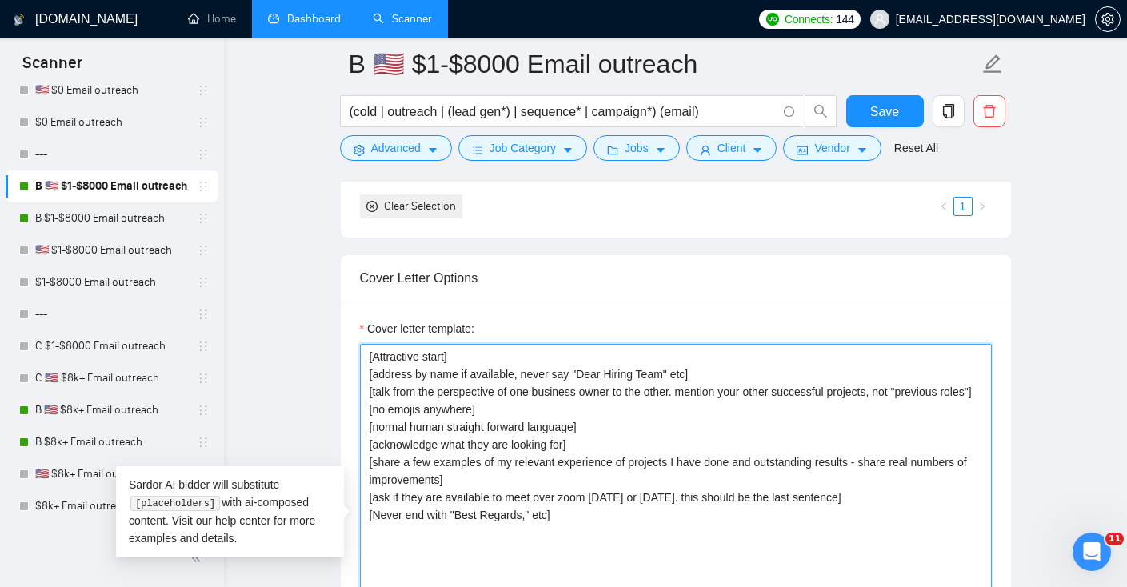
paste textarea "Hi [Client Name], I saw you need help with [prompt: pain point → “cold email ca…"
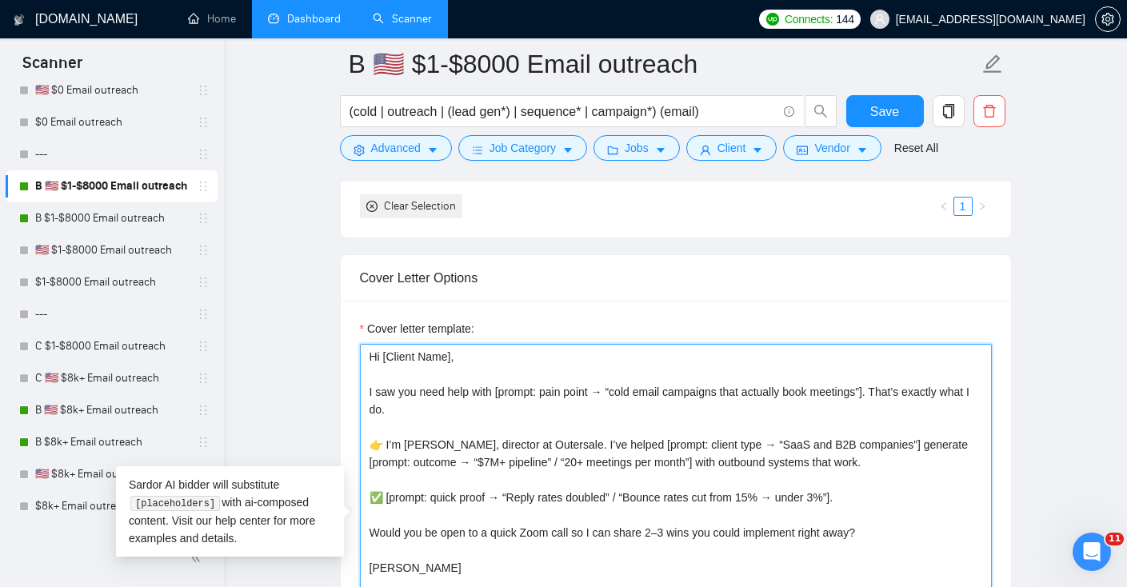
scroll to position [1673, 0]
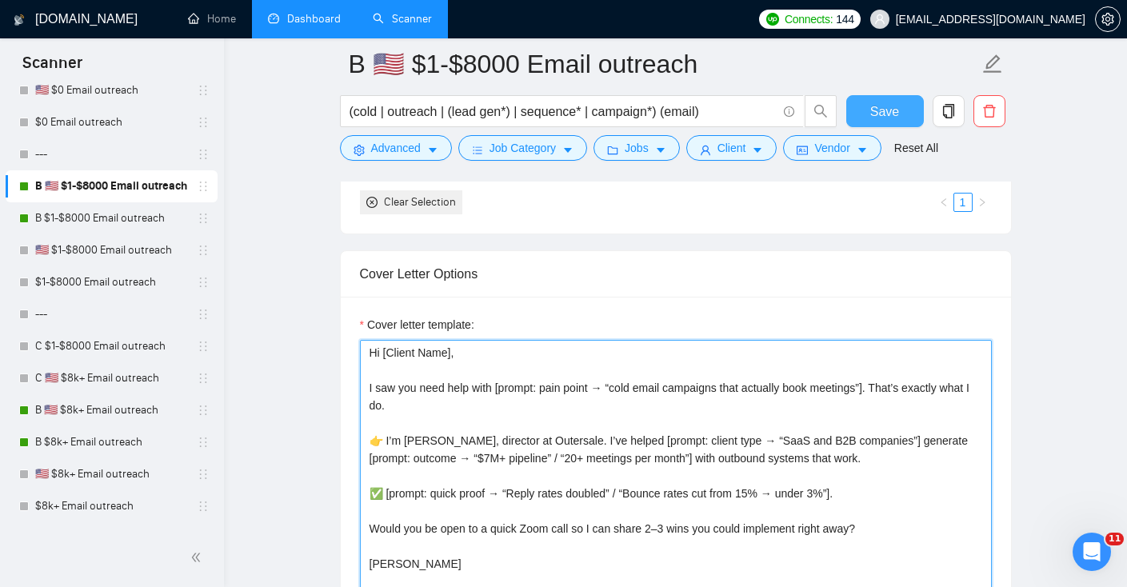
type textarea "Hi [Client Name], I saw you need help with [prompt: pain point → “cold email ca…"
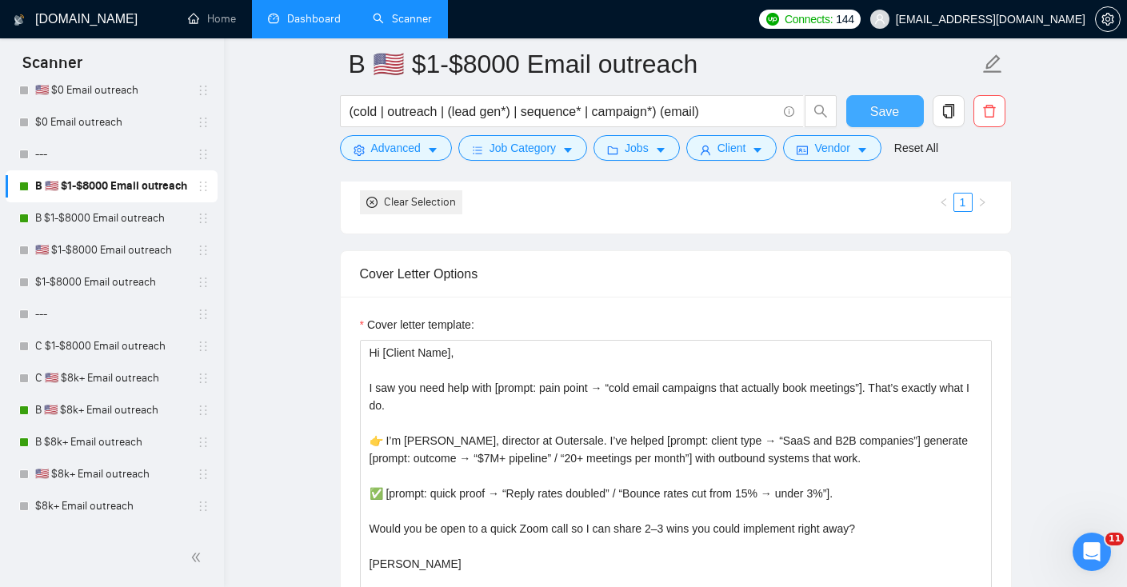
click at [902, 106] on button "Save" at bounding box center [885, 111] width 78 height 32
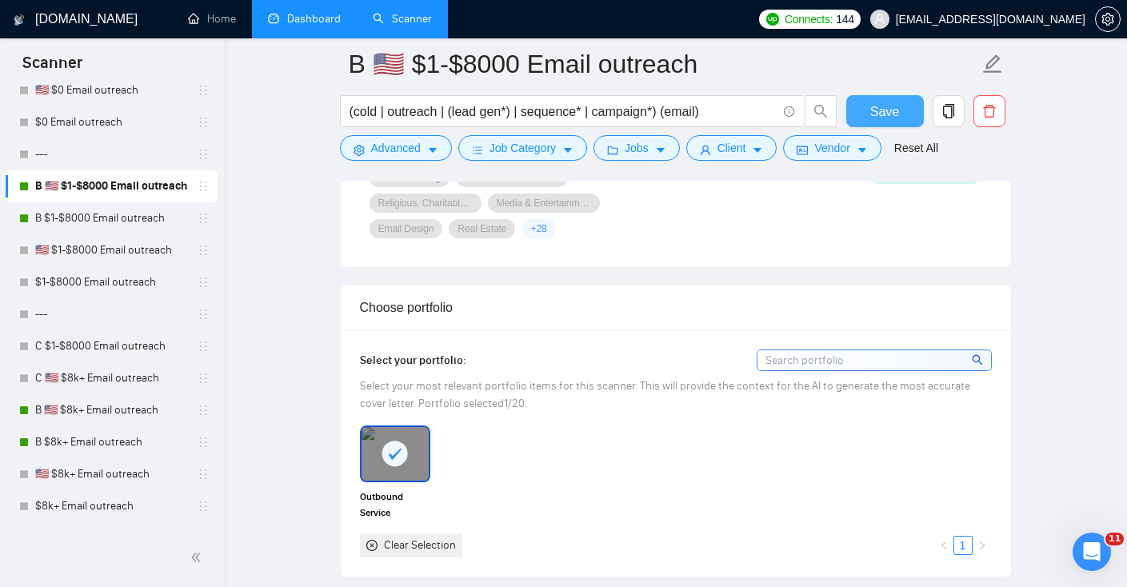
scroll to position [1587, 0]
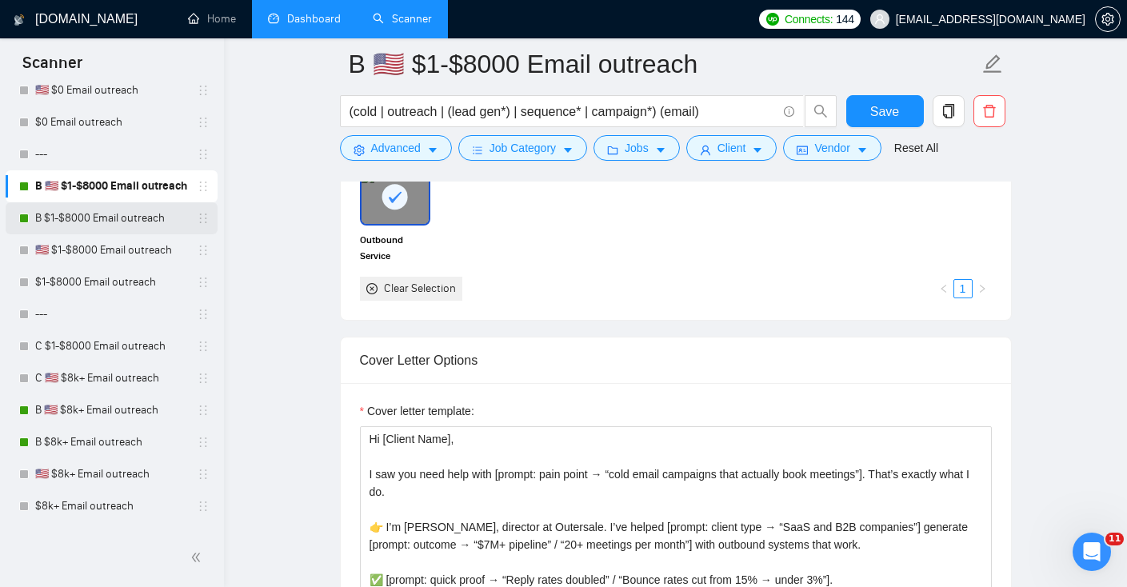
click at [94, 218] on link "B $1-$8000 Email outreach" at bounding box center [111, 218] width 152 height 32
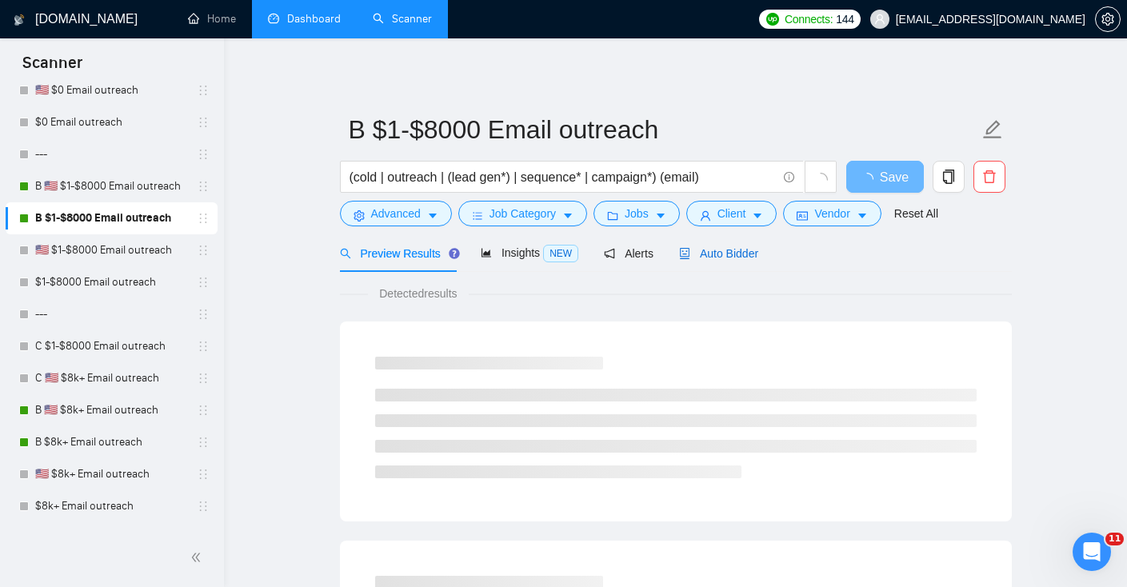
click at [734, 247] on span "Auto Bidder" at bounding box center [718, 253] width 79 height 13
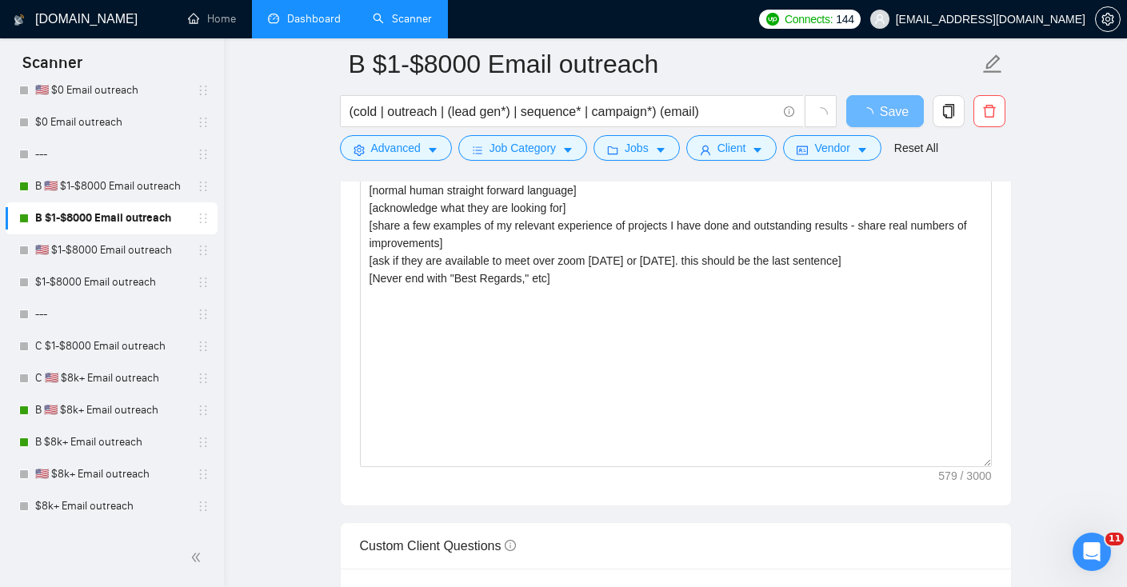
scroll to position [1833, 0]
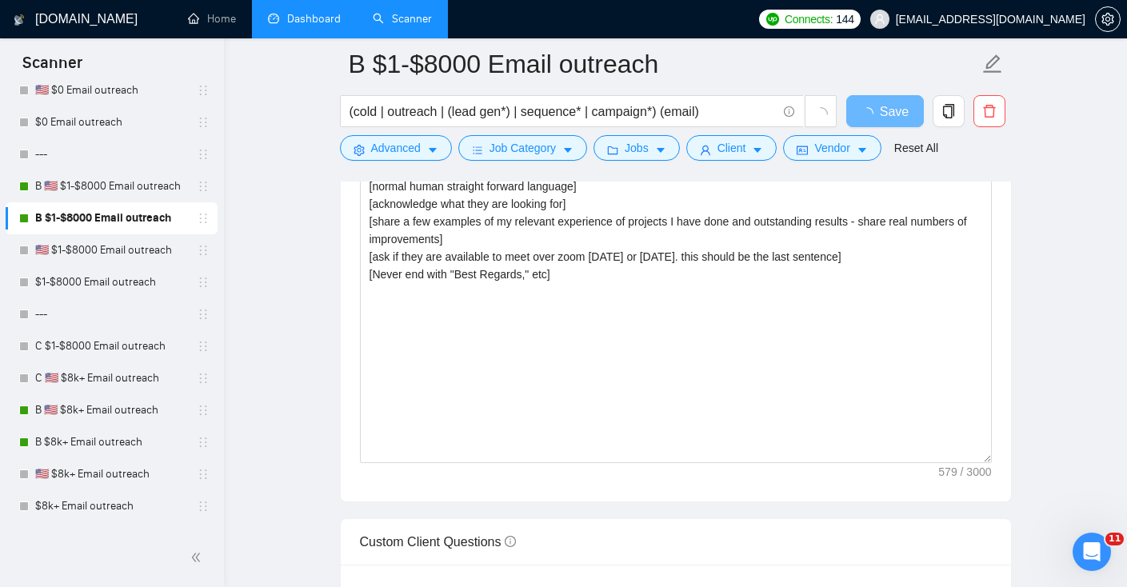
click at [761, 469] on div "Cover letter template: [Attractive start] [address by name if available, never …" at bounding box center [676, 280] width 670 height 441
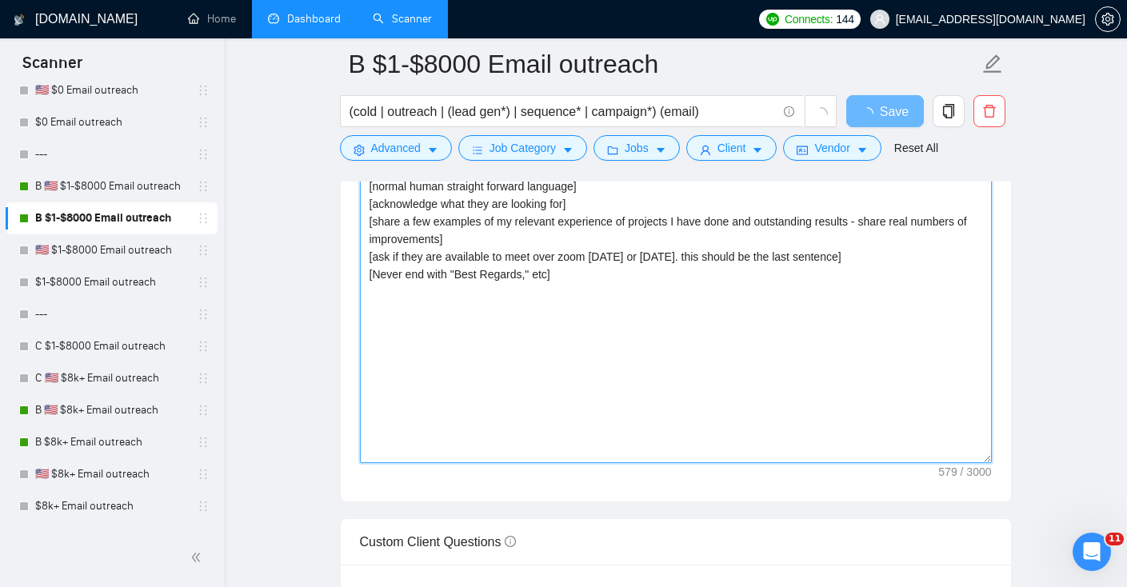
click at [724, 397] on textarea "[Attractive start] [address by name if available, never say "Dear Hiring Team" …" at bounding box center [676, 283] width 632 height 360
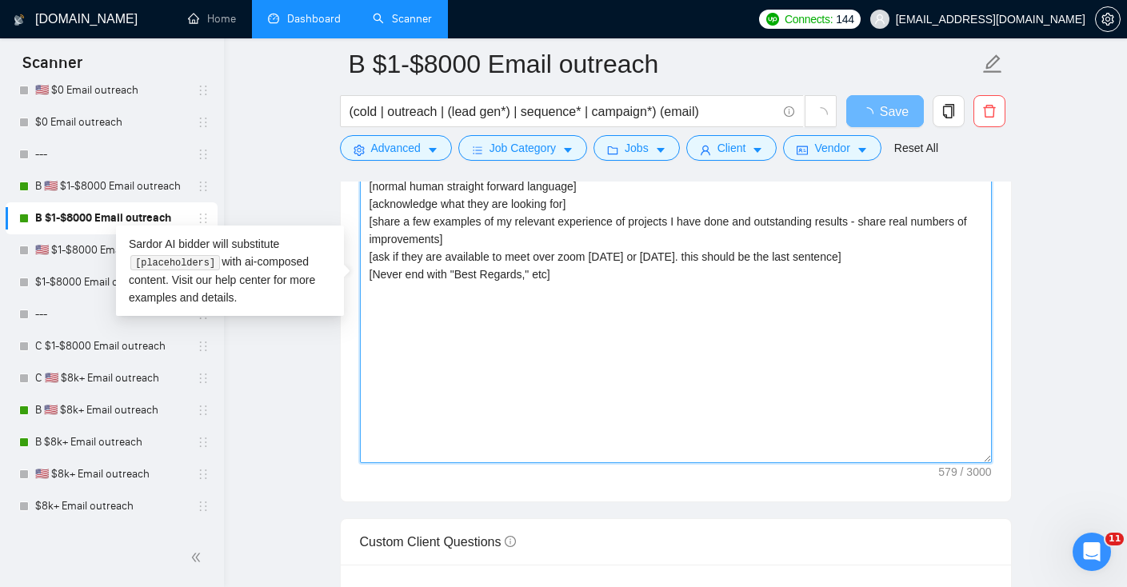
paste textarea "Hi [Client Name], I saw you need help with [prompt: pain point → “cold email ca…"
type textarea "Hi [Client Name], I saw you need help with [prompt: pain point → “cold email ca…"
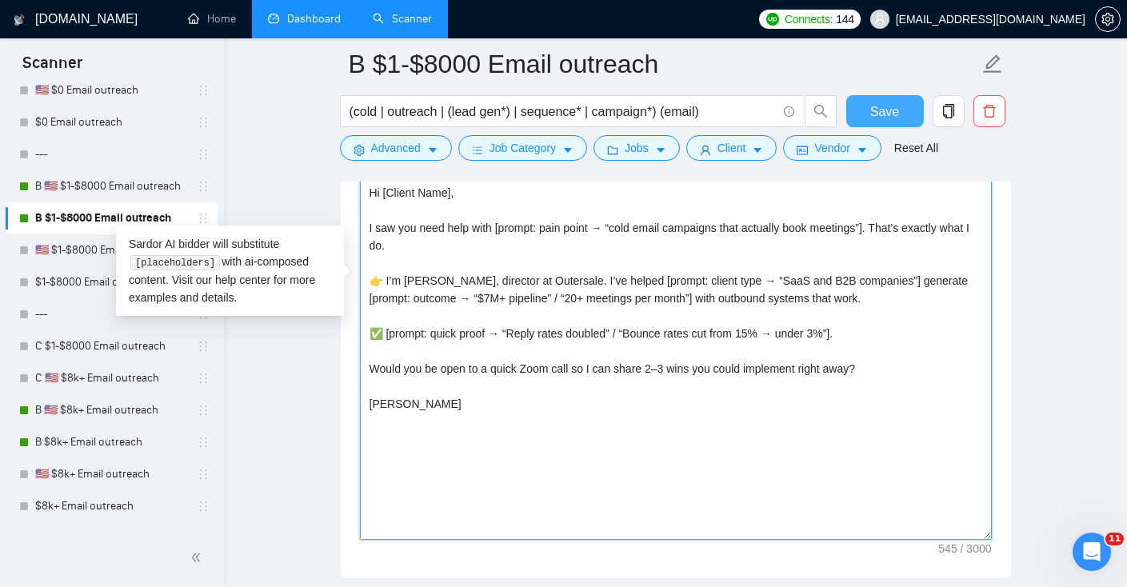
type textarea "Hi [Client Name], I saw you need help with [prompt: pain point → “cold email ca…"
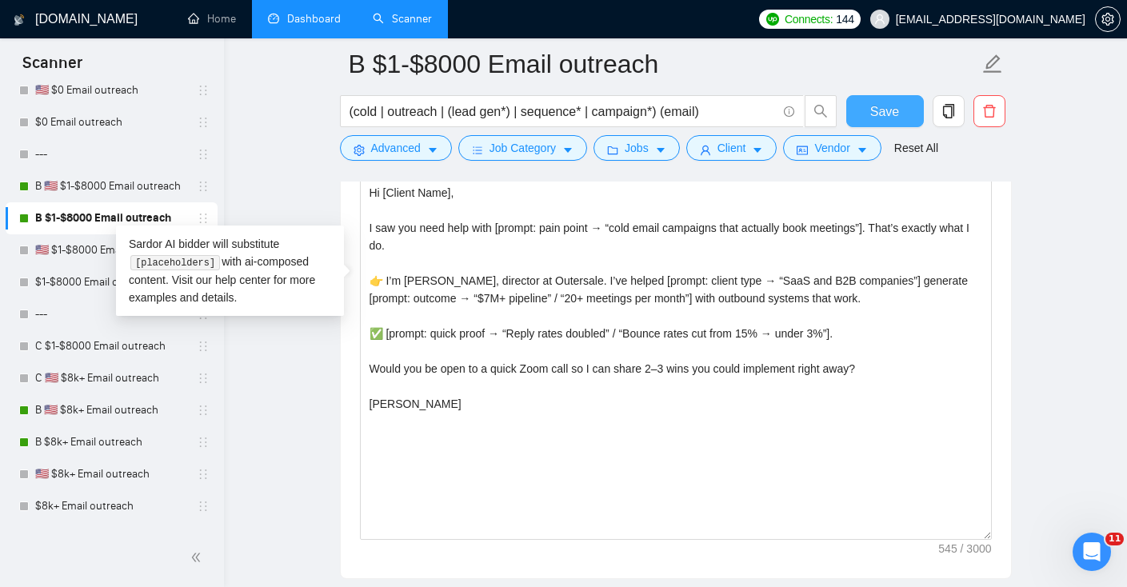
click at [894, 118] on span "Save" at bounding box center [884, 112] width 29 height 20
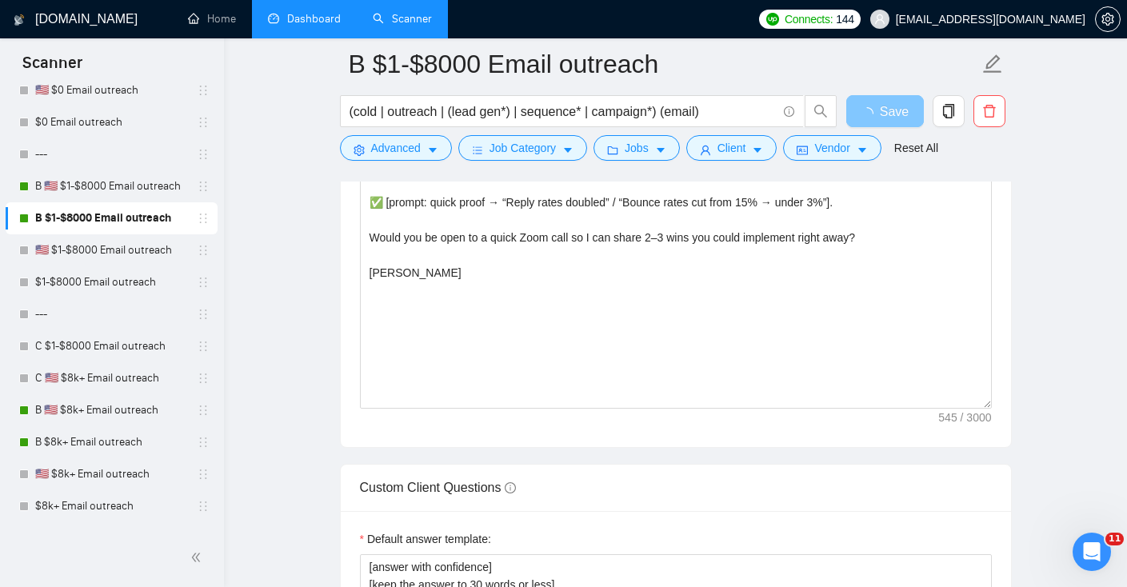
scroll to position [2226, 0]
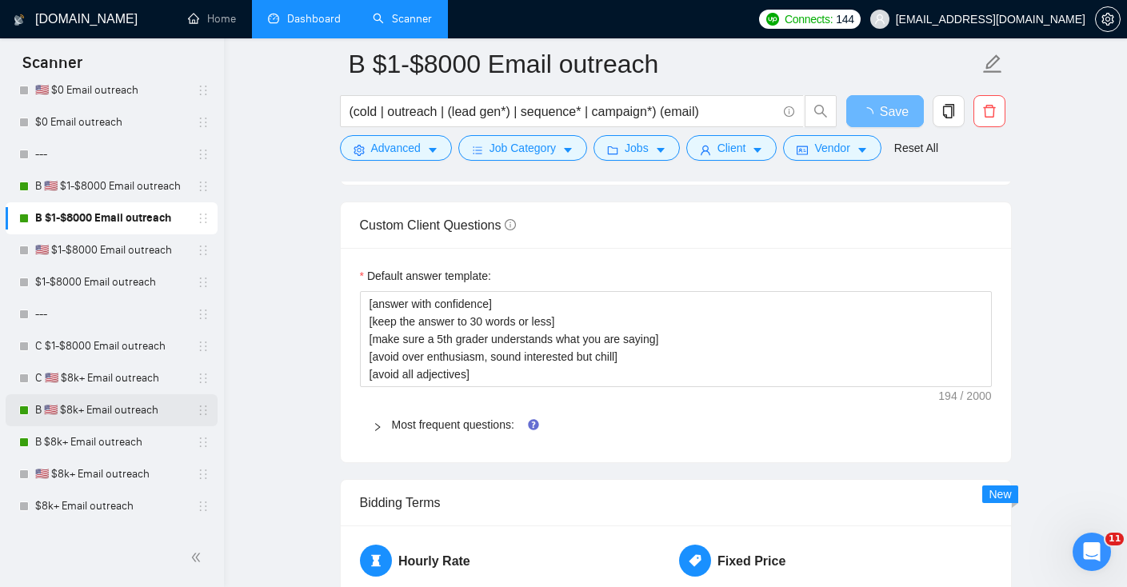
click at [59, 411] on link "B 🇺🇸 $8k+ Email outreach" at bounding box center [111, 410] width 152 height 32
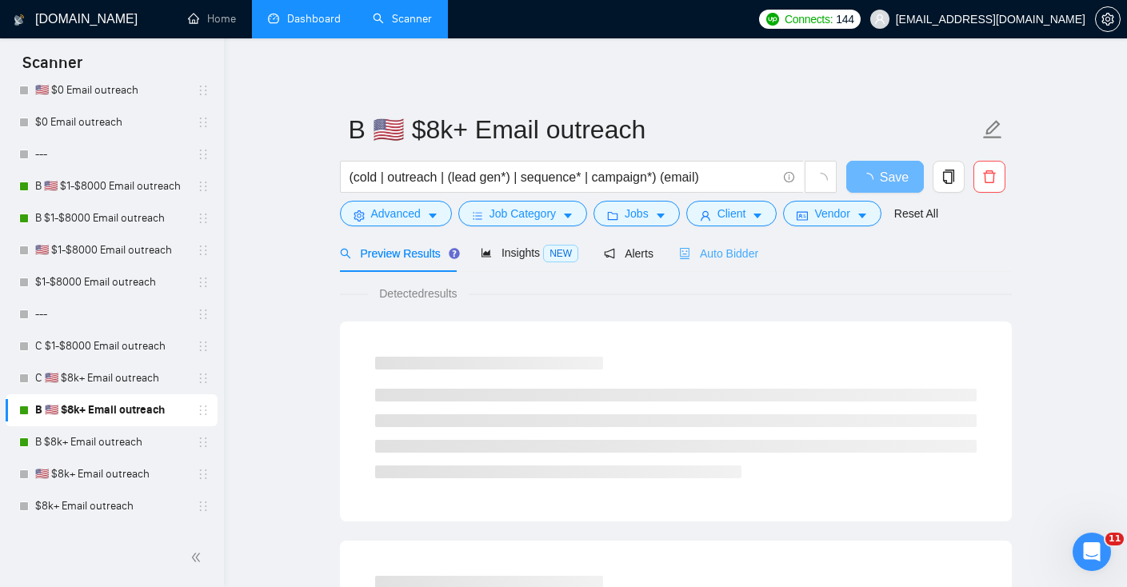
click at [712, 243] on div "Auto Bidder" at bounding box center [718, 253] width 79 height 38
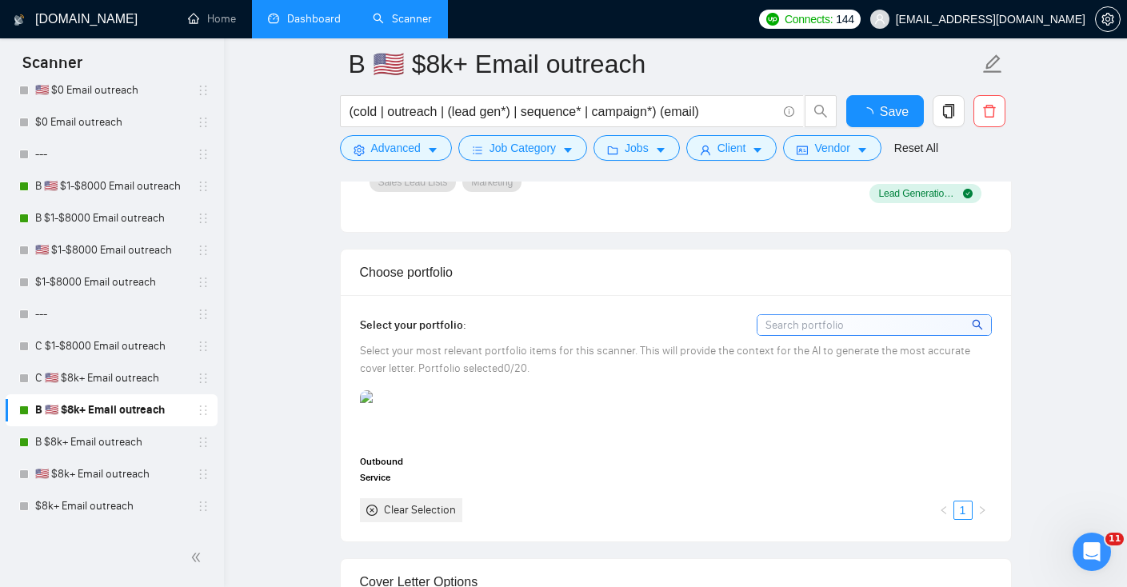
scroll to position [1530, 0]
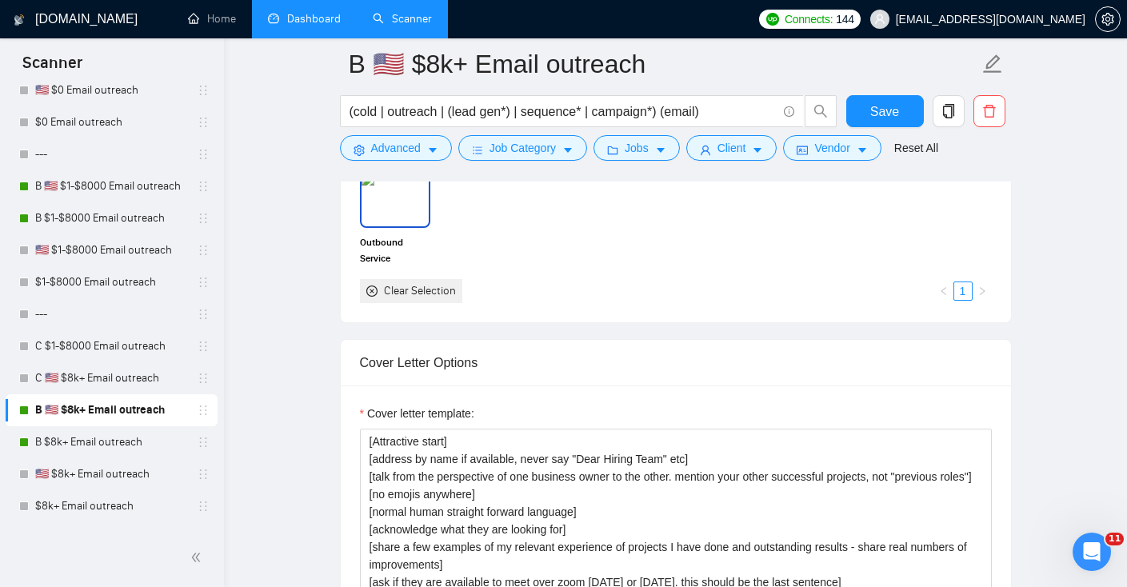
click at [374, 202] on img at bounding box center [394, 199] width 67 height 53
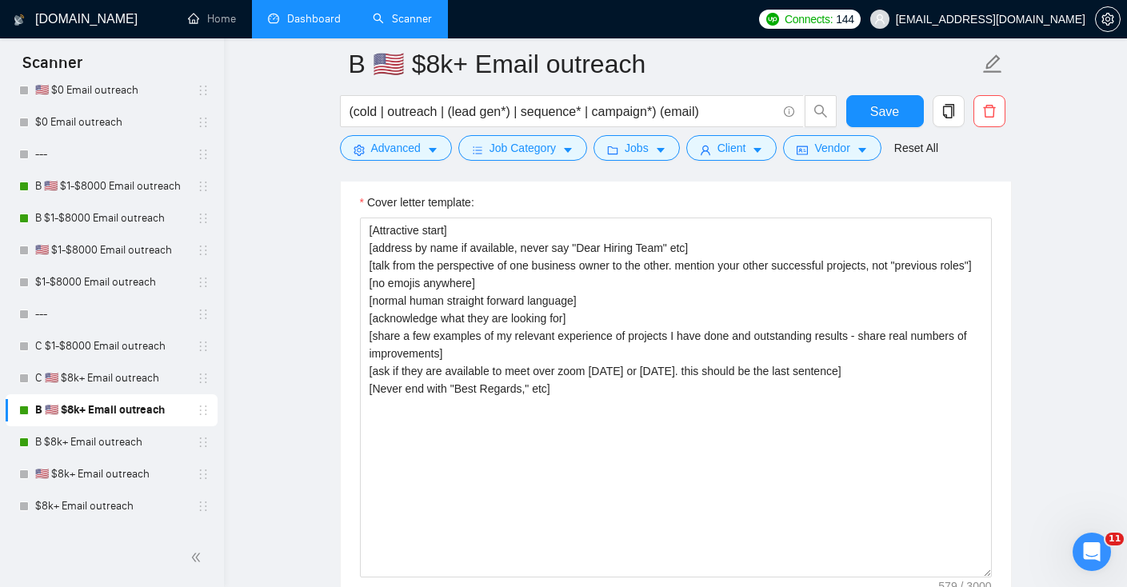
scroll to position [1742, 0]
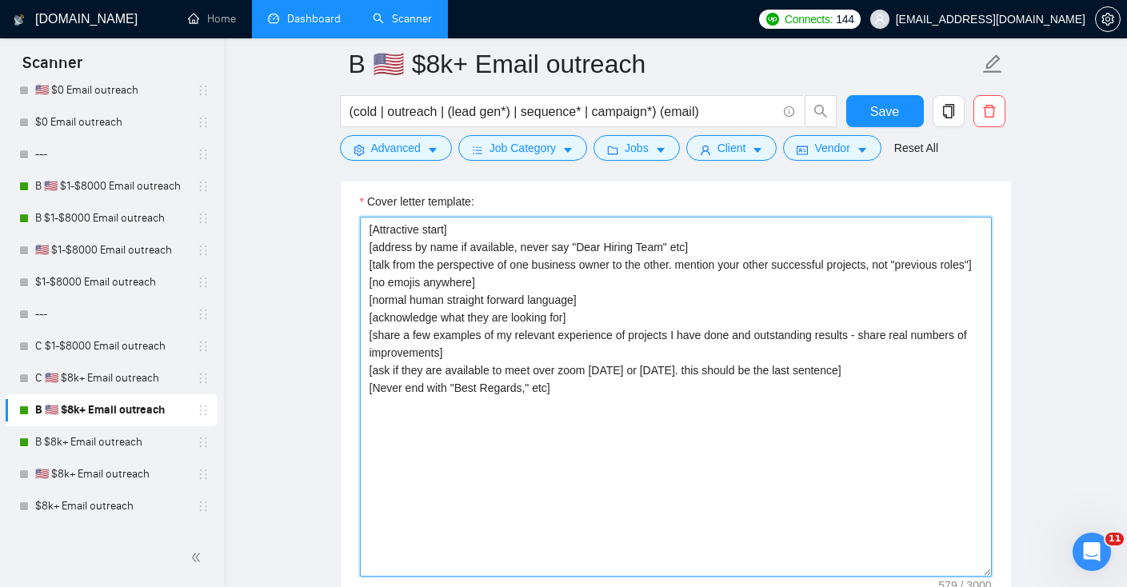
click at [460, 384] on textarea "[Attractive start] [address by name if available, never say "Dear Hiring Team" …" at bounding box center [676, 397] width 632 height 360
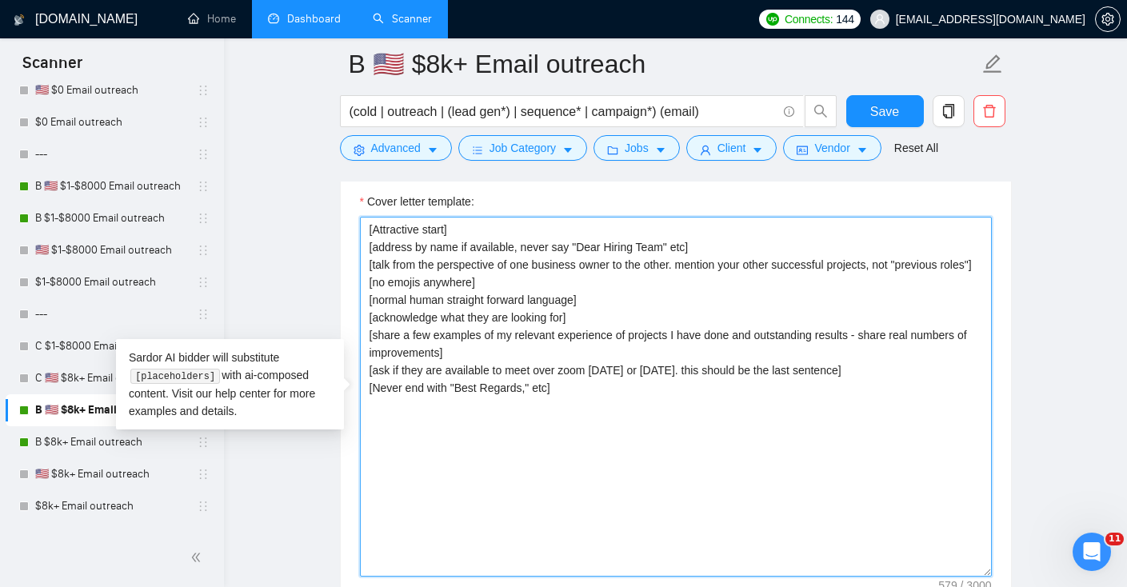
paste textarea "Hi [Client Name], I saw you need help with [prompt: pain point → “cold email ca…"
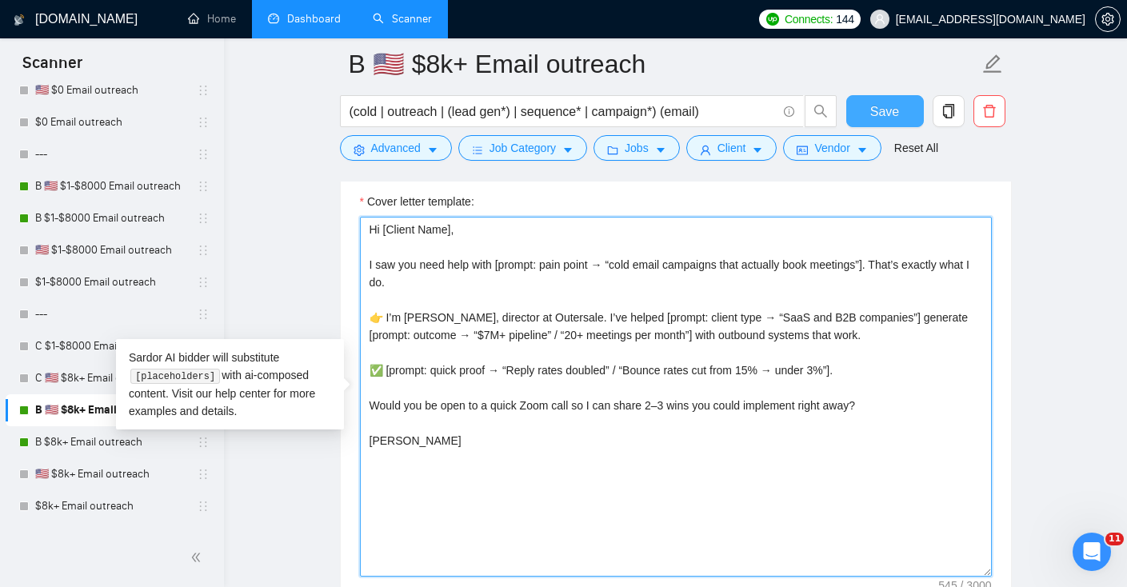
type textarea "Hi [Client Name], I saw you need help with [prompt: pain point → “cold email ca…"
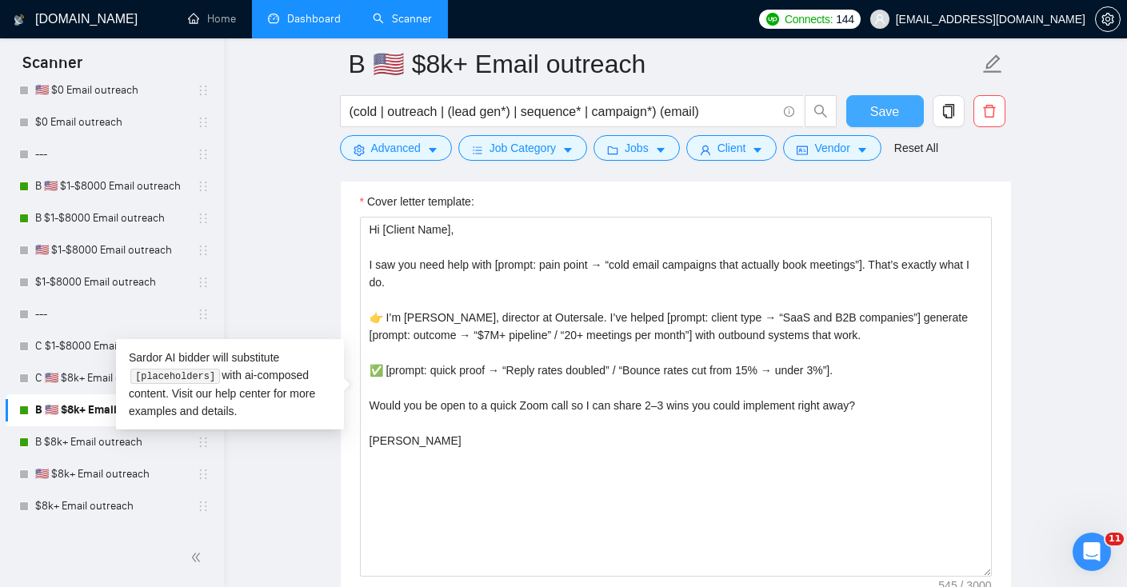
click at [884, 112] on span "Save" at bounding box center [884, 112] width 29 height 20
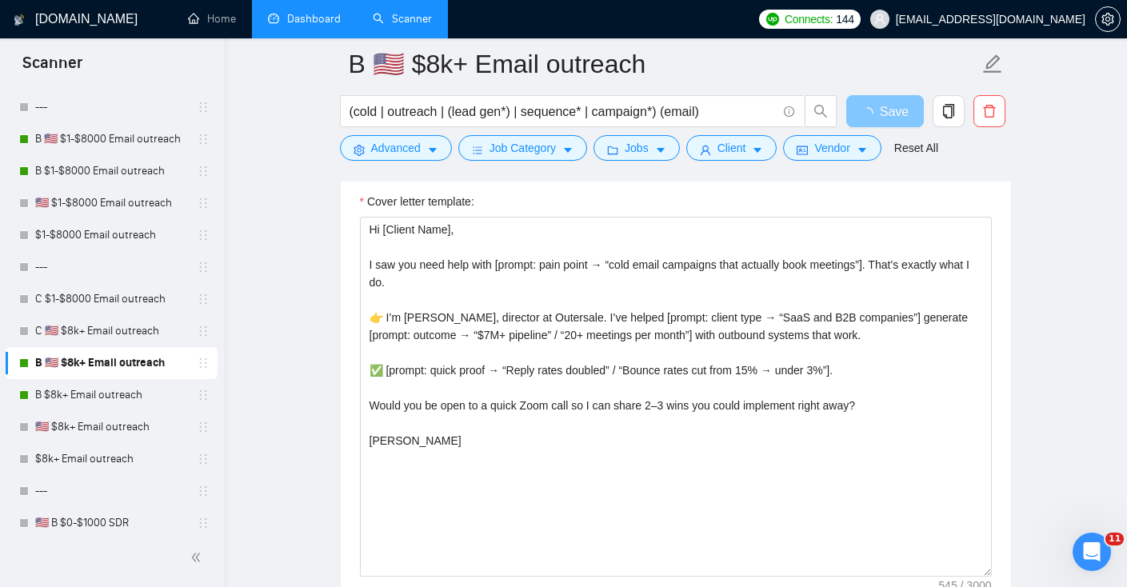
scroll to position [395, 0]
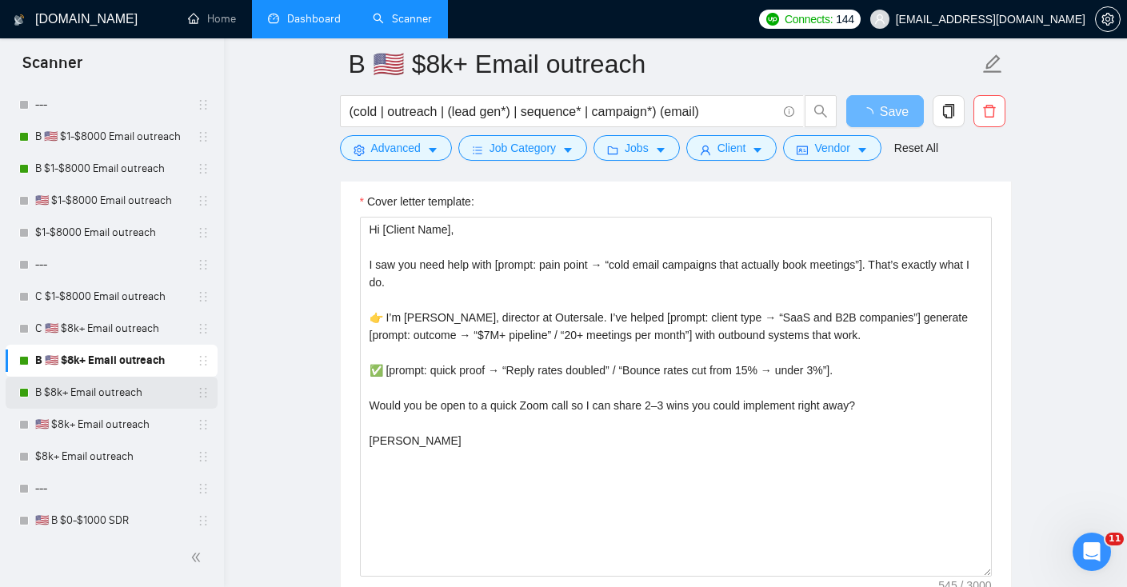
click at [56, 396] on link "B $8k+ Email outreach" at bounding box center [111, 393] width 152 height 32
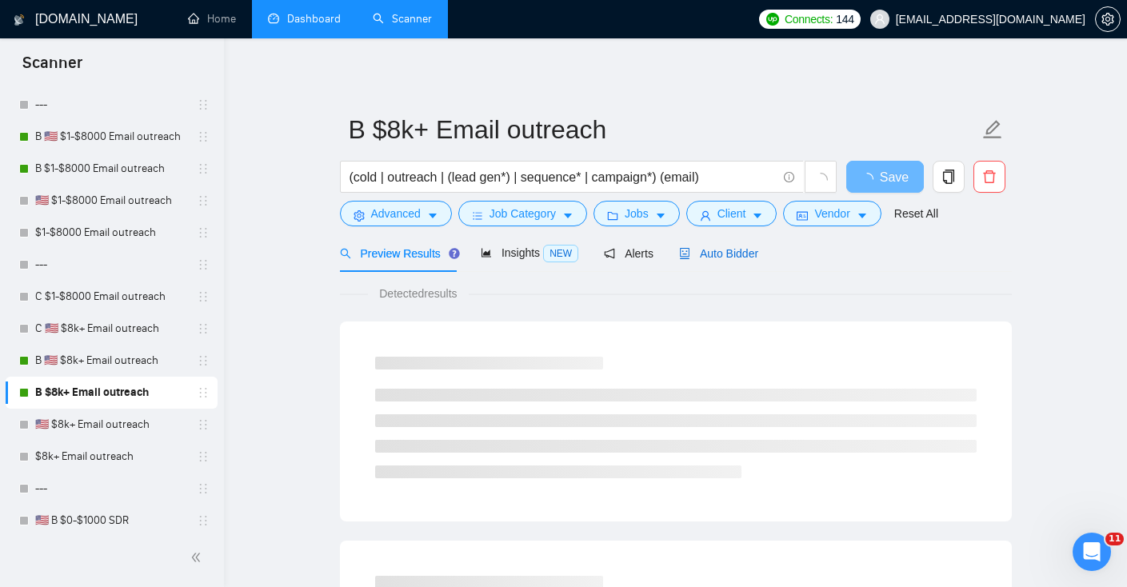
click at [721, 257] on span "Auto Bidder" at bounding box center [718, 253] width 79 height 13
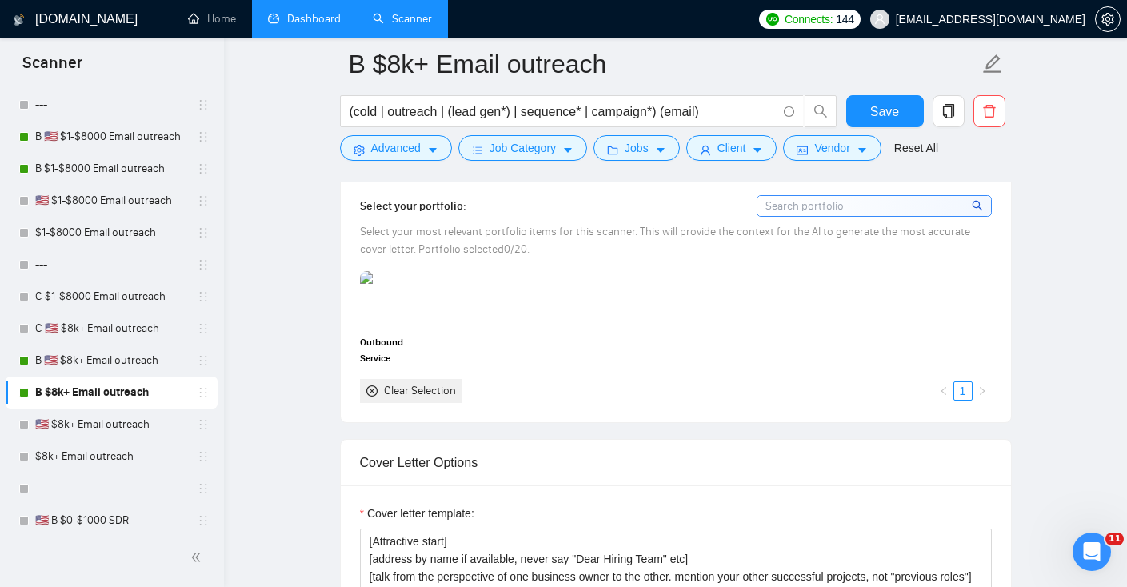
scroll to position [1416, 0]
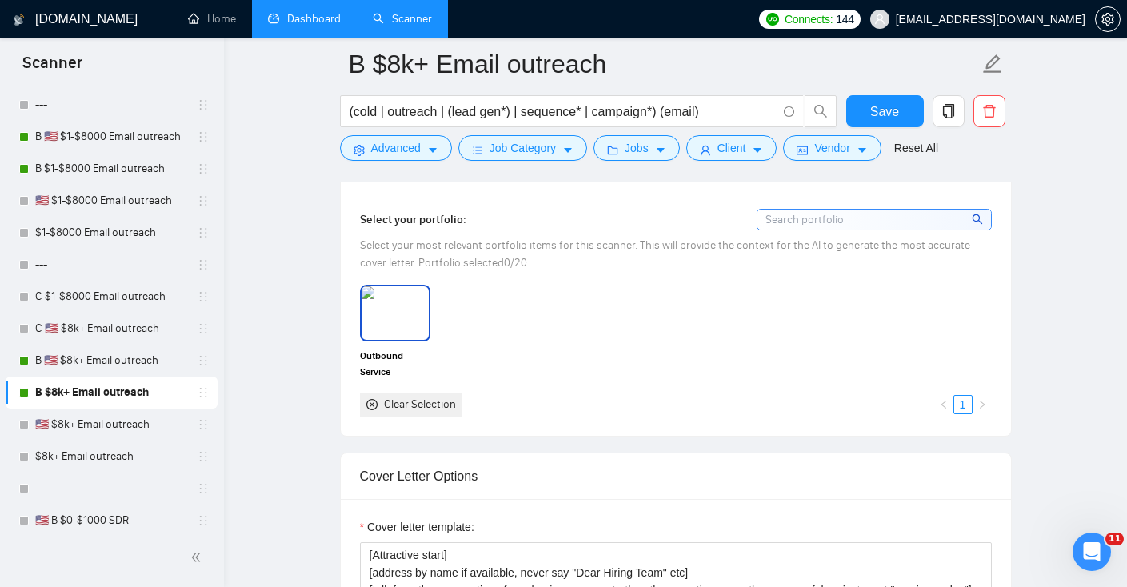
click at [376, 348] on span "Outbound Service Offerings 2025" at bounding box center [395, 364] width 70 height 32
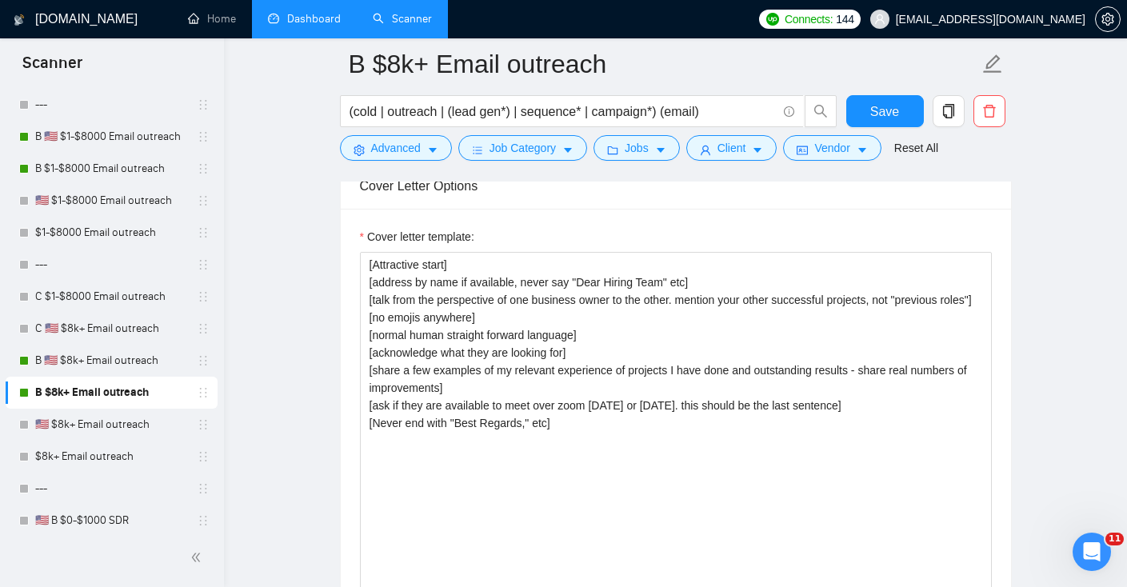
scroll to position [1745, 0]
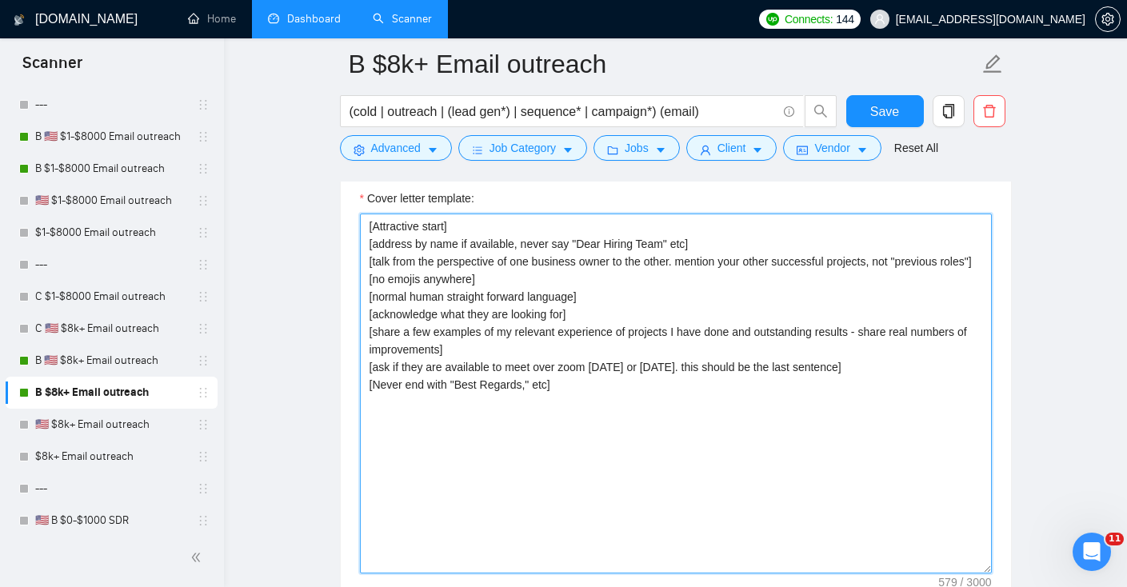
click at [628, 369] on textarea "[Attractive start] [address by name if available, never say "Dear Hiring Team" …" at bounding box center [676, 394] width 632 height 360
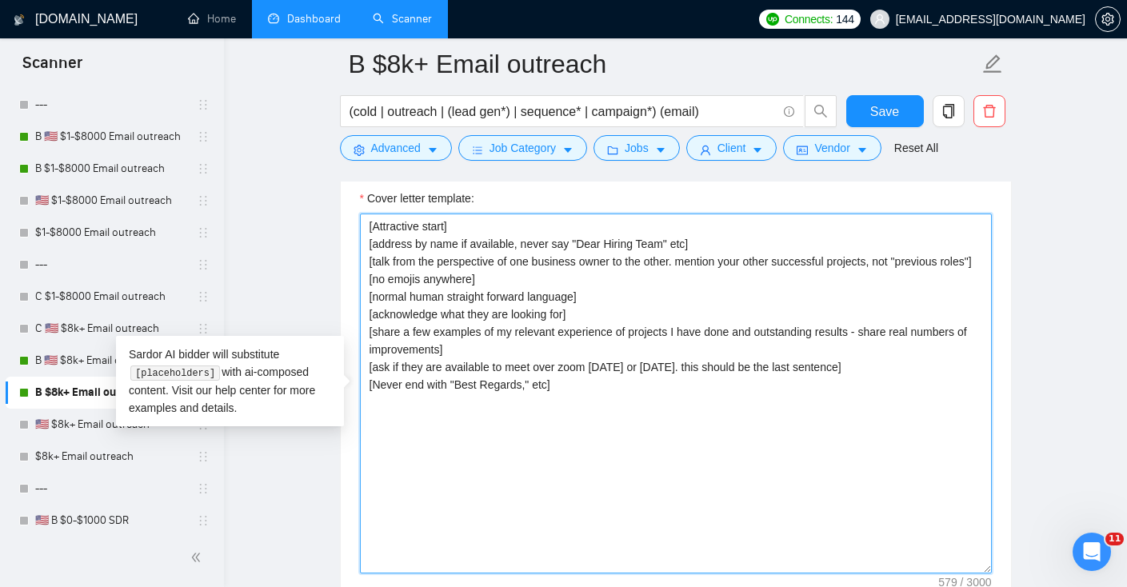
paste textarea "Hi [Client Name], I saw you need help with [prompt: pain point → “cold email ca…"
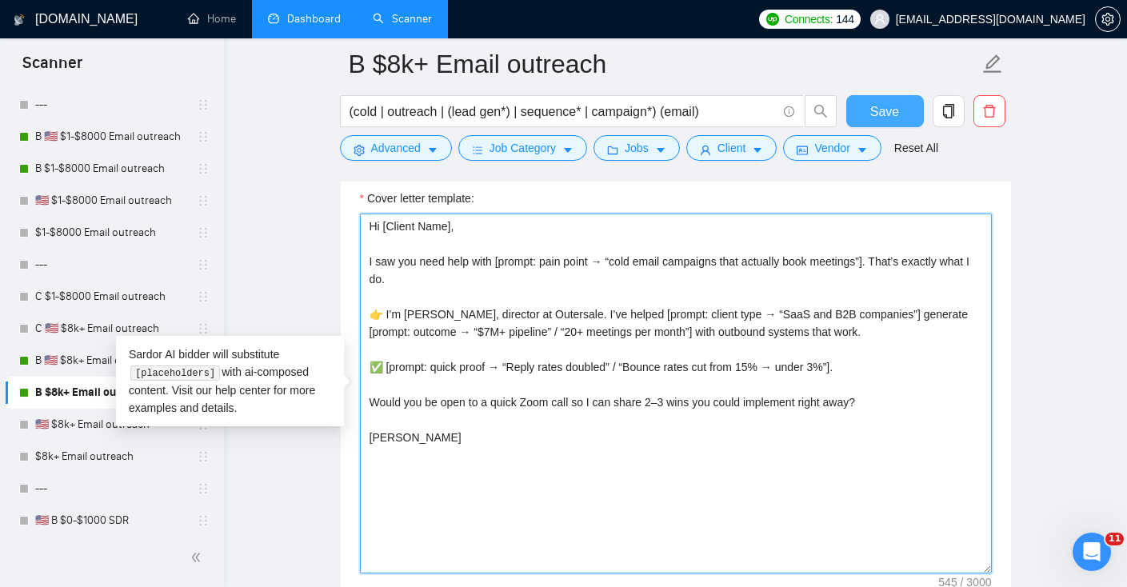
type textarea "Hi [Client Name], I saw you need help with [prompt: pain point → “cold email ca…"
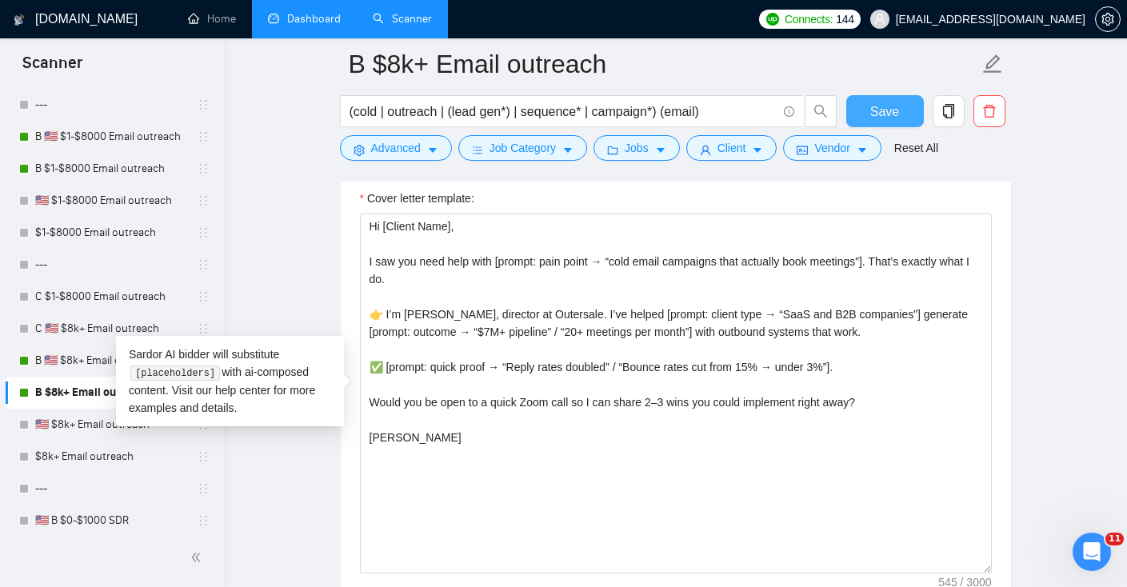
click at [892, 120] on span "Save" at bounding box center [884, 112] width 29 height 20
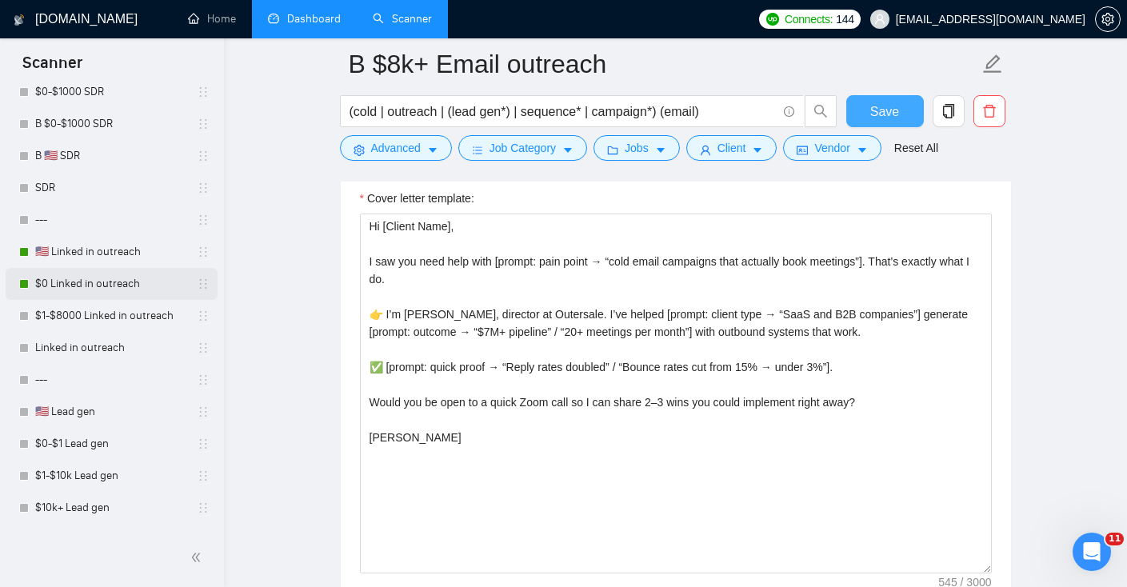
scroll to position [984, 0]
click at [81, 262] on link "🇺🇸 Linked in outreach" at bounding box center [111, 251] width 152 height 32
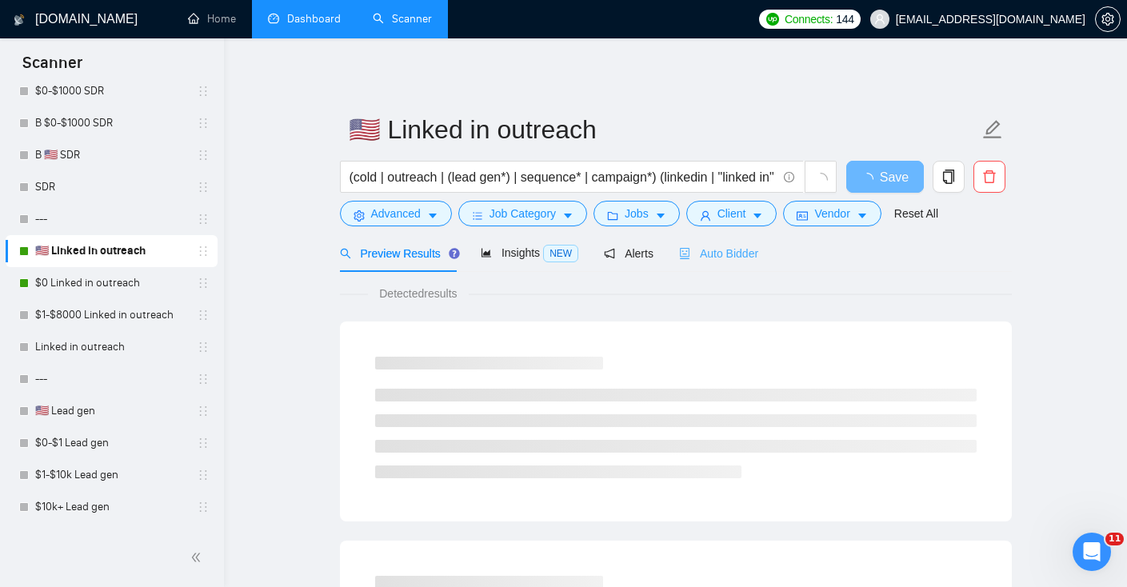
click at [729, 243] on div "Auto Bidder" at bounding box center [718, 253] width 79 height 38
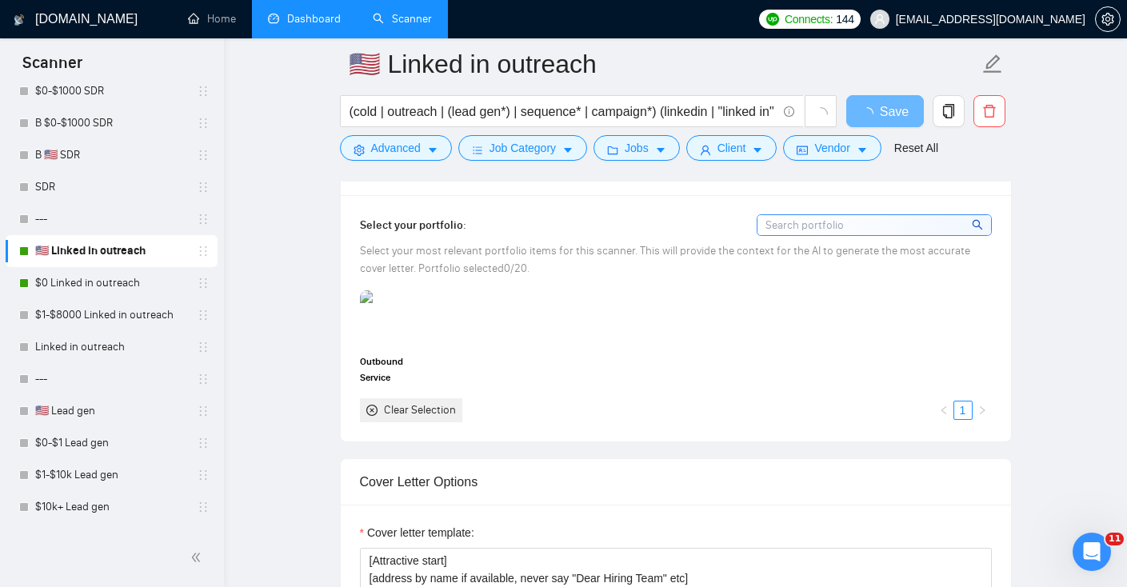
scroll to position [1391, 0]
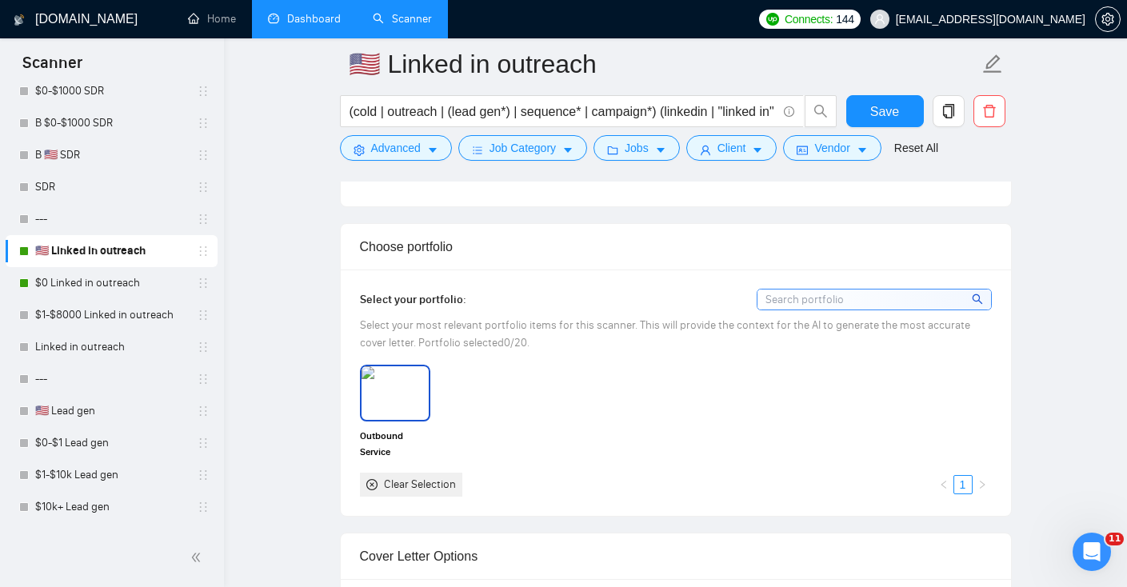
click at [398, 381] on img at bounding box center [394, 392] width 67 height 53
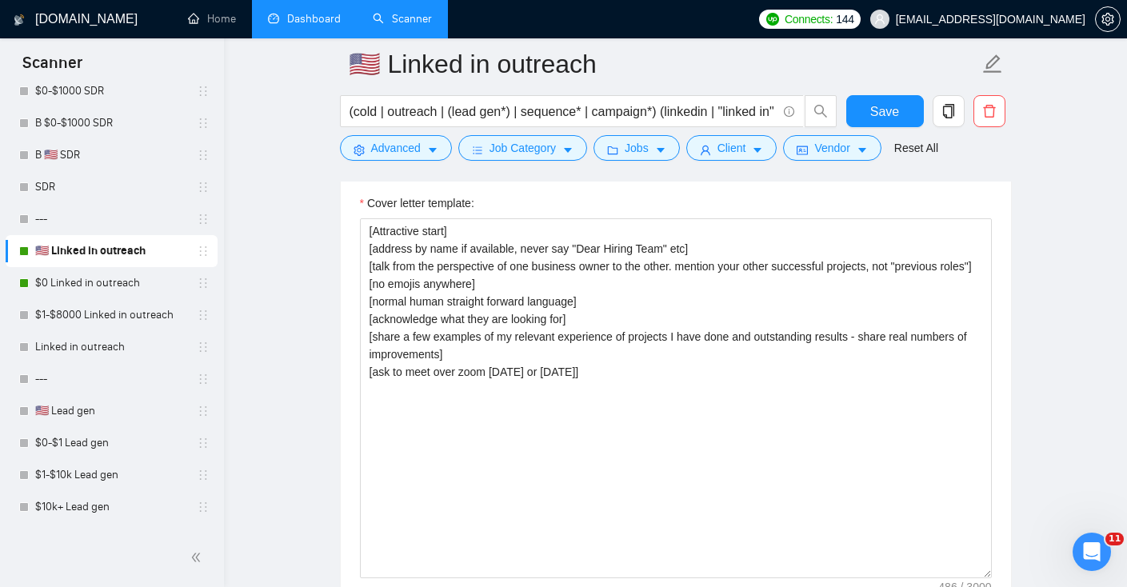
scroll to position [1807, 0]
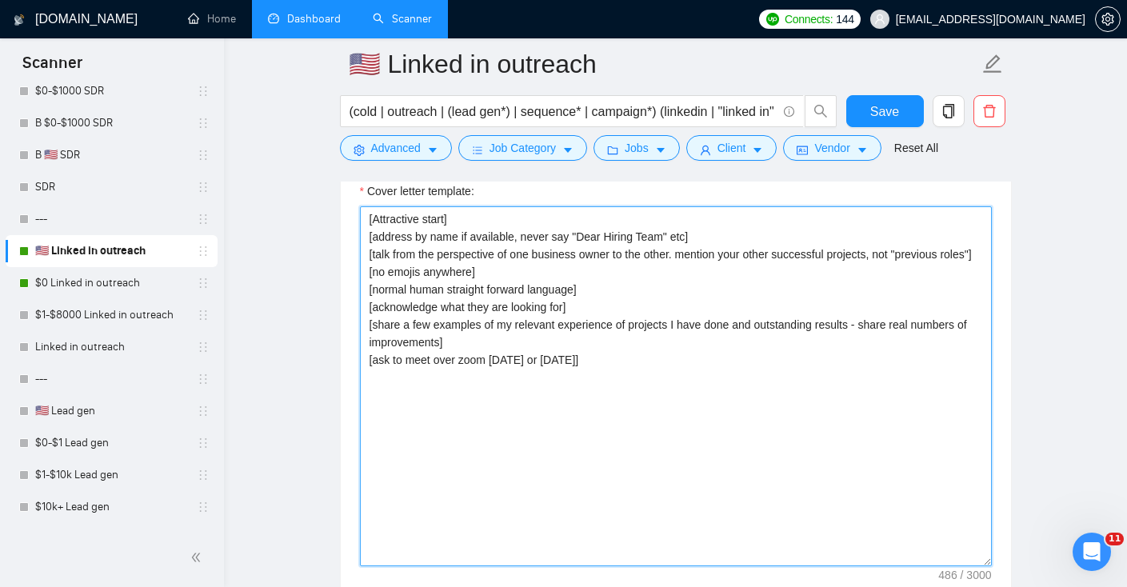
click at [522, 417] on textarea "[Attractive start] [address by name if available, never say "Dear Hiring Team" …" at bounding box center [676, 386] width 632 height 360
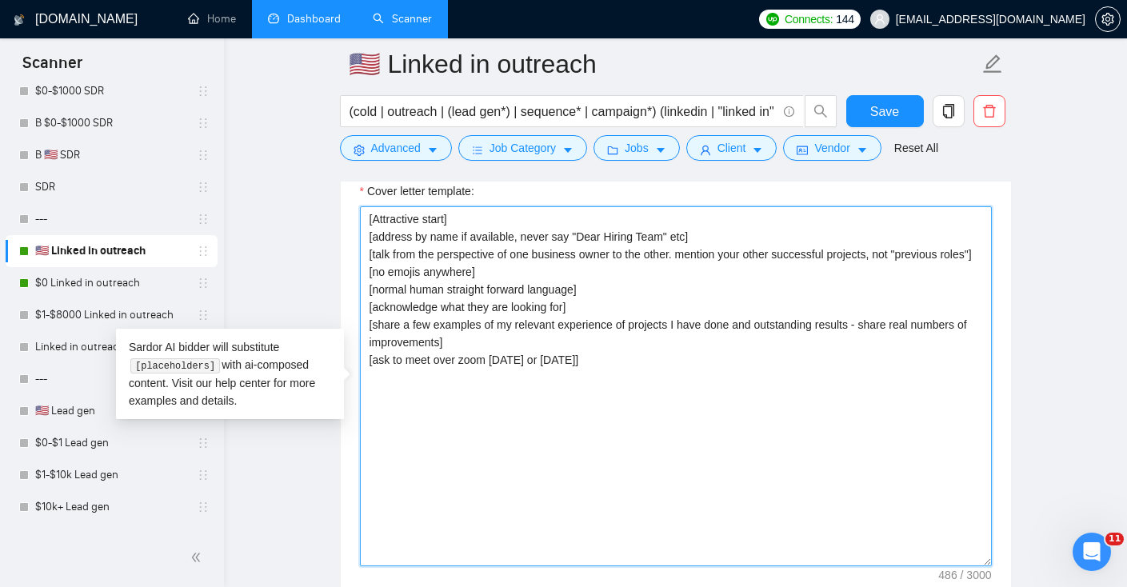
paste textarea "Hi [Client Name], I saw you need help with [prompt: pain point → “cold email ca…"
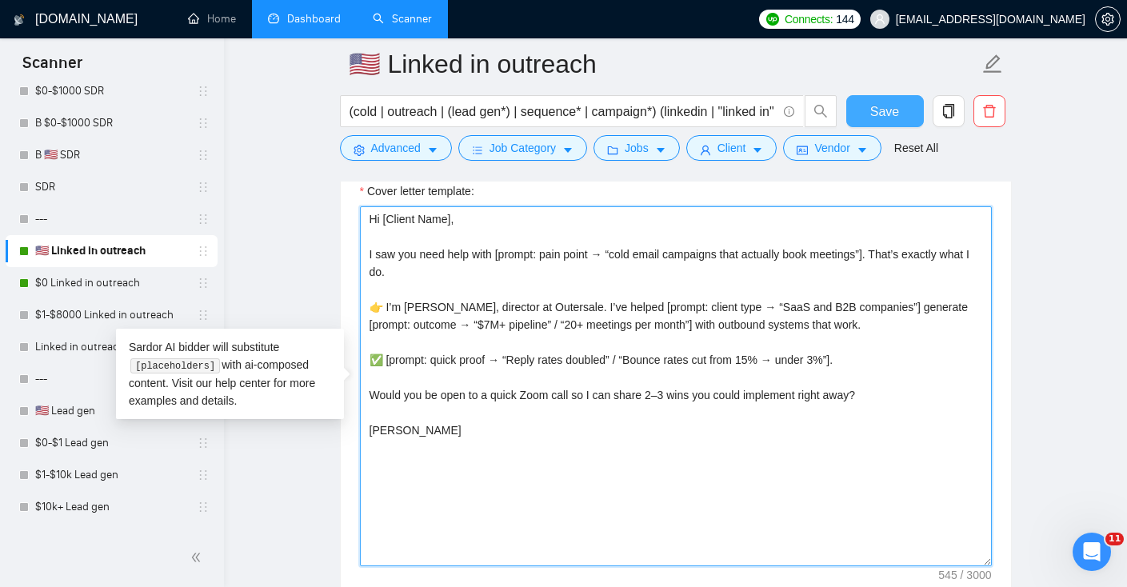
type textarea "Hi [Client Name], I saw you need help with [prompt: pain point → “cold email ca…"
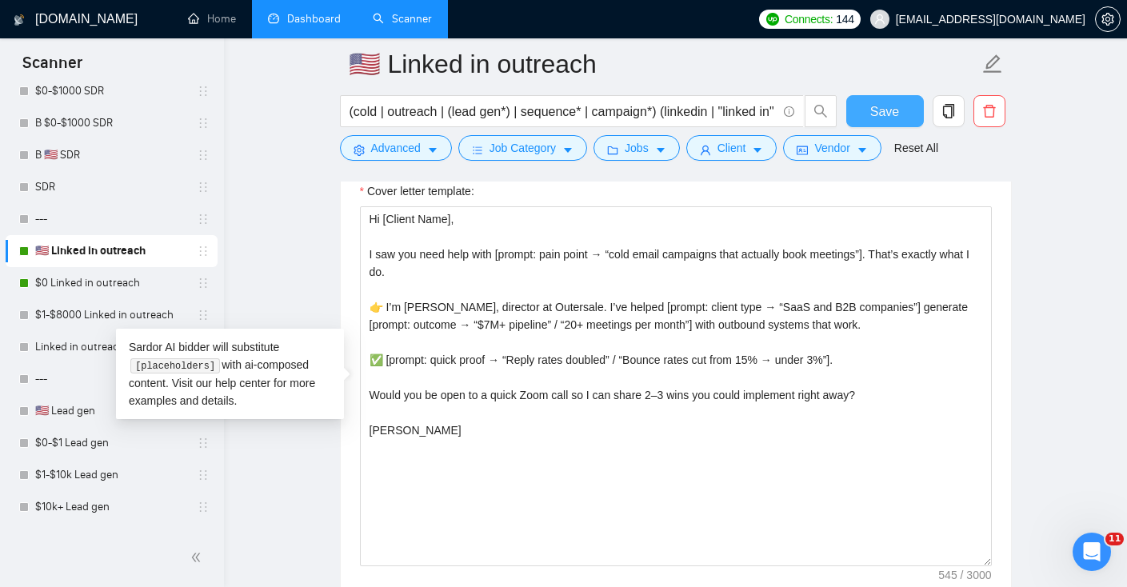
click at [878, 107] on span "Save" at bounding box center [884, 112] width 29 height 20
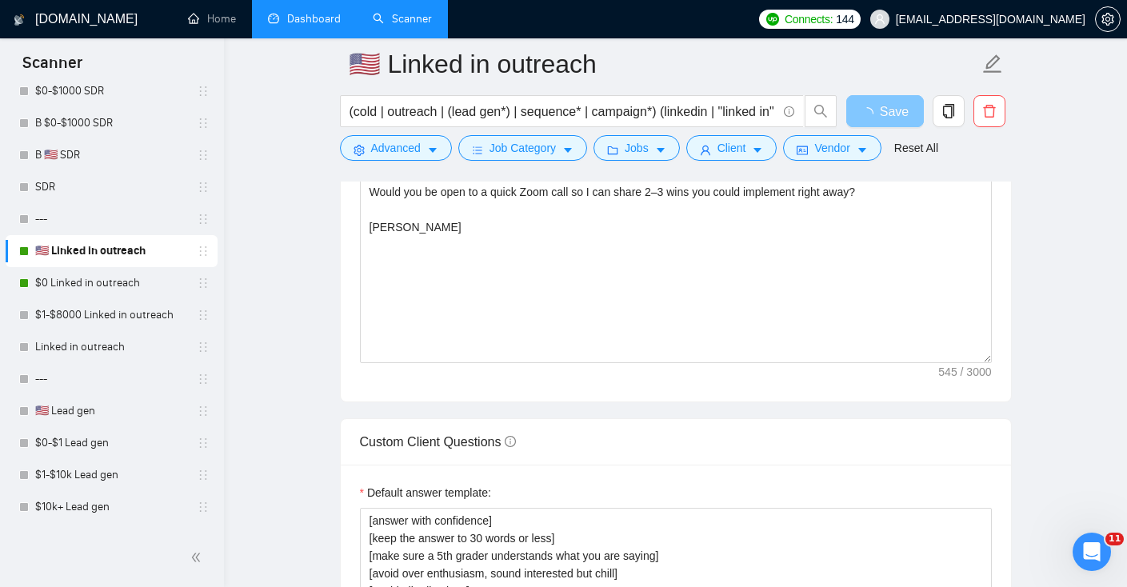
scroll to position [2075, 0]
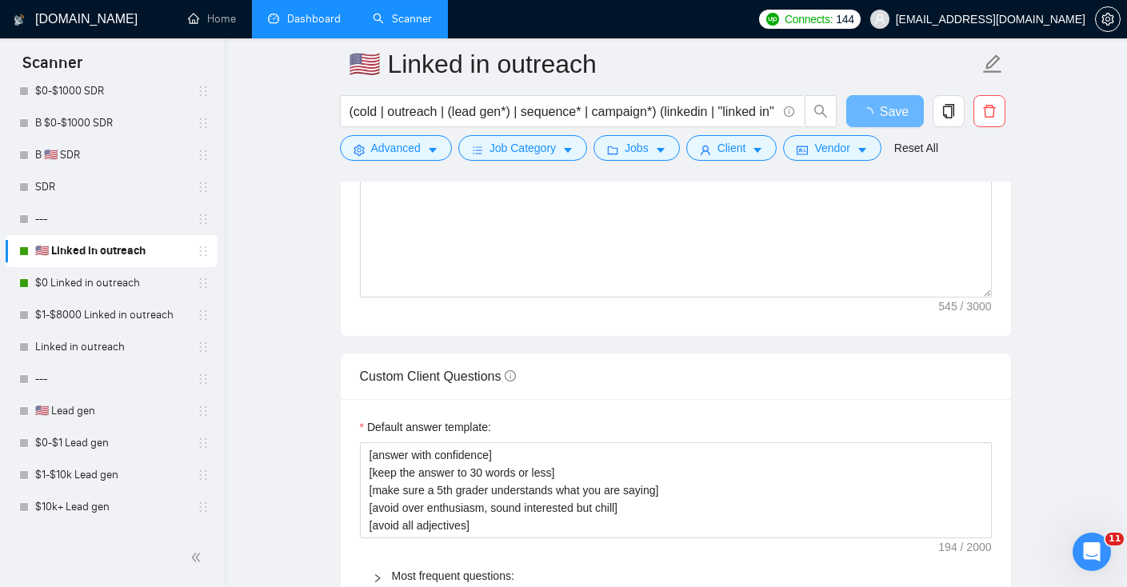
click at [49, 266] on link "🇺🇸 Linked in outreach" at bounding box center [111, 251] width 152 height 32
click at [66, 274] on link "$0 Linked in outreach" at bounding box center [111, 283] width 152 height 32
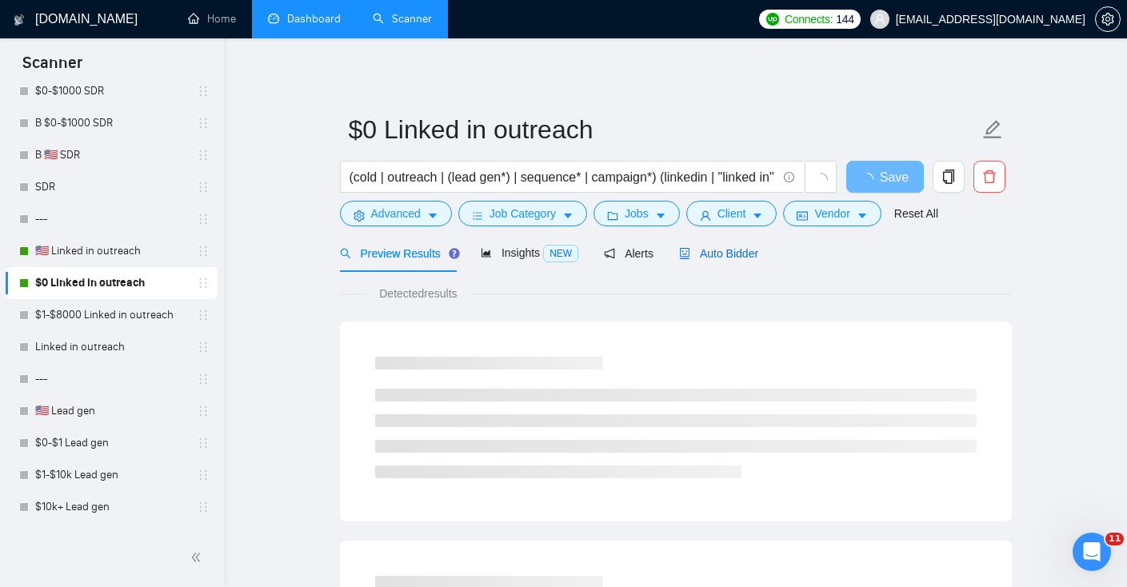
click at [729, 253] on span "Auto Bidder" at bounding box center [718, 253] width 79 height 13
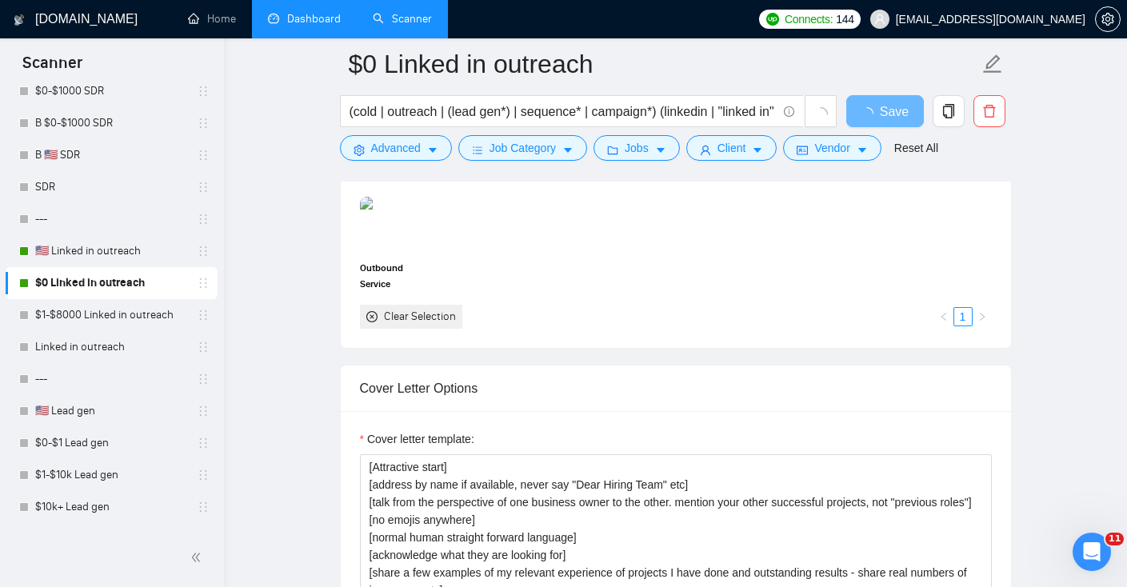
scroll to position [1483, 0]
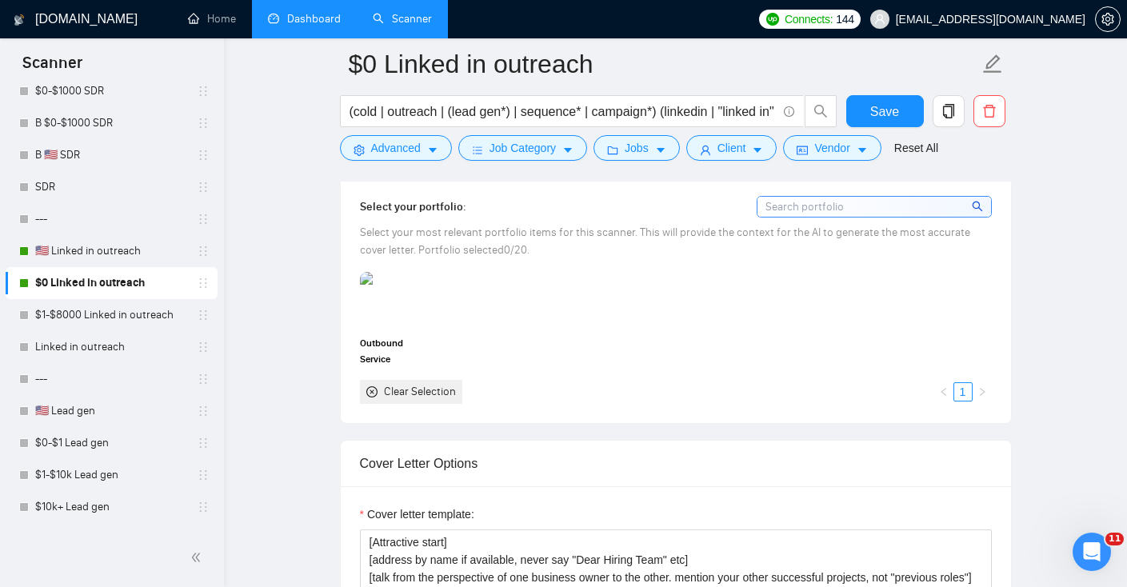
click at [402, 235] on span "Select your most relevant portfolio items for this scanner. This will provide t…" at bounding box center [665, 241] width 610 height 31
click at [386, 305] on img at bounding box center [394, 300] width 67 height 53
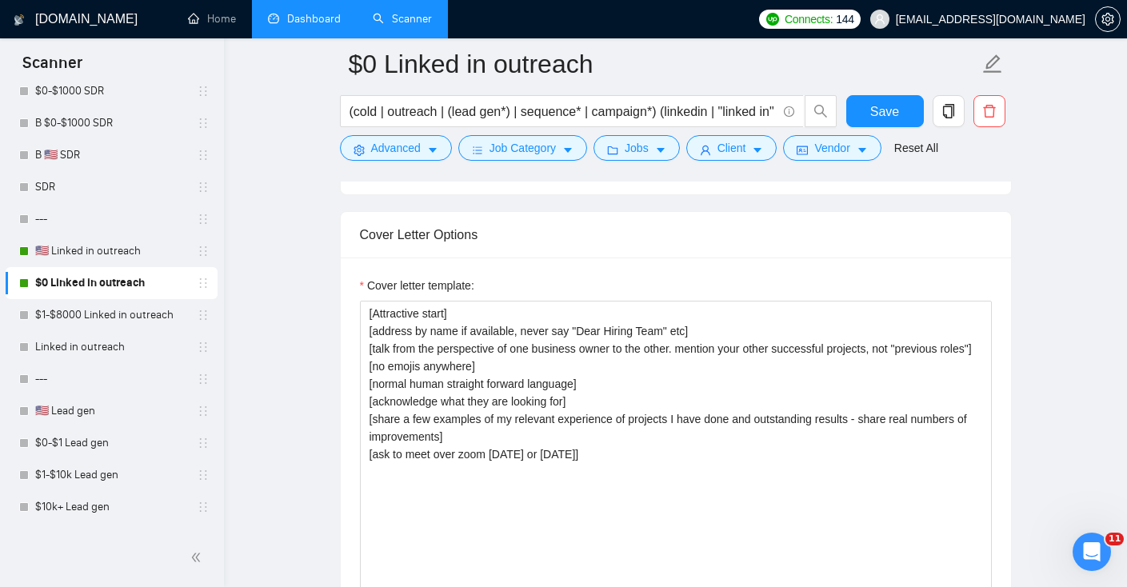
scroll to position [1714, 0]
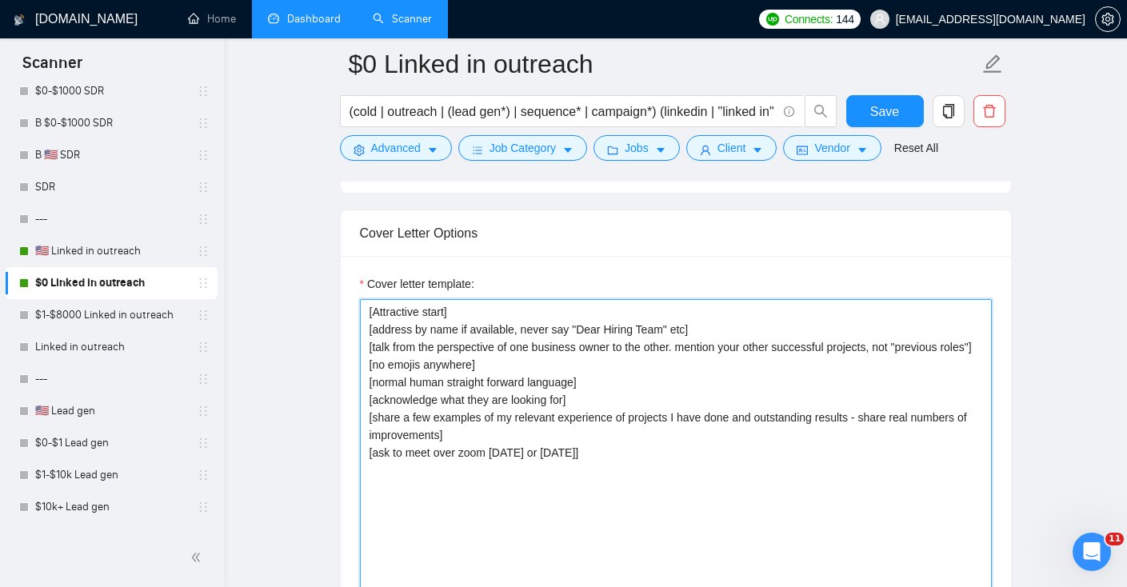
click at [520, 441] on textarea "[Attractive start] [address by name if available, never say "Dear Hiring Team" …" at bounding box center [676, 479] width 632 height 360
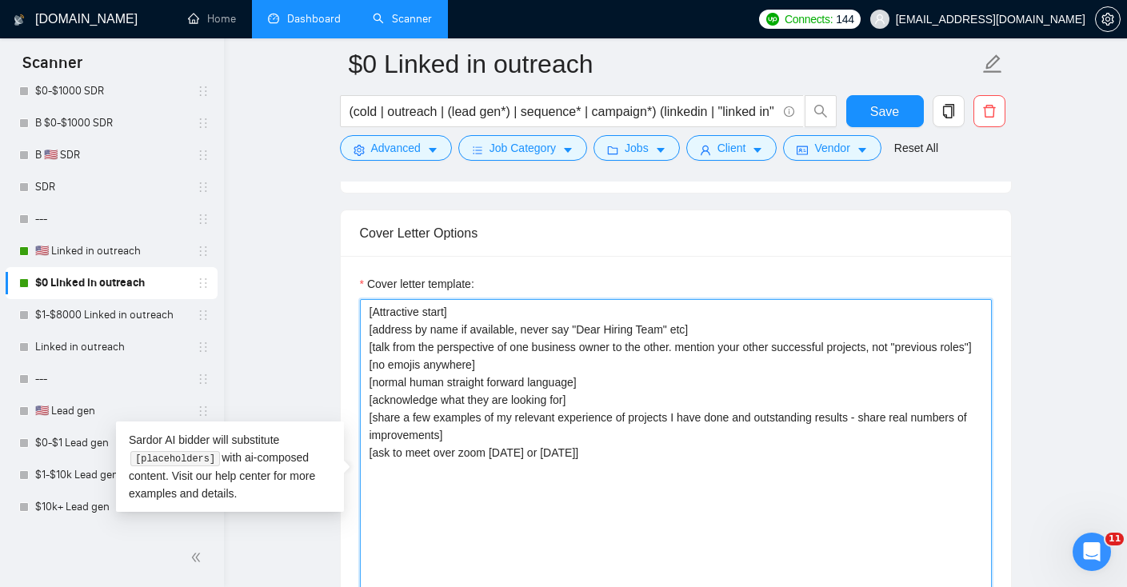
paste textarea "Hi [Client Name], I saw you need help with [prompt: pain point → “cold email ca…"
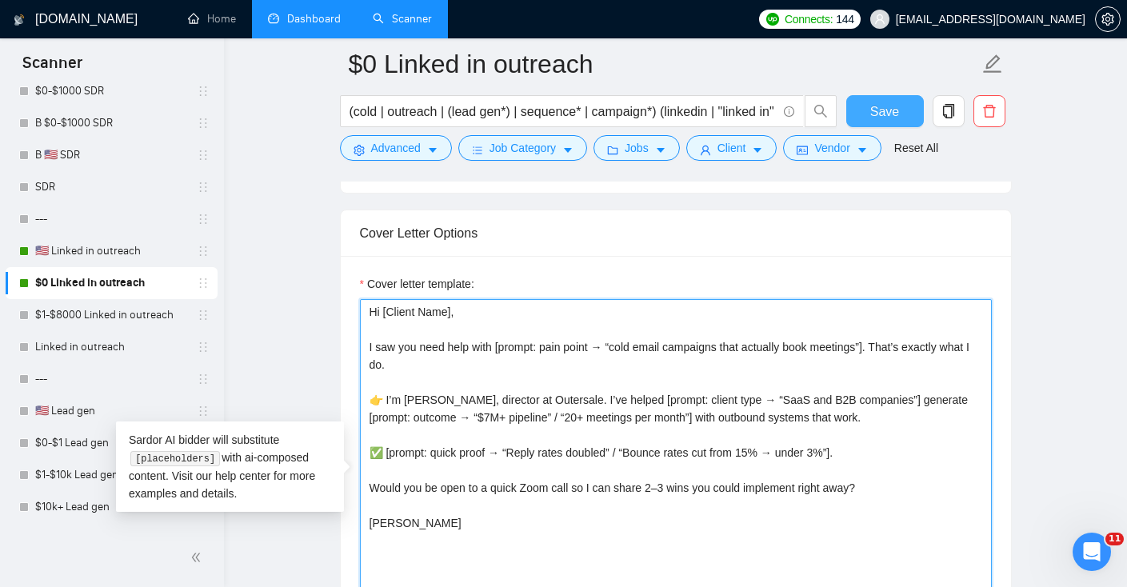
type textarea "Hi [Client Name], I saw you need help with [prompt: pain point → “cold email ca…"
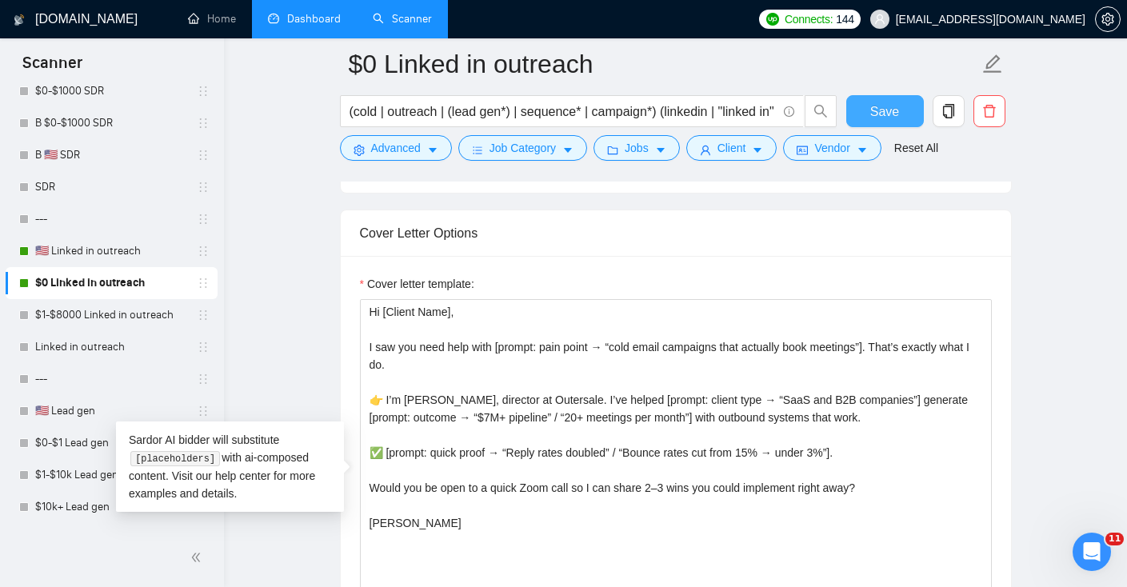
click at [892, 103] on span "Save" at bounding box center [884, 112] width 29 height 20
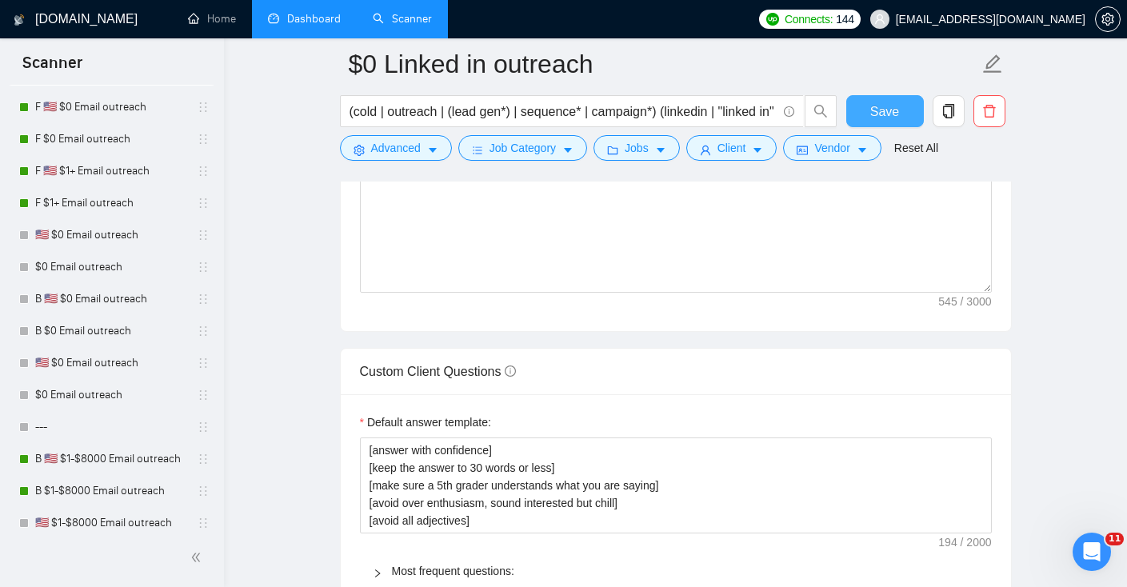
scroll to position [72, 0]
drag, startPoint x: 195, startPoint y: 459, endPoint x: 201, endPoint y: 230, distance: 229.6
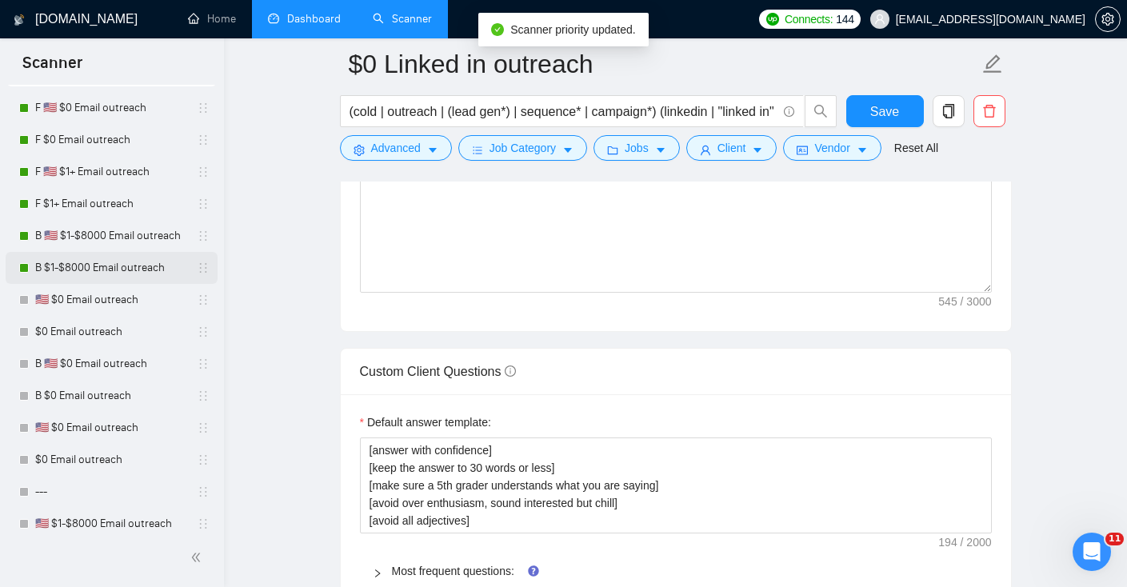
drag, startPoint x: 198, startPoint y: 493, endPoint x: 198, endPoint y: 478, distance: 15.2
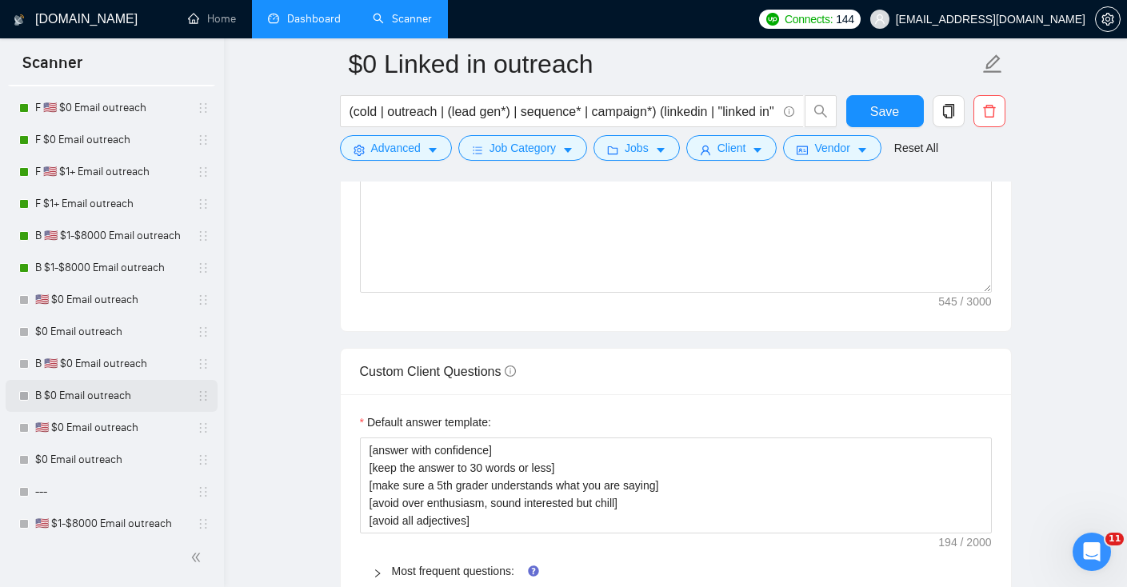
scroll to position [325, 0]
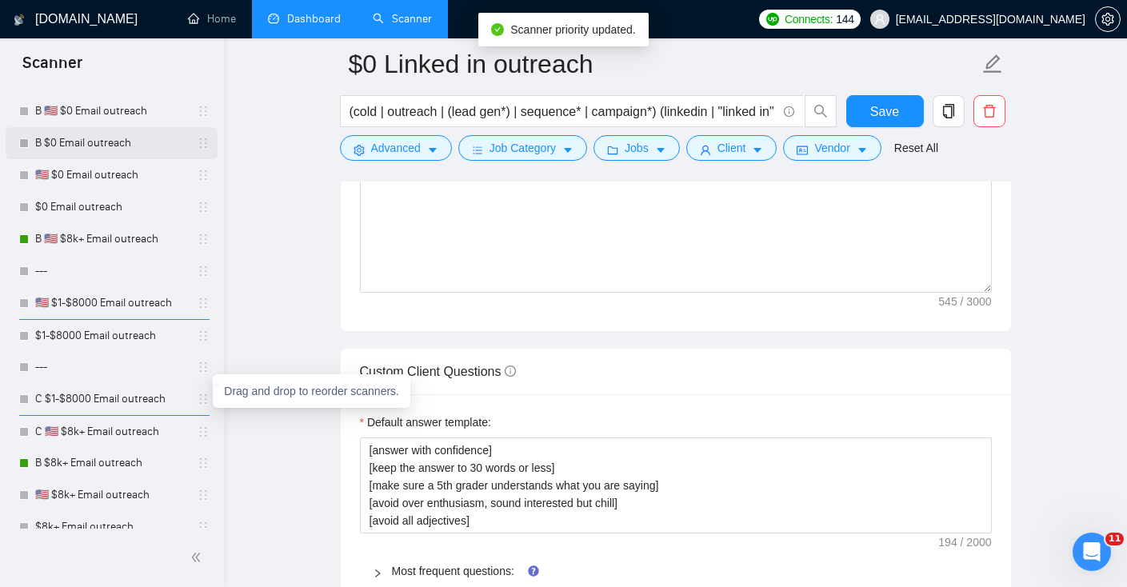
drag, startPoint x: 197, startPoint y: 429, endPoint x: 186, endPoint y: 130, distance: 299.3
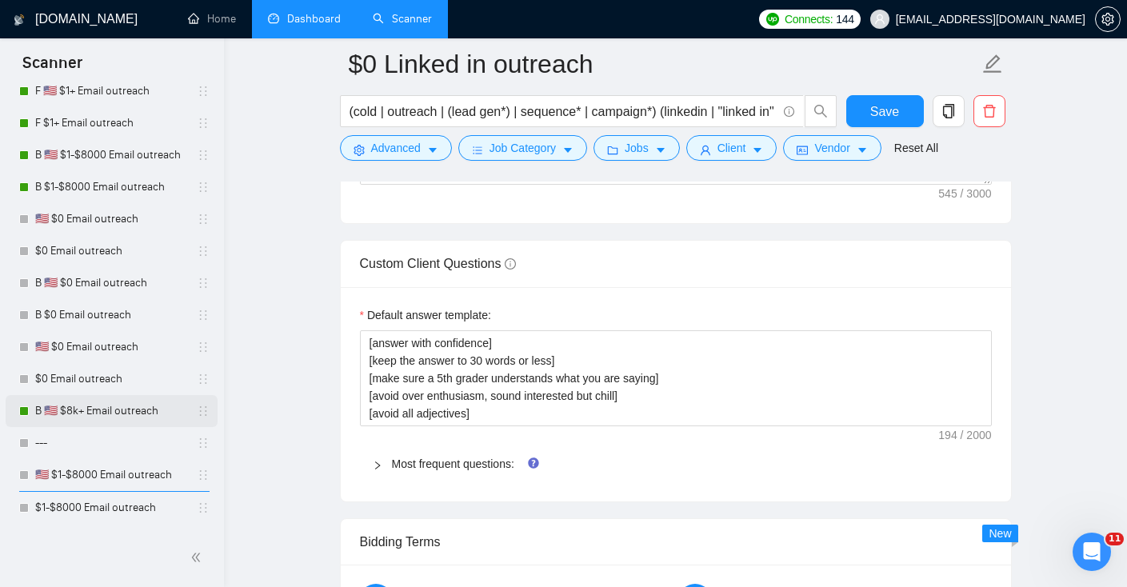
scroll to position [154, 0]
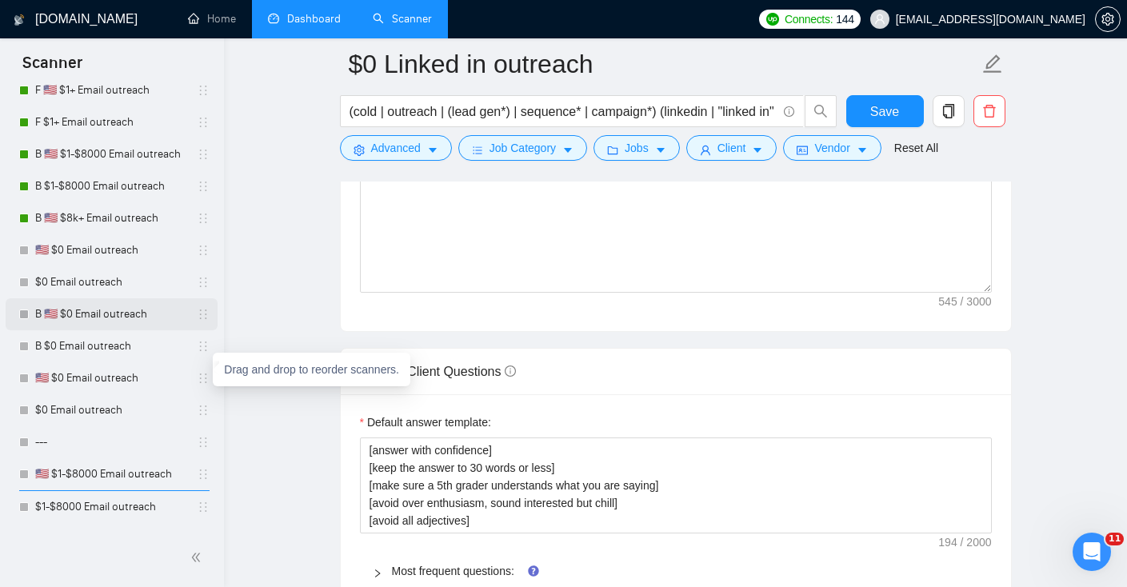
drag, startPoint x: 198, startPoint y: 409, endPoint x: 180, endPoint y: 320, distance: 91.4
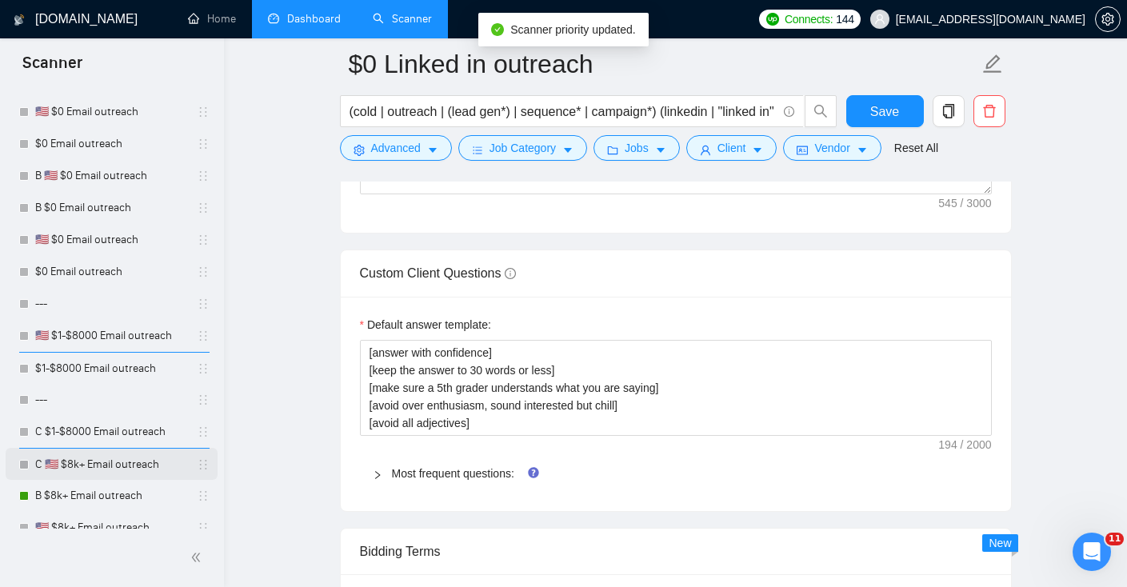
scroll to position [291, 0]
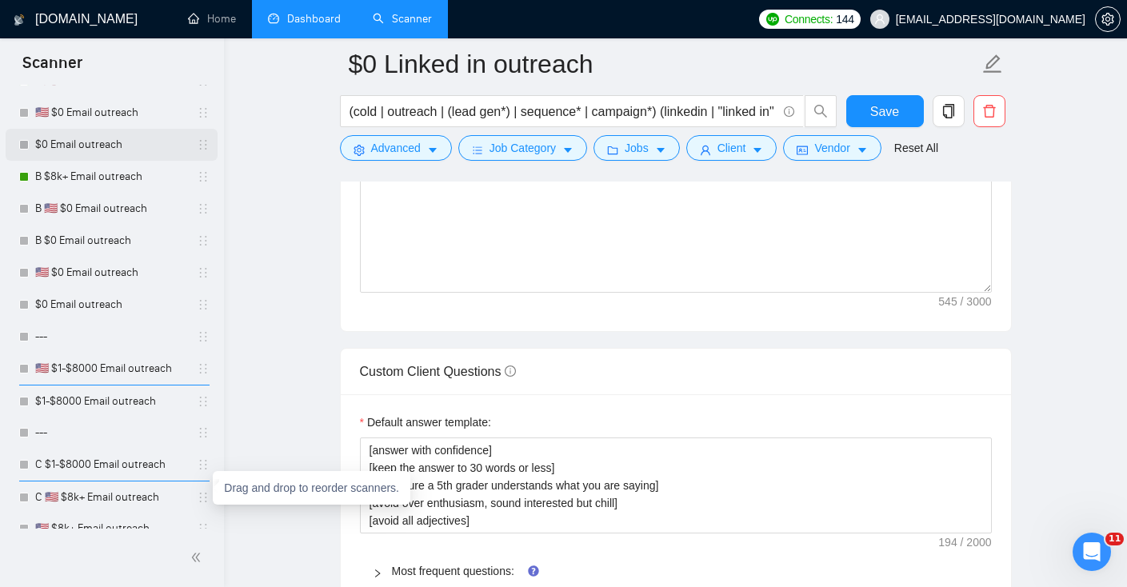
drag, startPoint x: 199, startPoint y: 493, endPoint x: 208, endPoint y: 144, distance: 348.8
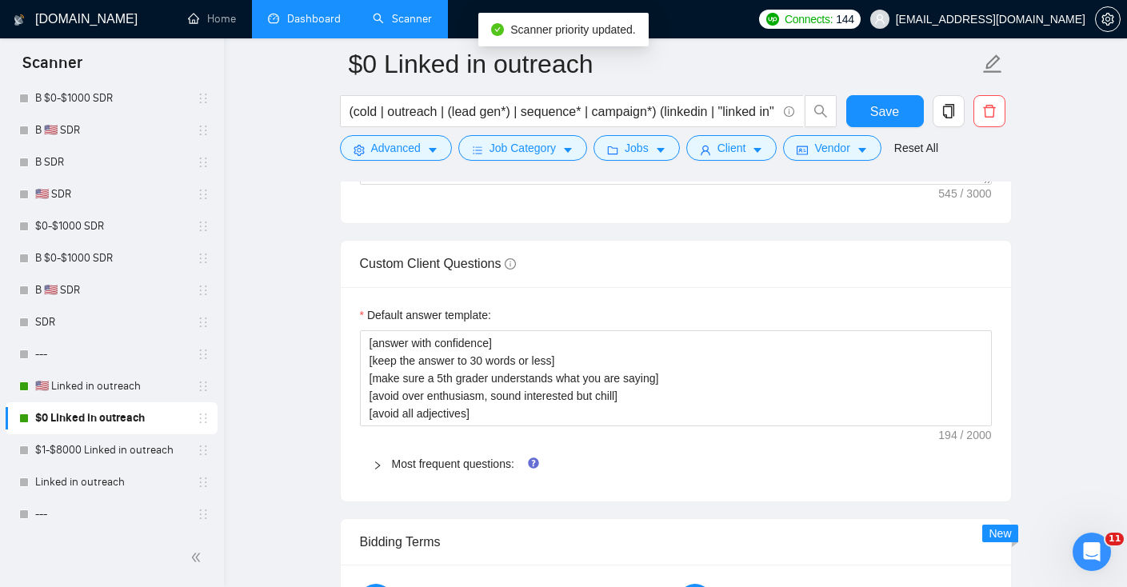
scroll to position [848, 0]
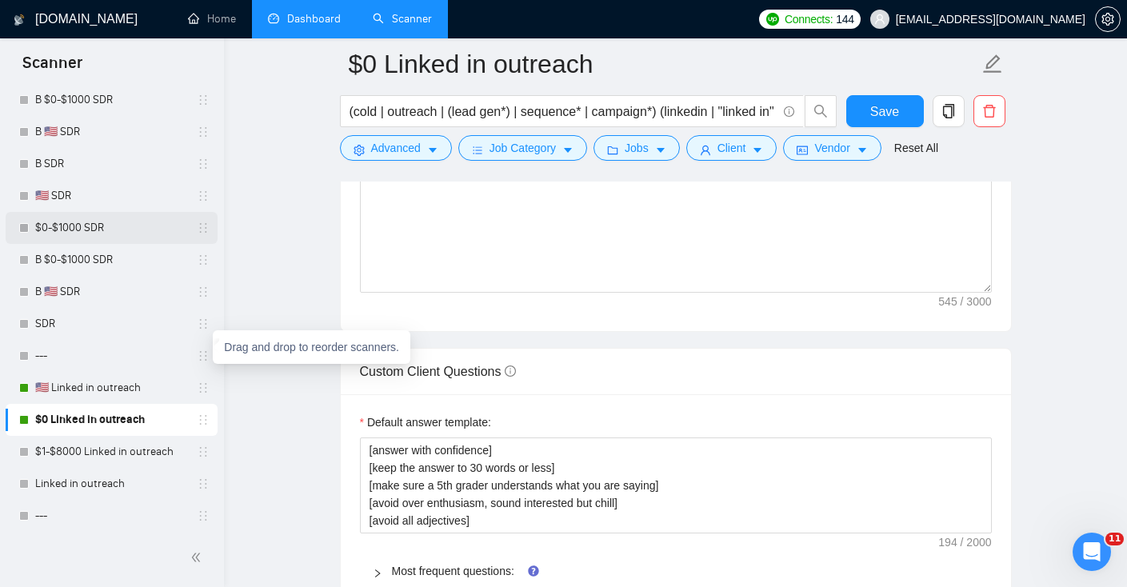
drag, startPoint x: 198, startPoint y: 388, endPoint x: 158, endPoint y: 250, distance: 143.2
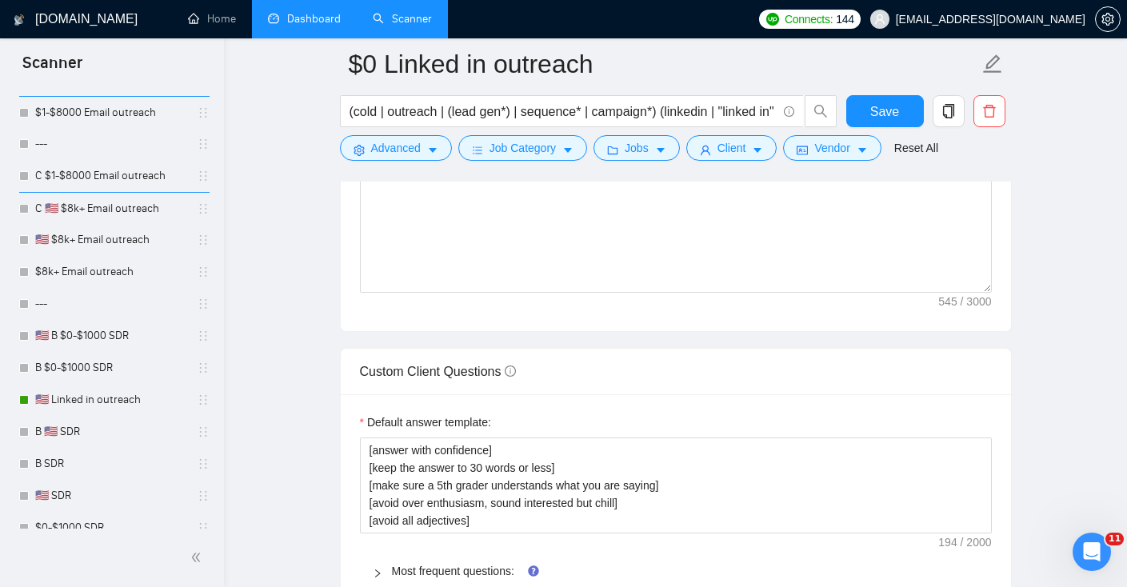
scroll to position [566, 0]
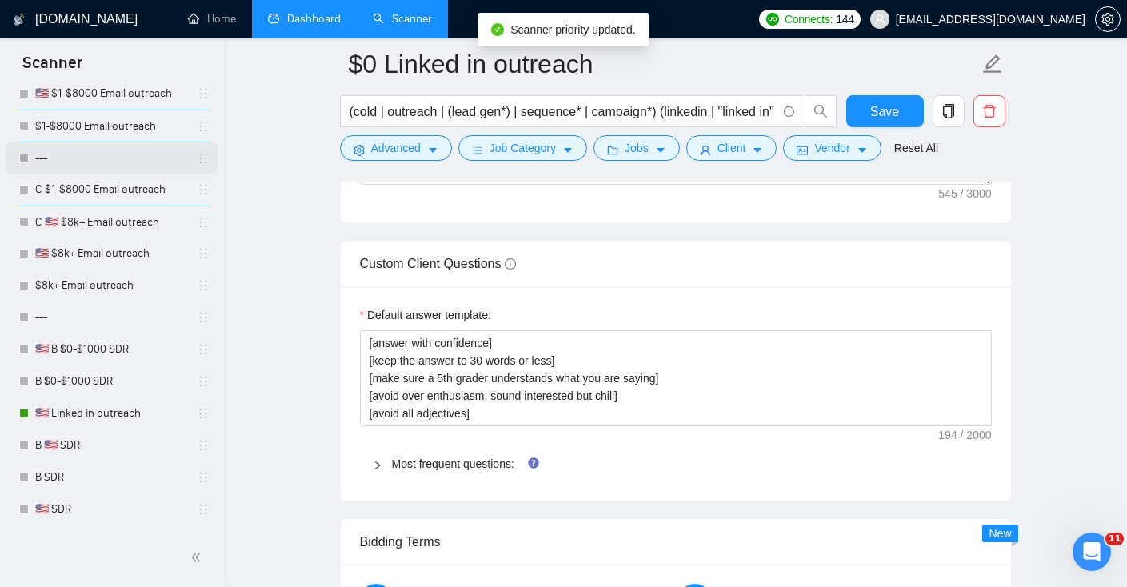
drag, startPoint x: 199, startPoint y: 409, endPoint x: 198, endPoint y: 167, distance: 242.3
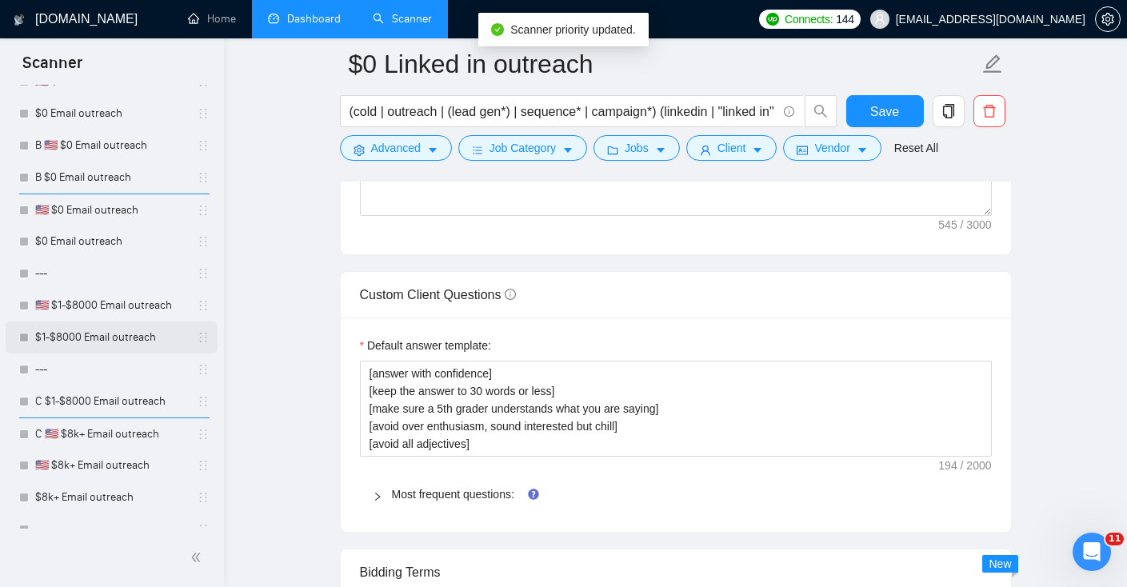
scroll to position [443, 0]
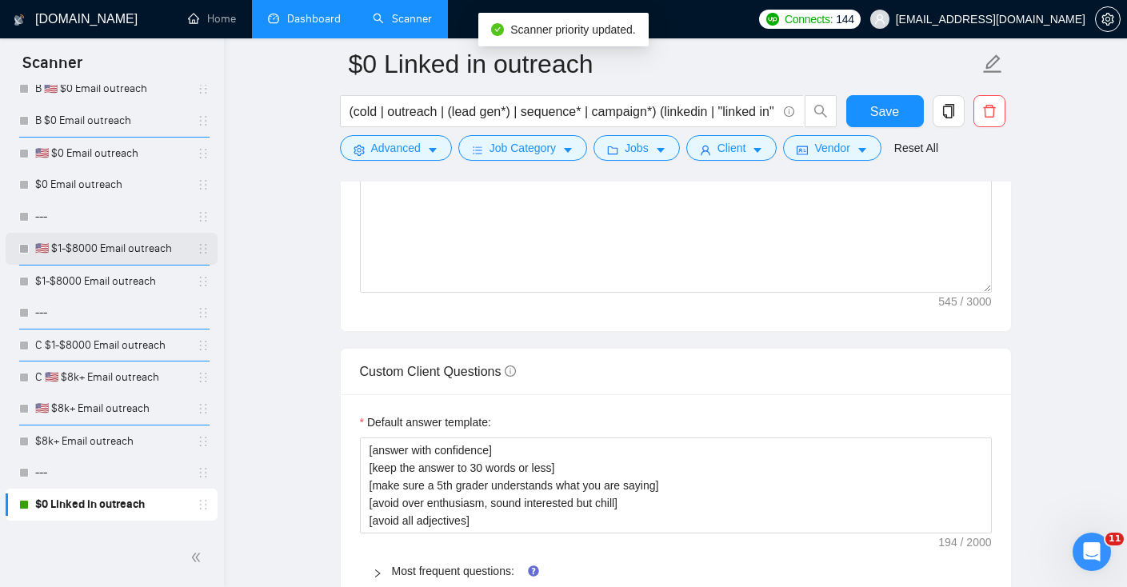
drag, startPoint x: 200, startPoint y: 448, endPoint x: 162, endPoint y: 252, distance: 199.5
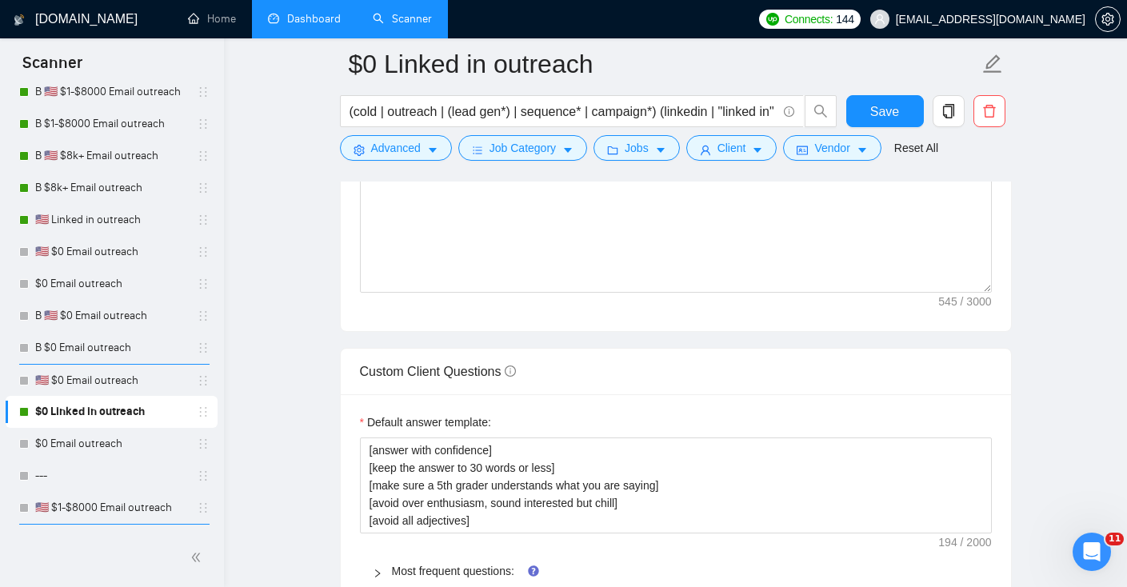
scroll to position [187, 0]
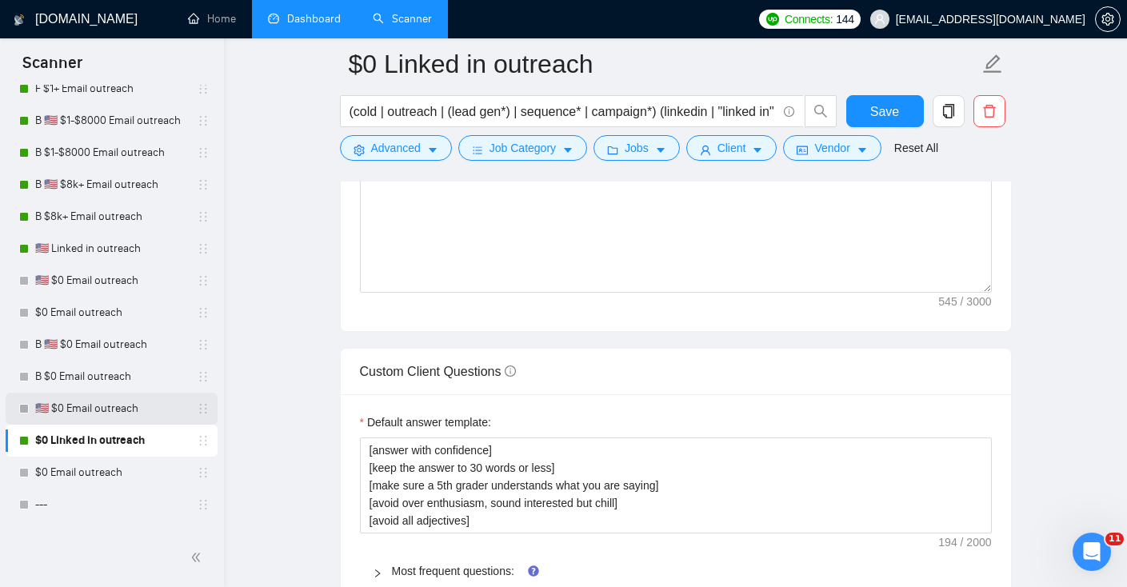
drag, startPoint x: 202, startPoint y: 442, endPoint x: 202, endPoint y: 418, distance: 24.0
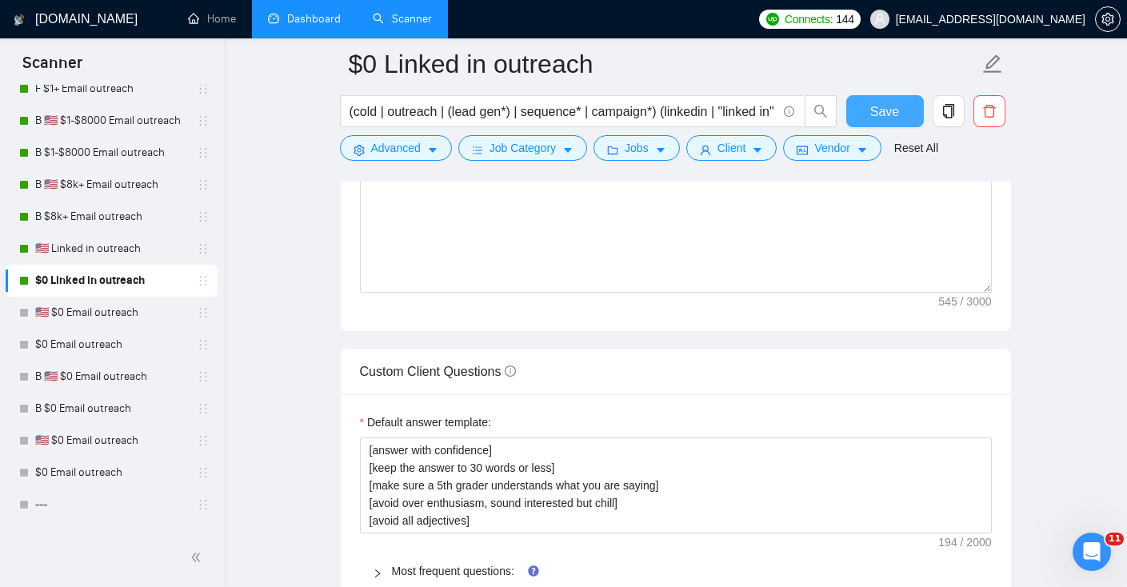
click at [870, 118] on span "Save" at bounding box center [884, 112] width 29 height 20
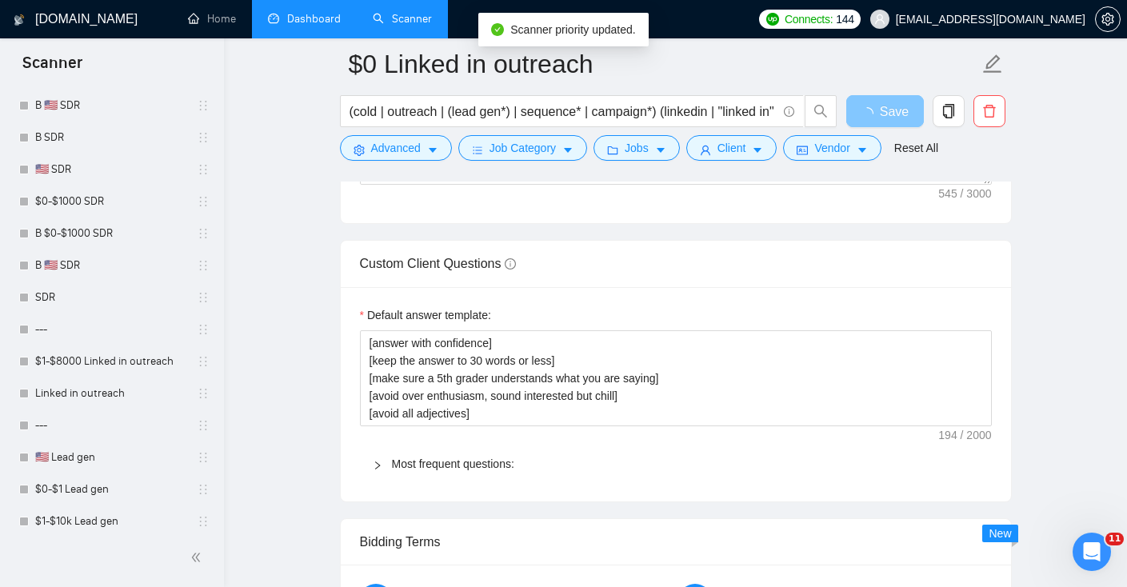
scroll to position [0, 0]
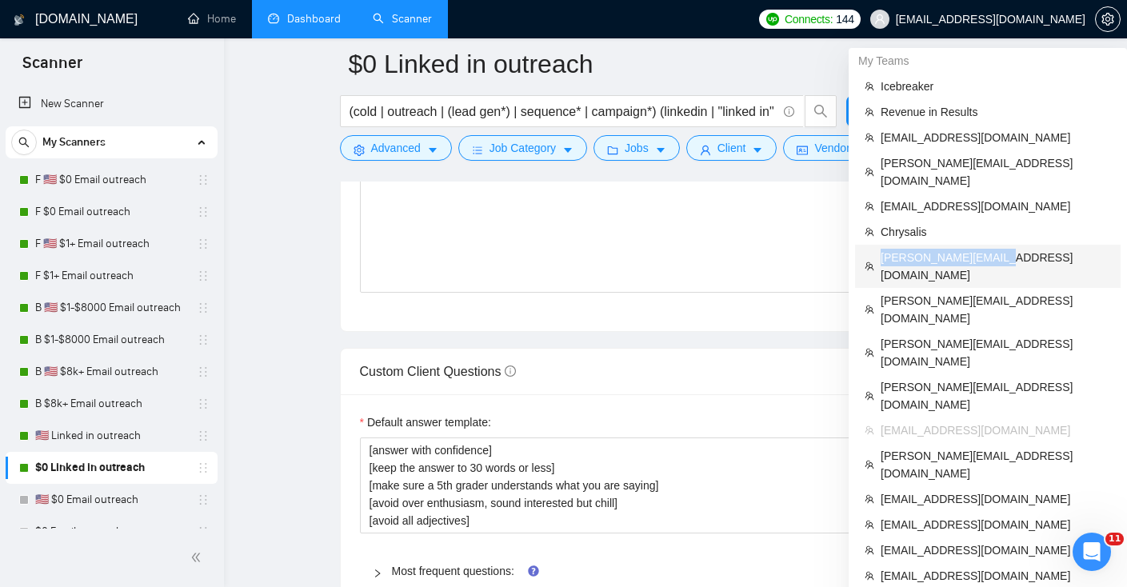
drag, startPoint x: 1002, startPoint y: 244, endPoint x: 878, endPoint y: 241, distance: 124.0
click at [878, 245] on li "[PERSON_NAME][EMAIL_ADDRESS][DOMAIN_NAME]" at bounding box center [988, 266] width 266 height 43
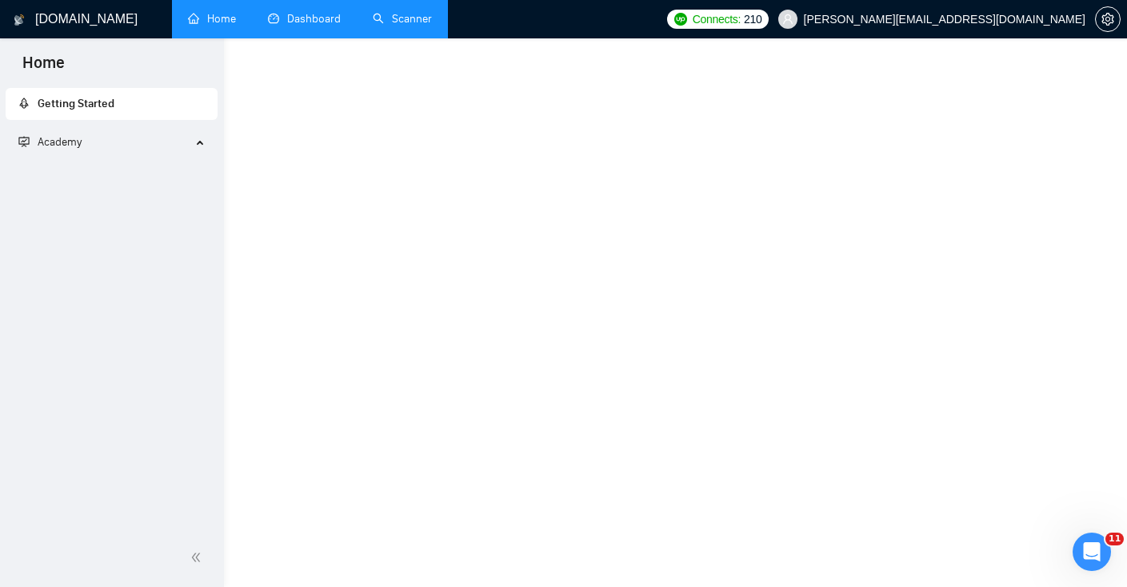
scroll to position [838, 0]
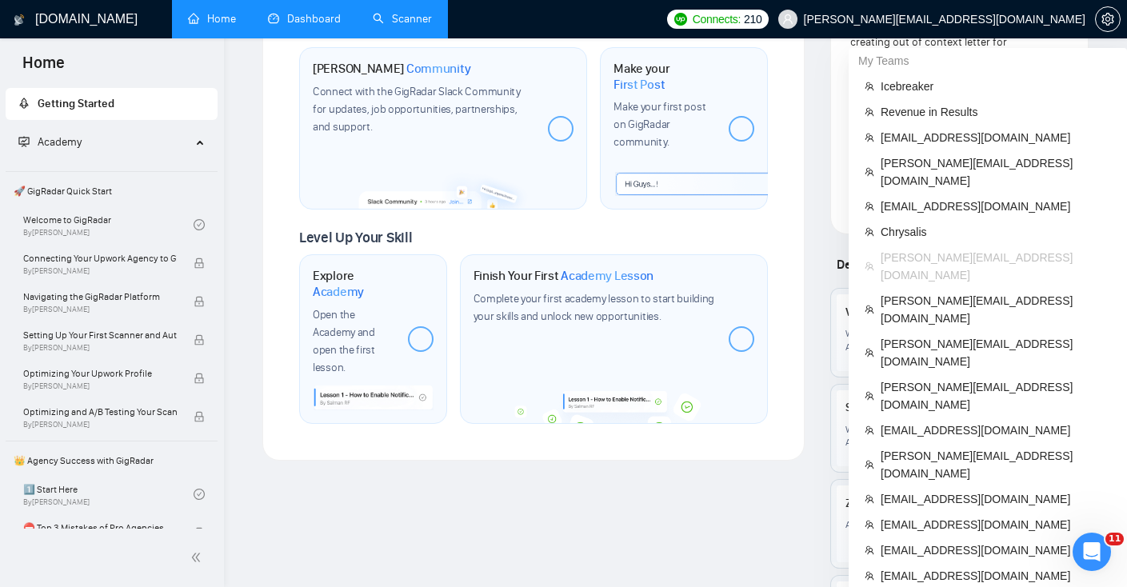
drag, startPoint x: 1006, startPoint y: 496, endPoint x: 880, endPoint y: 496, distance: 126.4
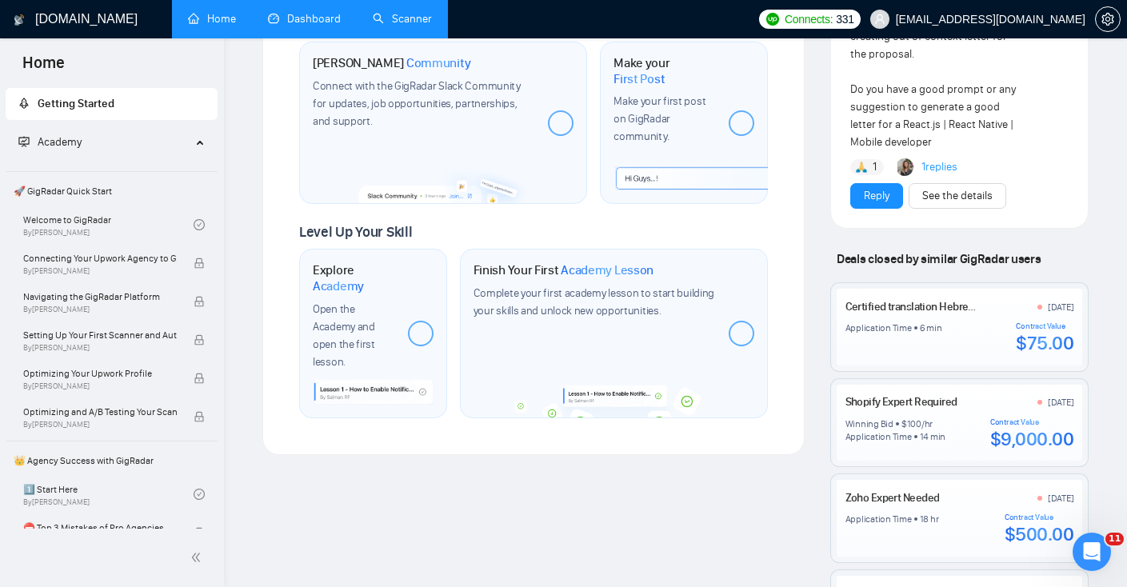
scroll to position [757, 0]
